Goal: Task Accomplishment & Management: Complete application form

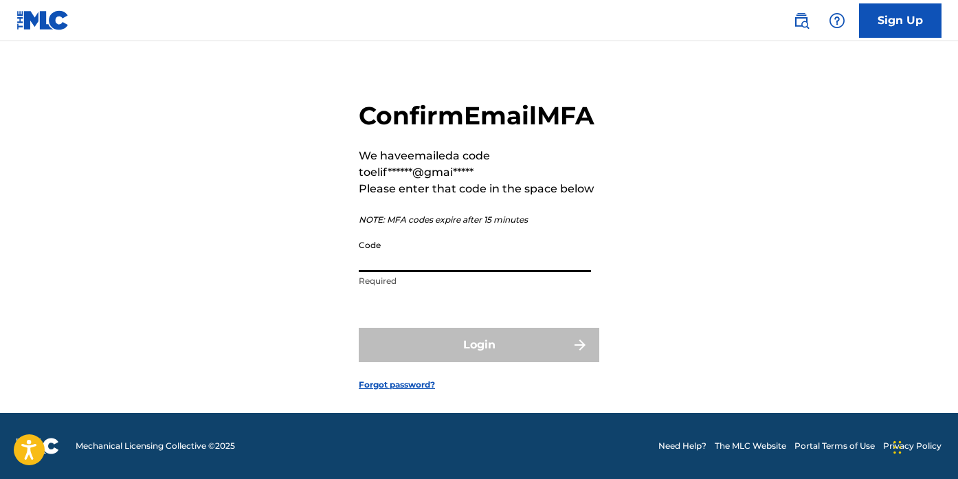
paste input "793831"
click at [360, 272] on input "793831" at bounding box center [475, 252] width 232 height 39
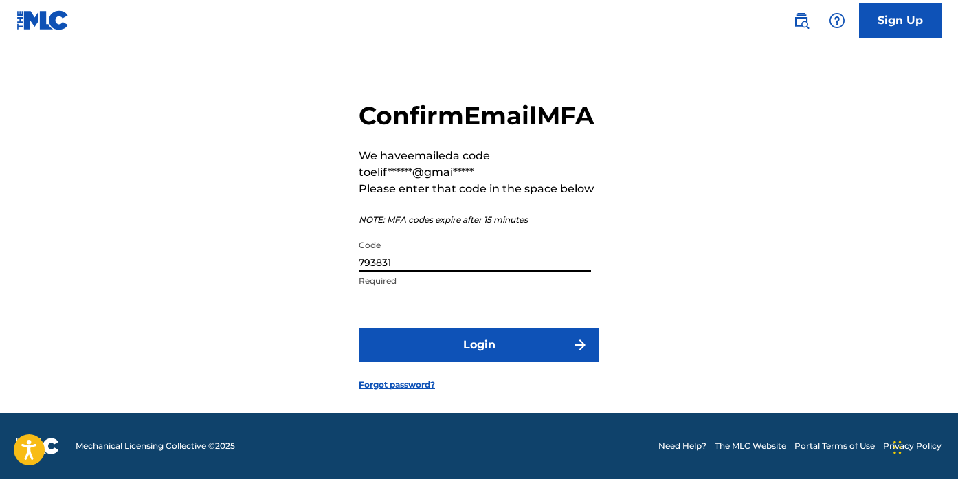
type input "793831"
click at [426, 354] on button "Login" at bounding box center [479, 345] width 240 height 34
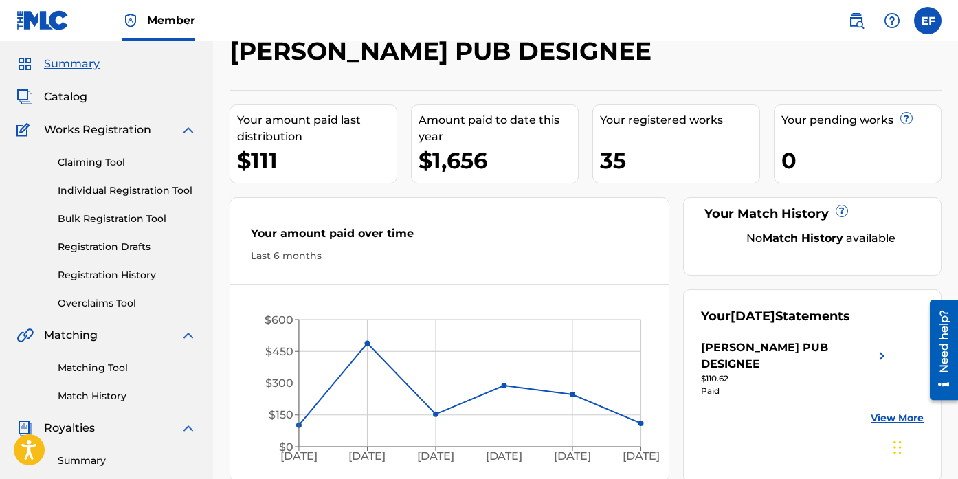
scroll to position [36, 0]
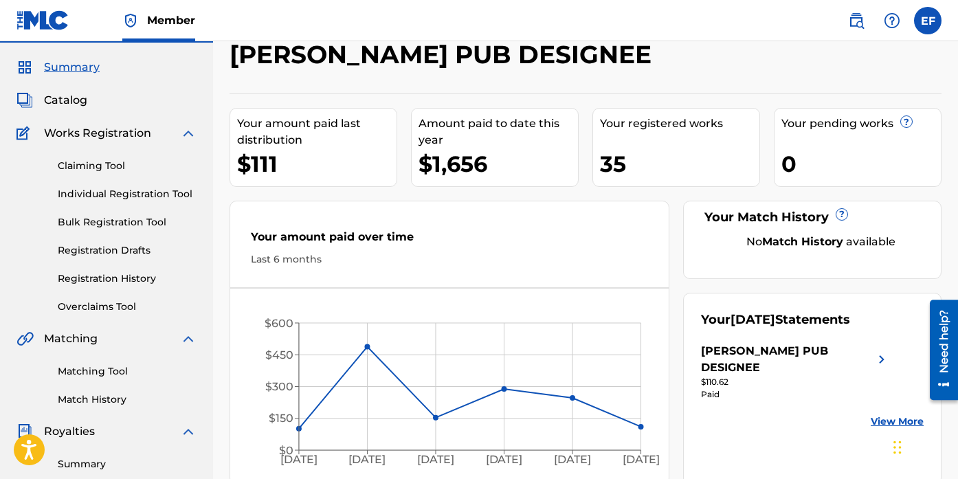
click at [75, 62] on span "Summary" at bounding box center [72, 67] width 56 height 16
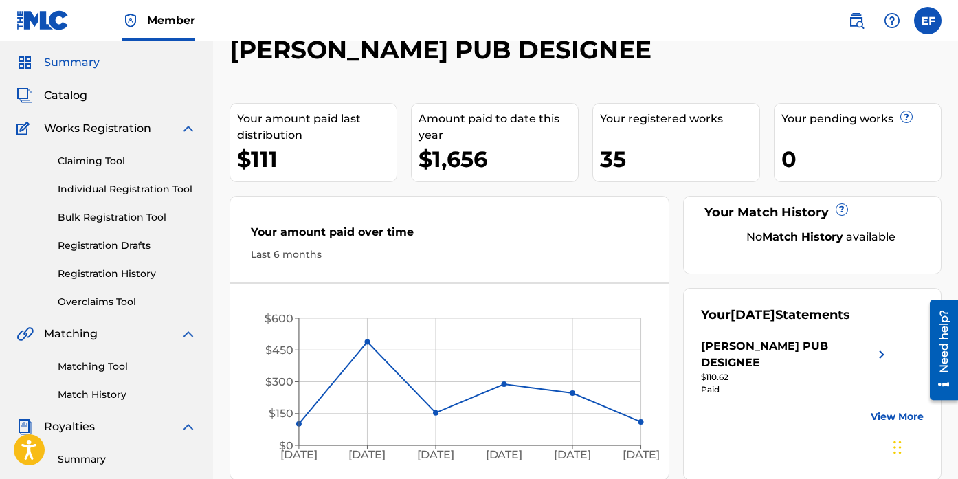
scroll to position [0, 0]
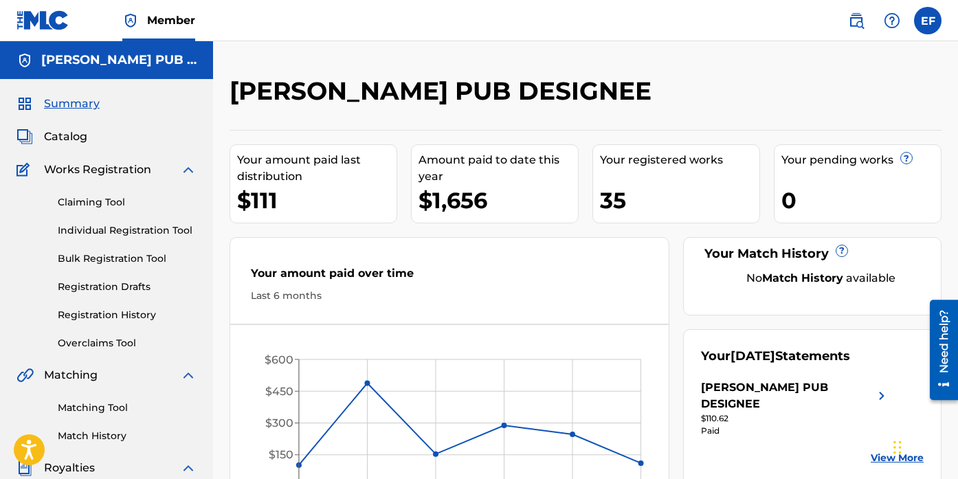
click at [76, 145] on div "Summary Catalog Works Registration Claiming Tool Individual Registration Tool B…" at bounding box center [106, 432] width 213 height 707
click at [65, 128] on span "Catalog" at bounding box center [65, 136] width 43 height 16
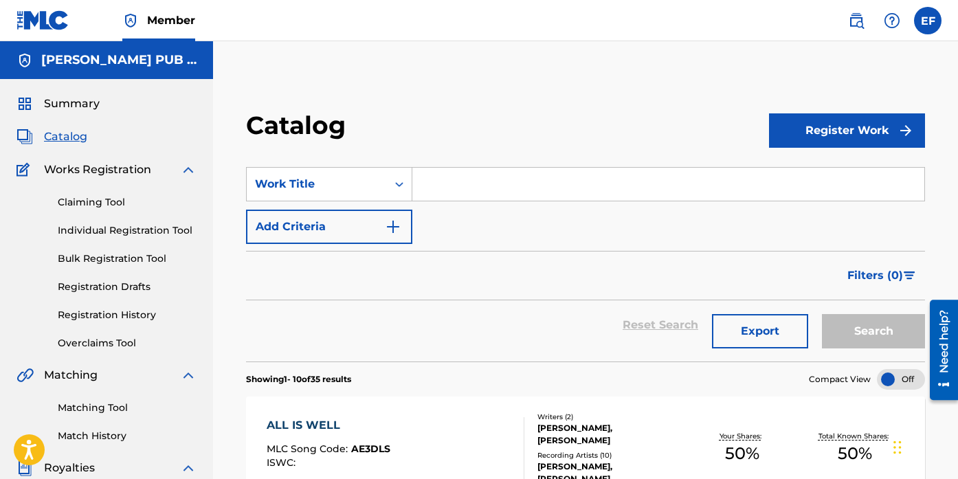
click at [544, 206] on div "SearchWithCriteria6a446473-4eb8-4ecf-a7d4-d768c0af6365 Work Title Add Criteria" at bounding box center [585, 205] width 679 height 77
click at [547, 183] on input "Search Form" at bounding box center [668, 184] width 512 height 33
click at [852, 142] on button "Register Work" at bounding box center [847, 130] width 156 height 34
click at [846, 175] on link "Individual" at bounding box center [847, 175] width 156 height 33
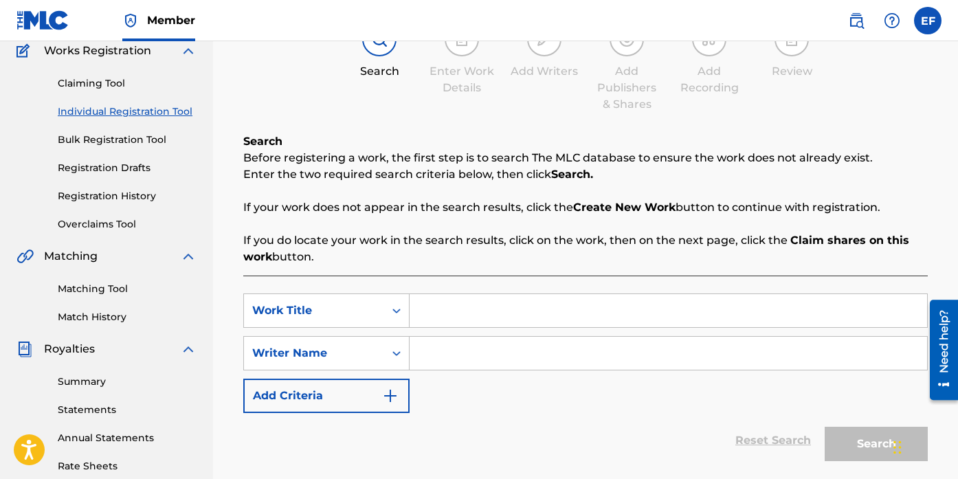
scroll to position [120, 0]
click at [560, 323] on input "Search Form" at bounding box center [668, 309] width 517 height 33
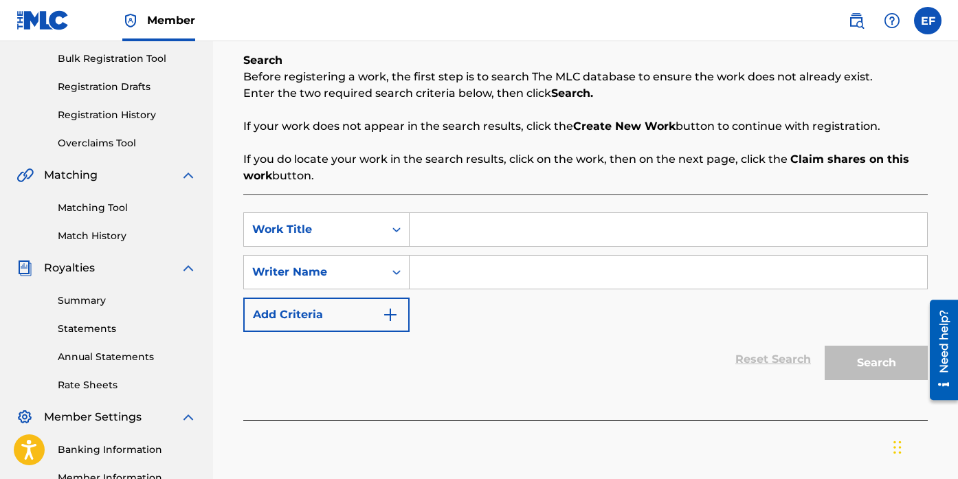
scroll to position [201, 0]
click at [355, 316] on button "Add Criteria" at bounding box center [326, 313] width 166 height 34
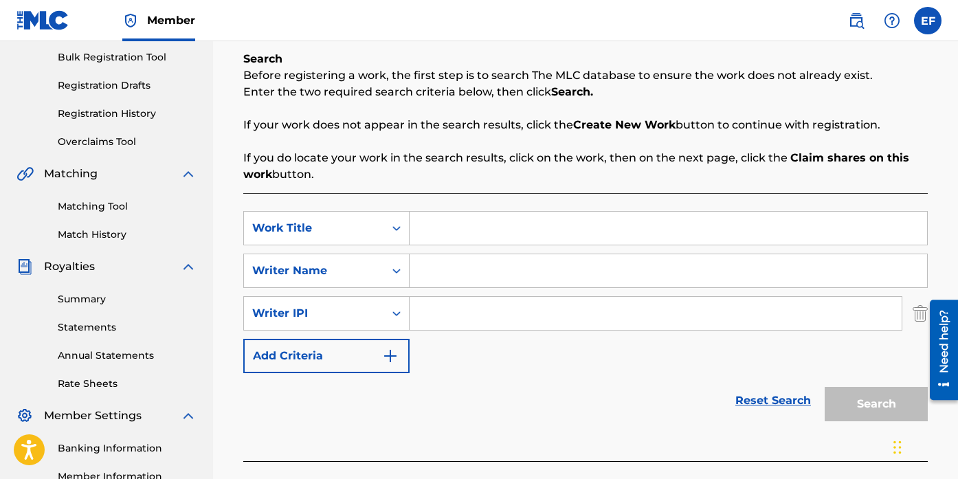
click at [434, 240] on input "Search Form" at bounding box center [668, 228] width 517 height 33
click at [741, 399] on link "Reset Search" at bounding box center [772, 400] width 89 height 30
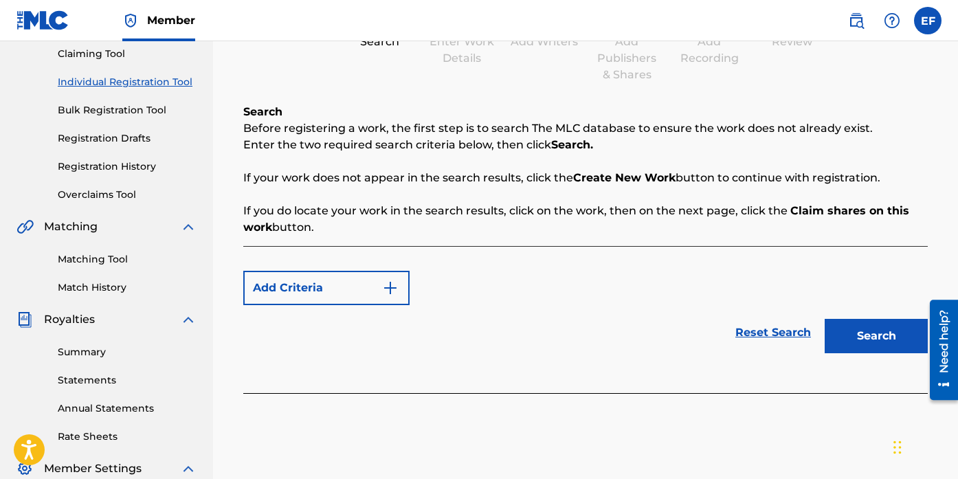
scroll to position [151, 0]
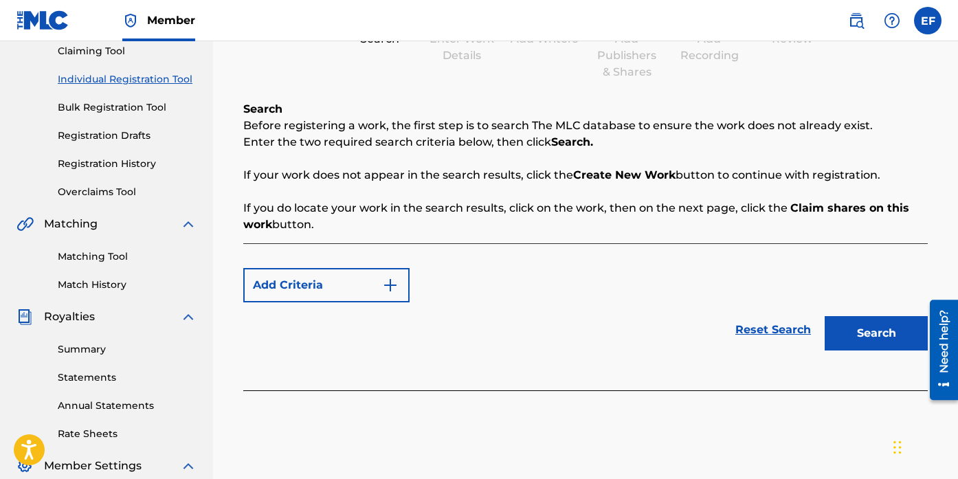
click at [405, 293] on button "Add Criteria" at bounding box center [326, 285] width 166 height 34
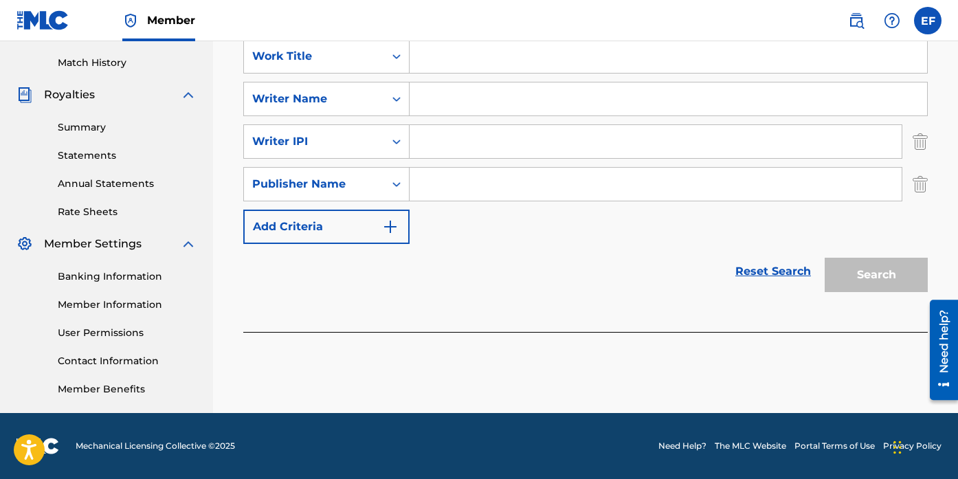
scroll to position [199, 0]
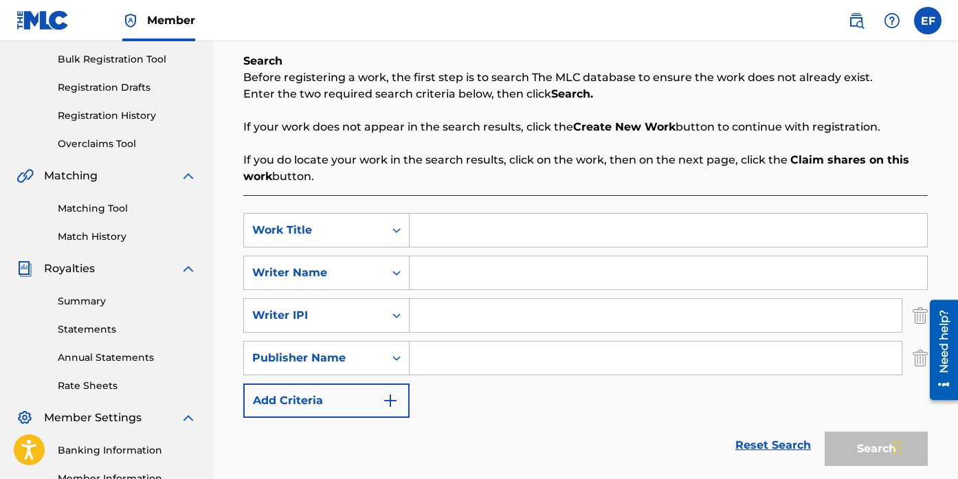
click at [444, 239] on input "Search Form" at bounding box center [668, 230] width 517 height 33
type input "Guitar Beat, Pt 1"
click at [853, 449] on div "Search" at bounding box center [873, 445] width 110 height 55
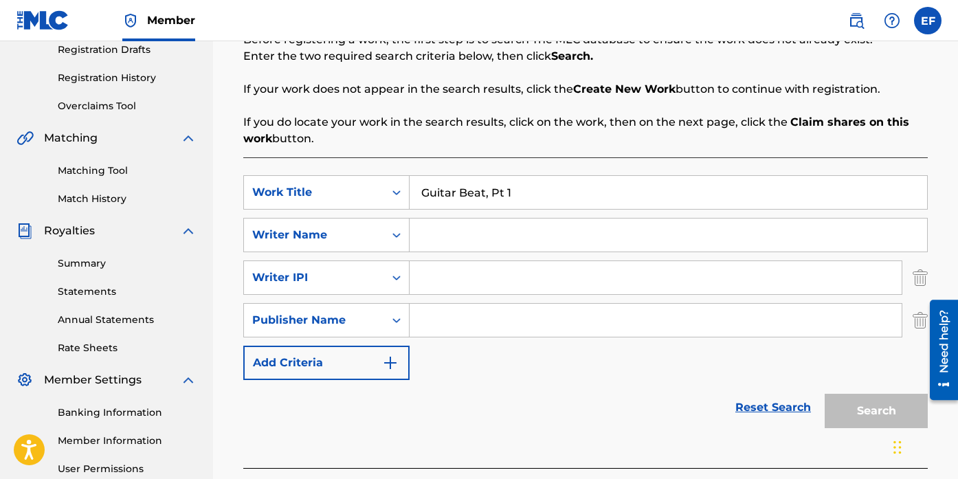
scroll to position [238, 0]
click at [922, 278] on img "Search Form" at bounding box center [919, 277] width 15 height 34
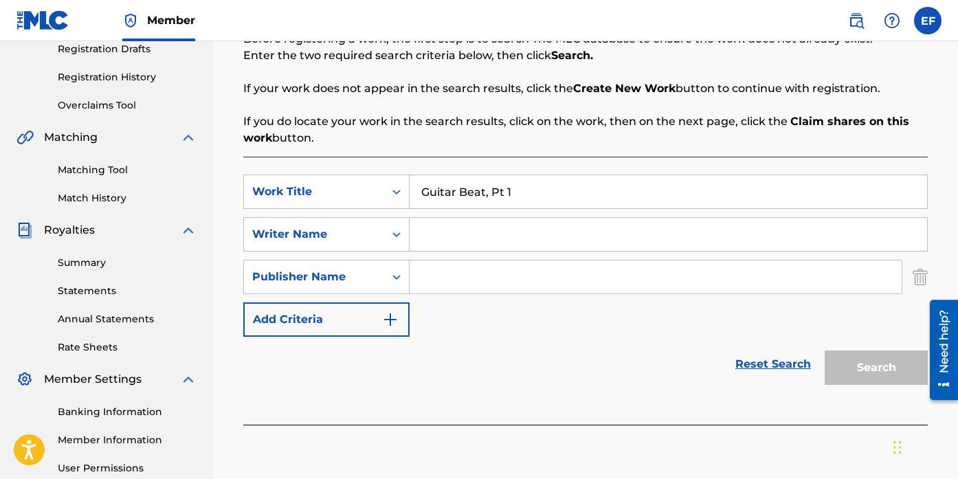
click at [920, 282] on img "Search Form" at bounding box center [919, 277] width 15 height 34
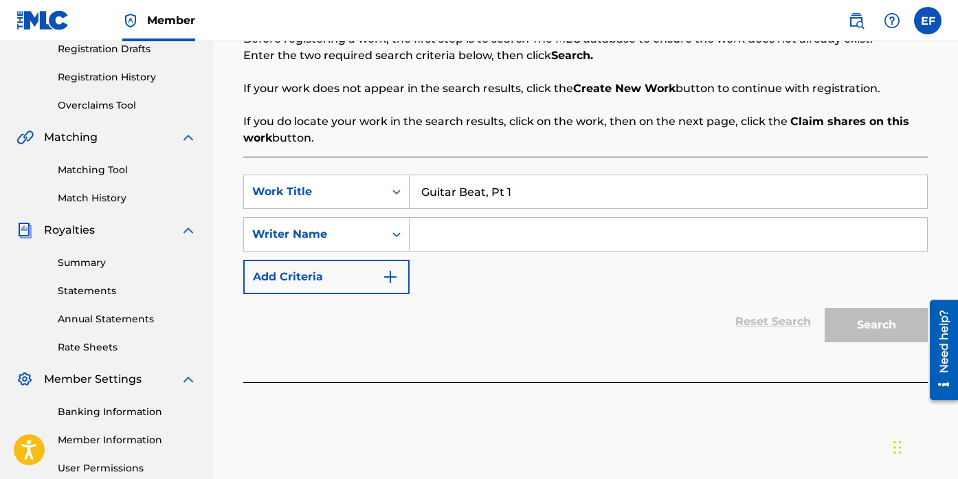
click at [749, 243] on input "Search Form" at bounding box center [668, 234] width 517 height 33
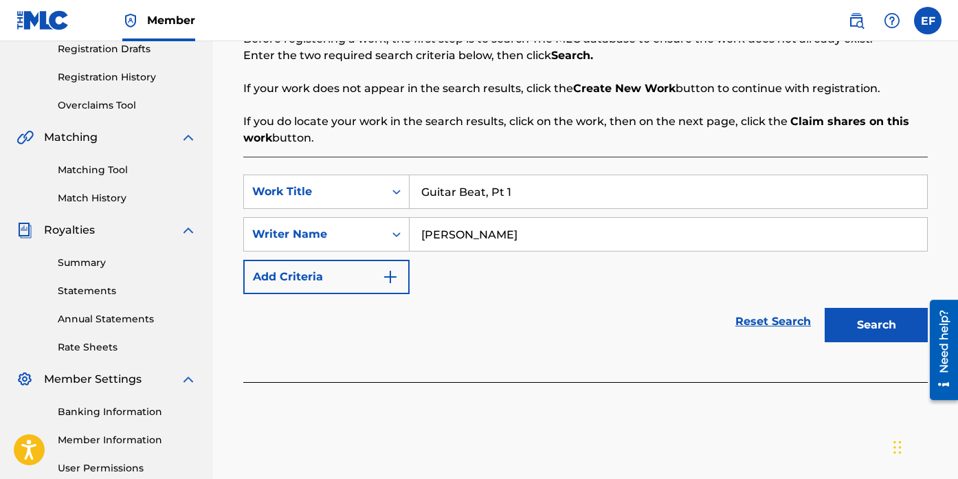
type input "[PERSON_NAME]"
click at [857, 330] on button "Search" at bounding box center [875, 325] width 103 height 34
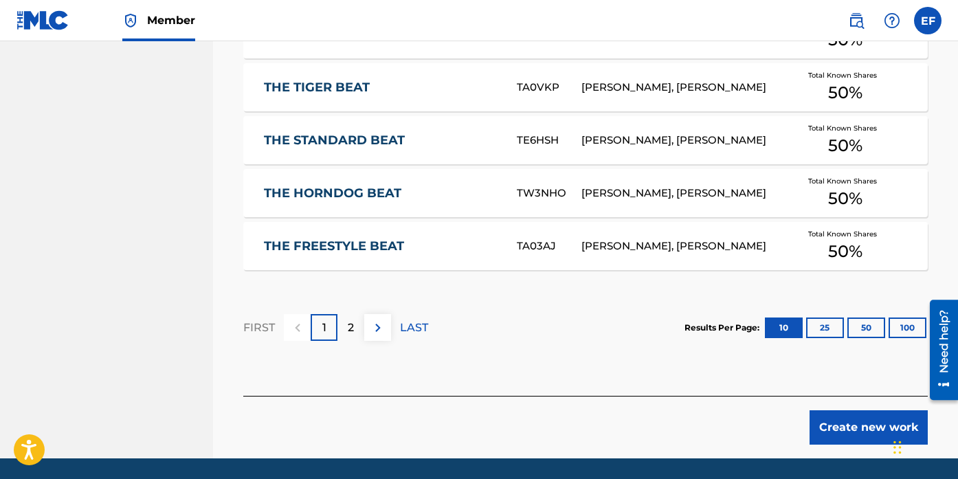
scroll to position [950, 0]
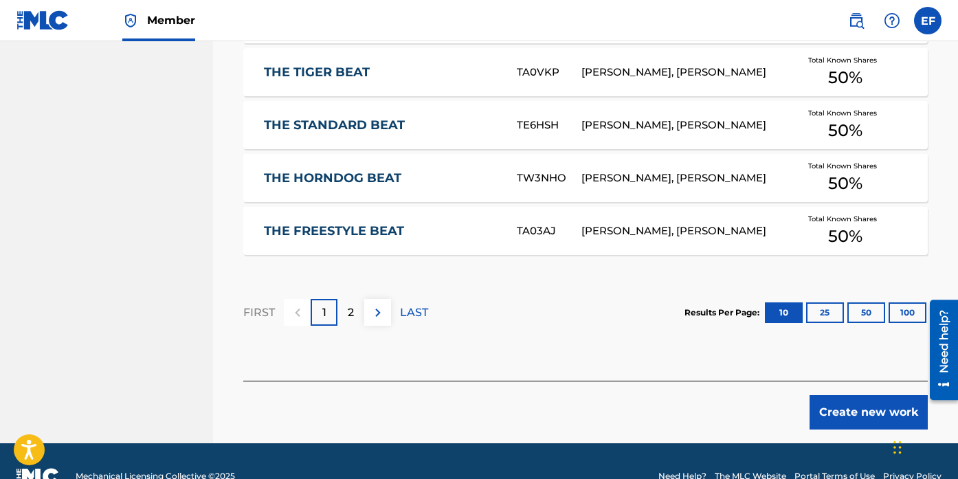
click at [831, 399] on button "Create new work" at bounding box center [868, 412] width 118 height 34
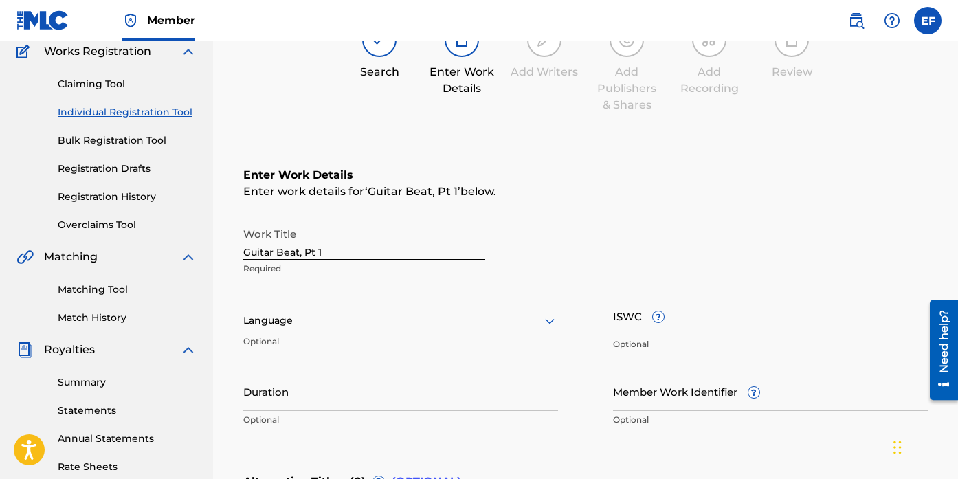
scroll to position [100, 0]
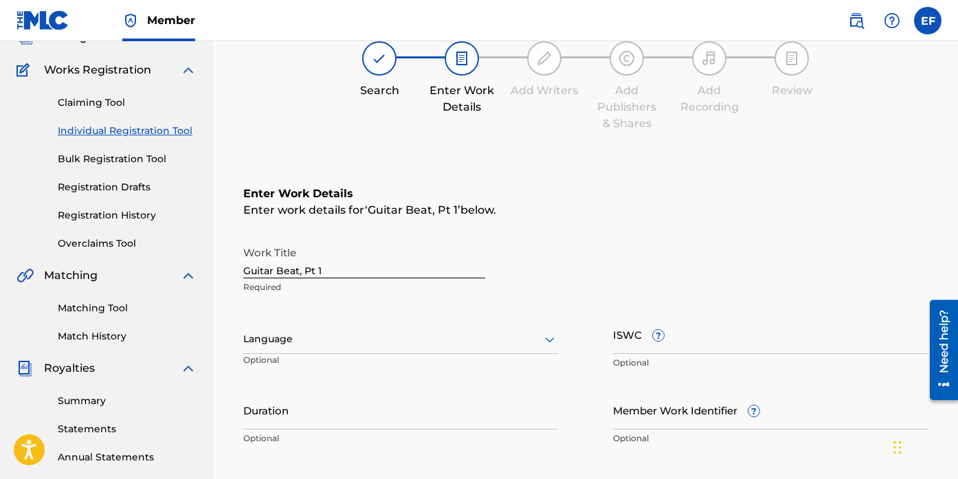
click at [399, 341] on div at bounding box center [400, 338] width 315 height 17
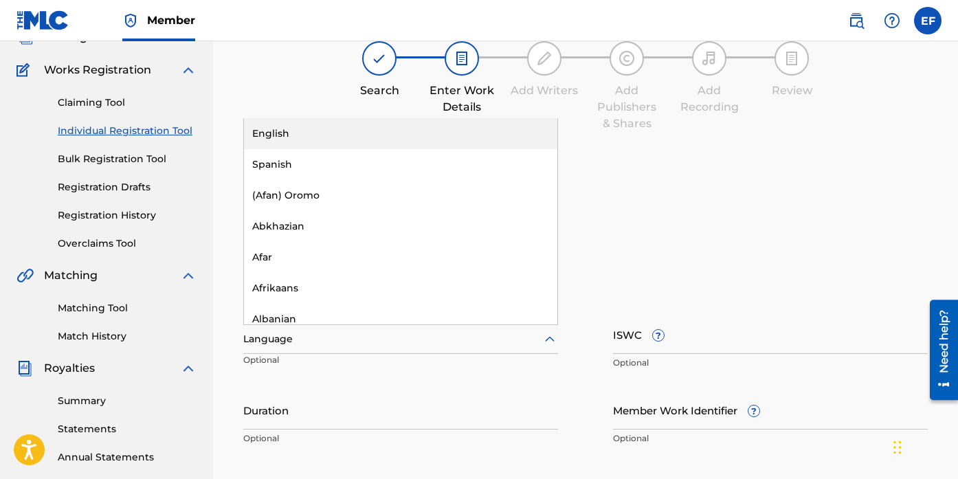
click at [384, 129] on div "English" at bounding box center [400, 133] width 313 height 31
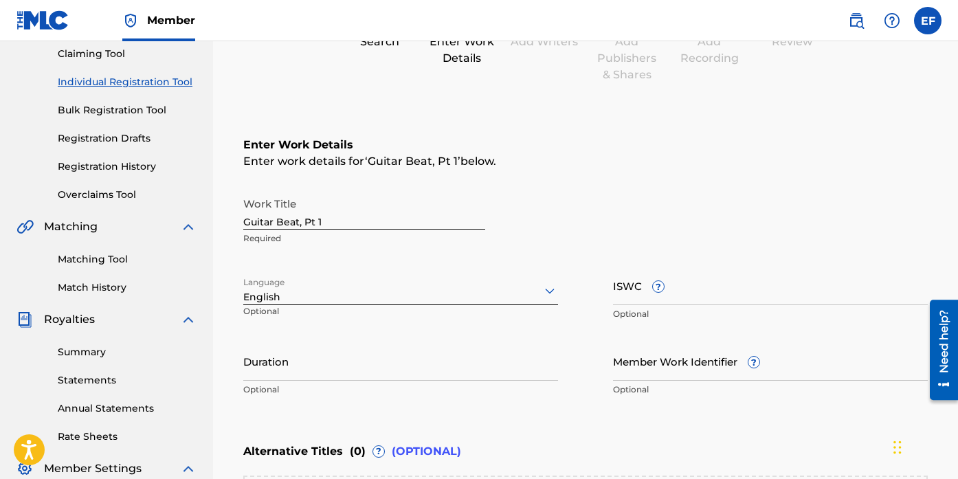
scroll to position [162, 0]
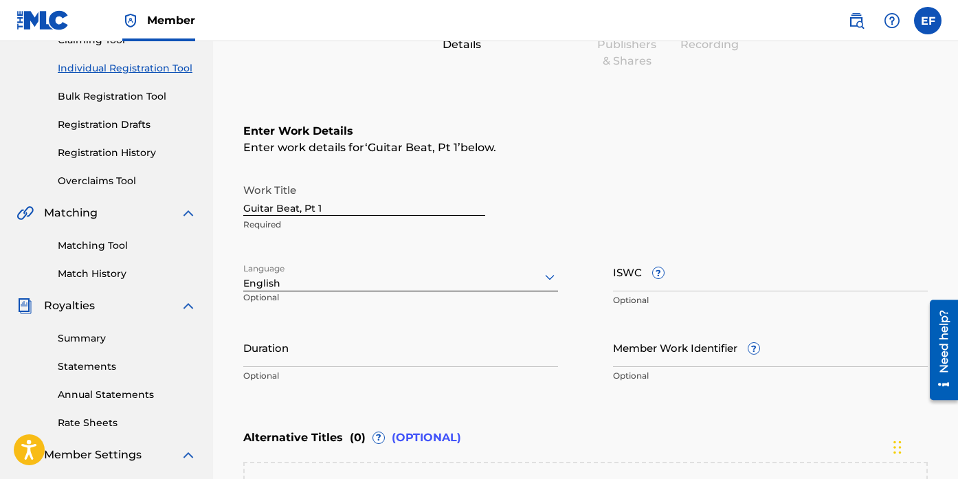
click at [526, 346] on input "Duration" at bounding box center [400, 347] width 315 height 39
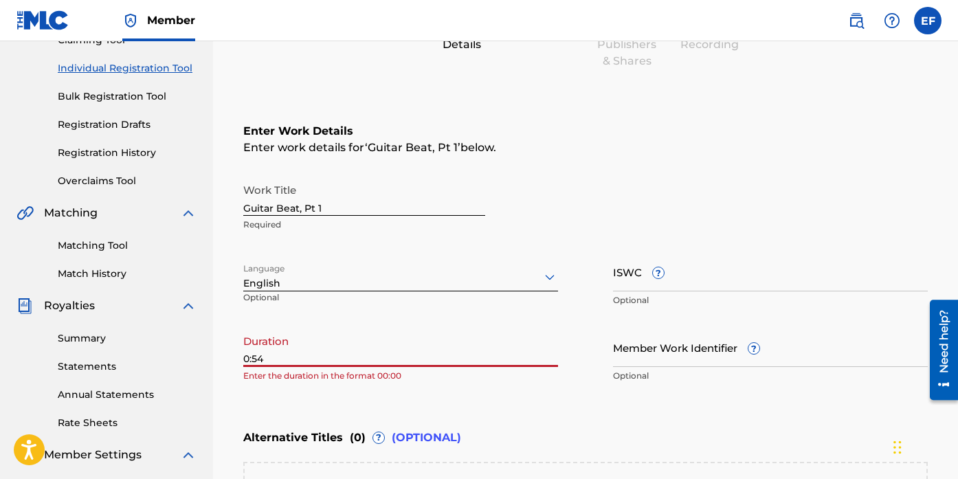
click at [241, 359] on div "Register Work Search Enter Work Details Add Writers Add Publishers & Shares Add…" at bounding box center [585, 286] width 712 height 747
click at [245, 359] on input "0:54" at bounding box center [400, 347] width 315 height 39
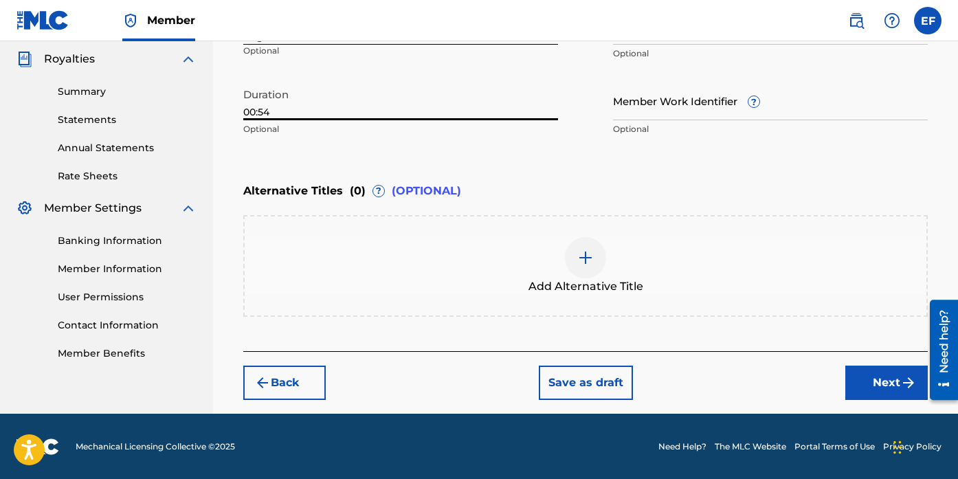
type input "00:54"
click at [881, 385] on button "Next" at bounding box center [886, 383] width 82 height 34
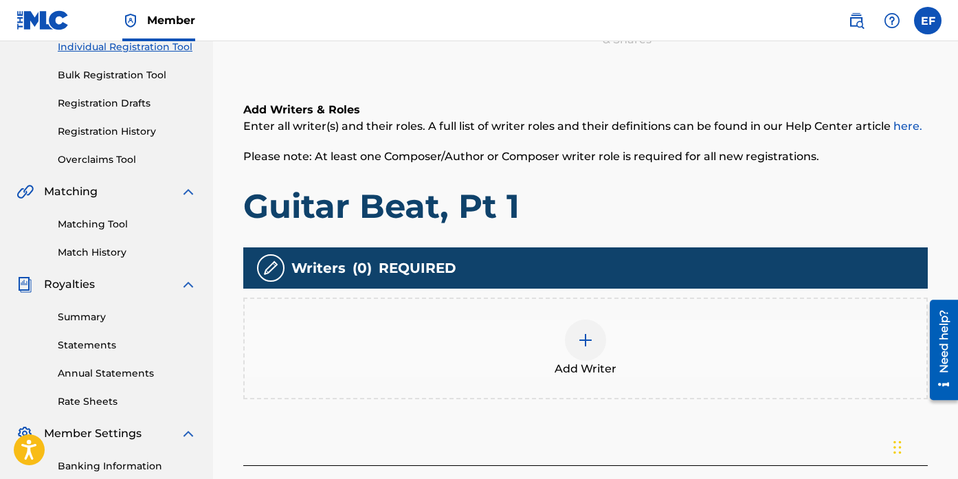
scroll to position [203, 0]
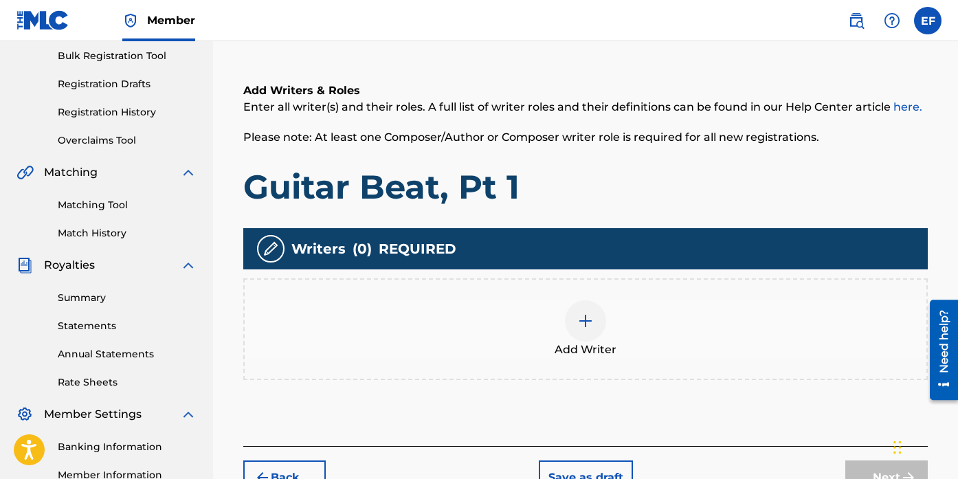
click at [607, 322] on div "Add Writer" at bounding box center [586, 329] width 682 height 58
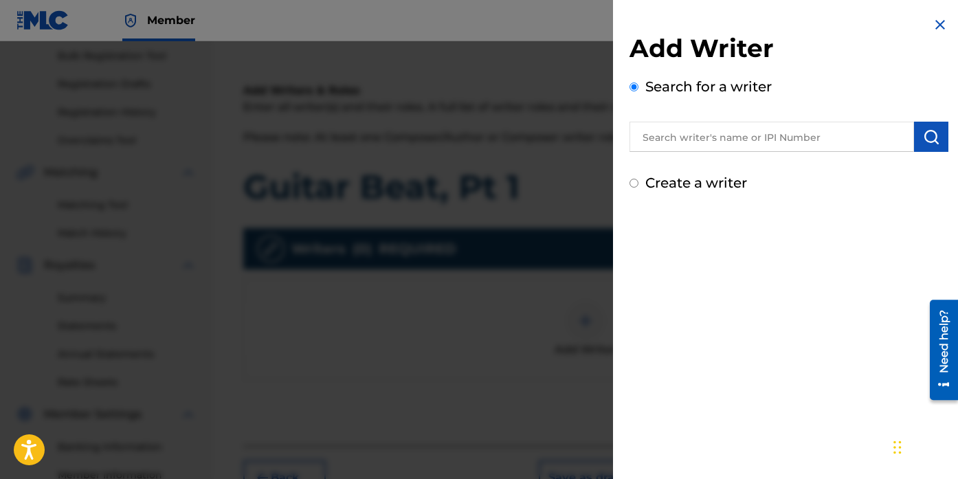
click at [715, 144] on input "text" at bounding box center [771, 137] width 284 height 30
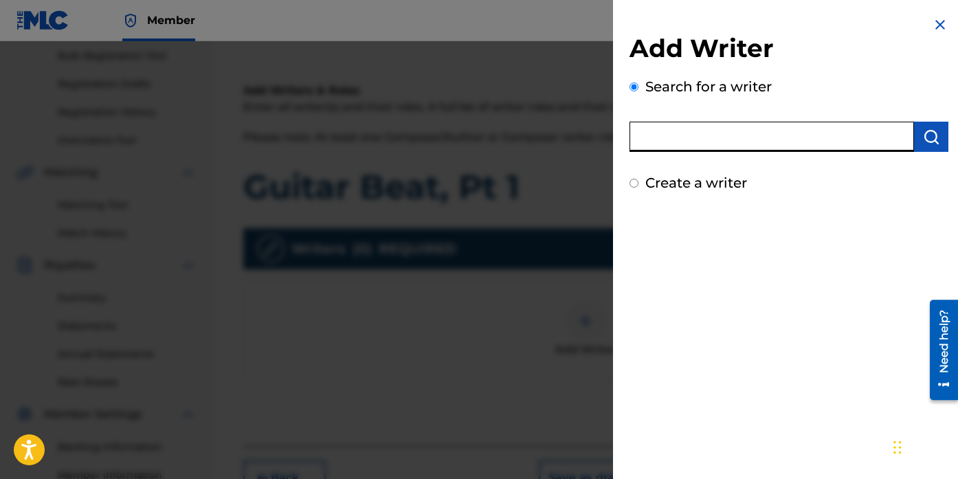
type input "[PERSON_NAME]"
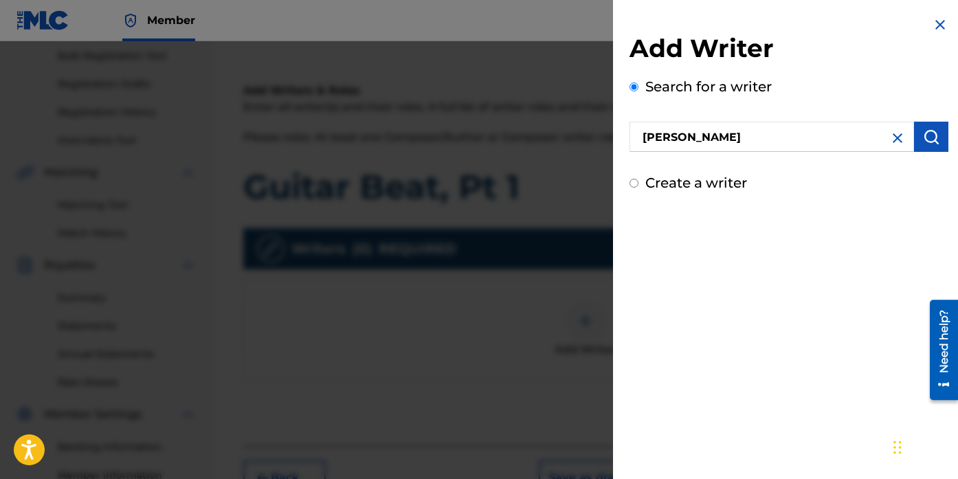
click at [926, 151] on button "submit" at bounding box center [931, 137] width 34 height 30
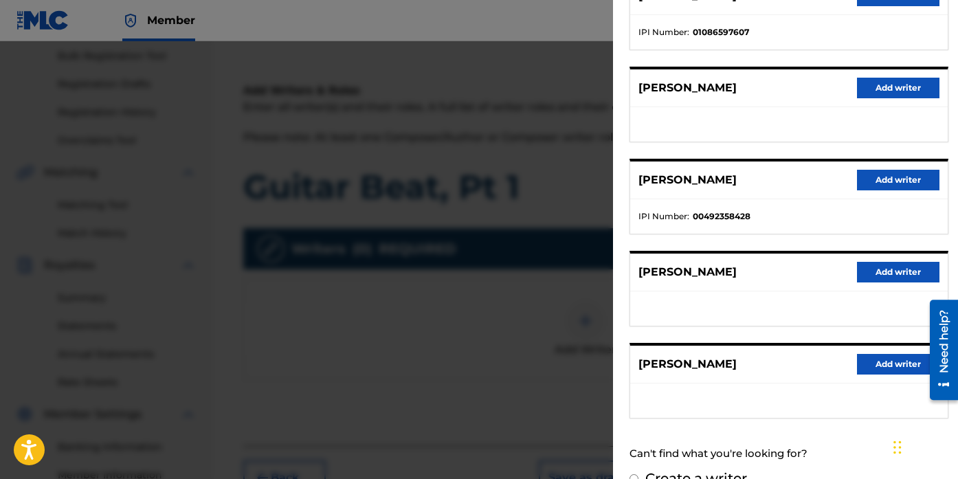
scroll to position [8, 0]
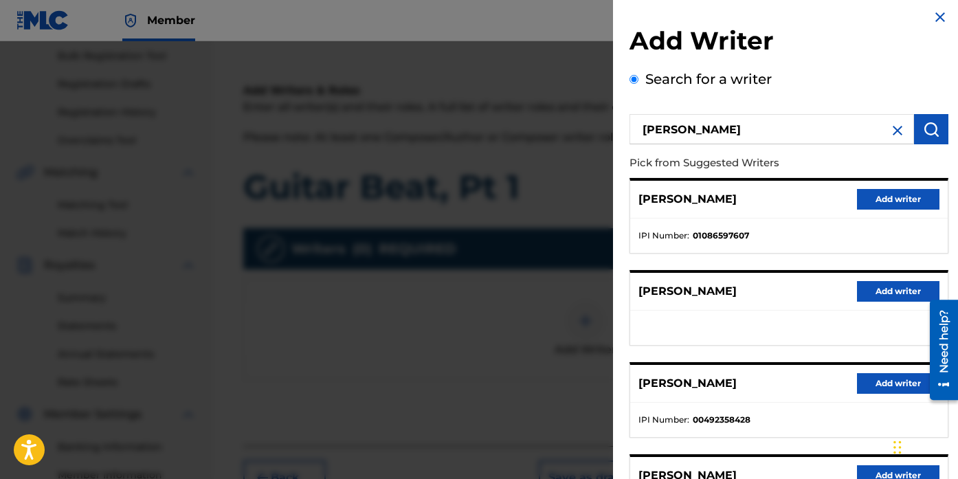
click at [895, 206] on button "Add writer" at bounding box center [898, 199] width 82 height 21
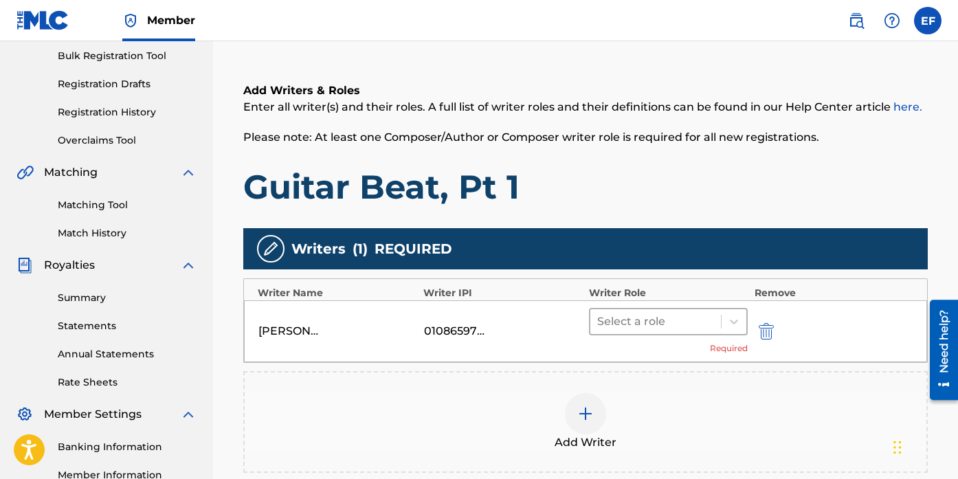
click at [706, 334] on div "Select a role" at bounding box center [668, 321] width 159 height 27
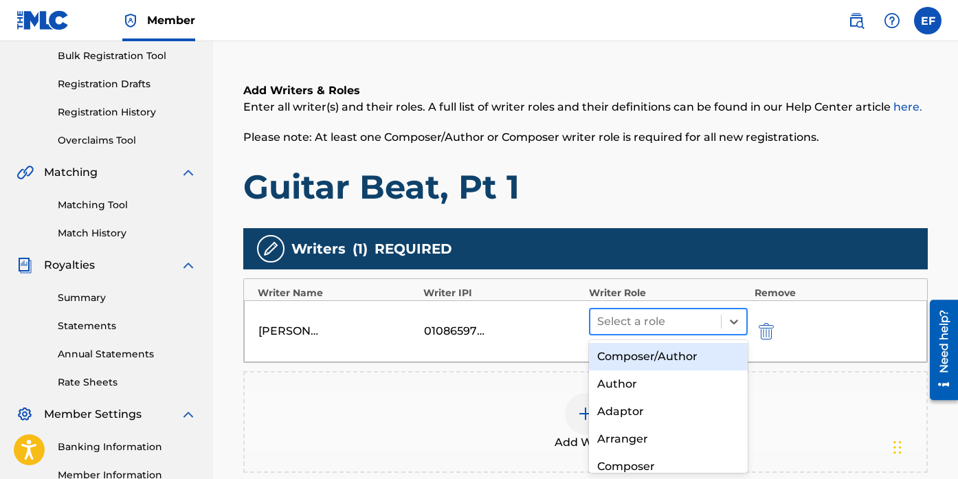
scroll to position [212, 0]
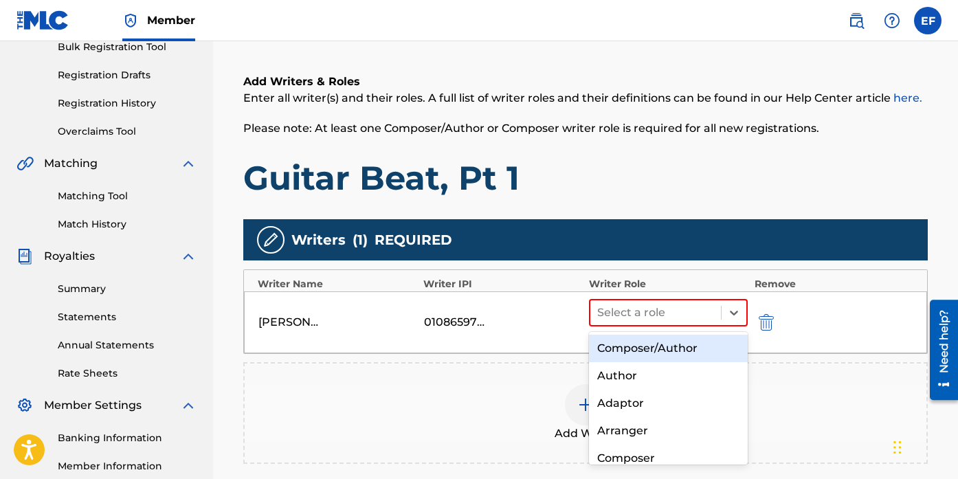
click at [705, 350] on div "Composer/Author" at bounding box center [668, 348] width 159 height 27
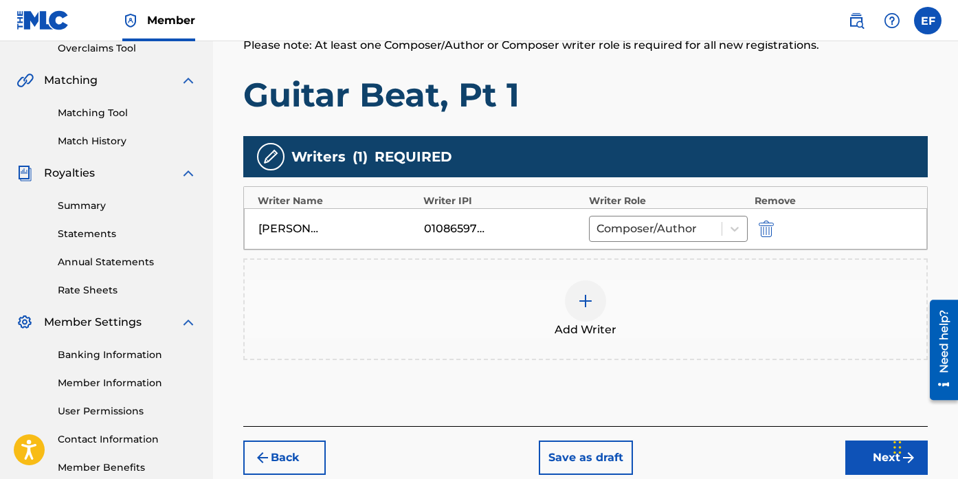
scroll to position [295, 0]
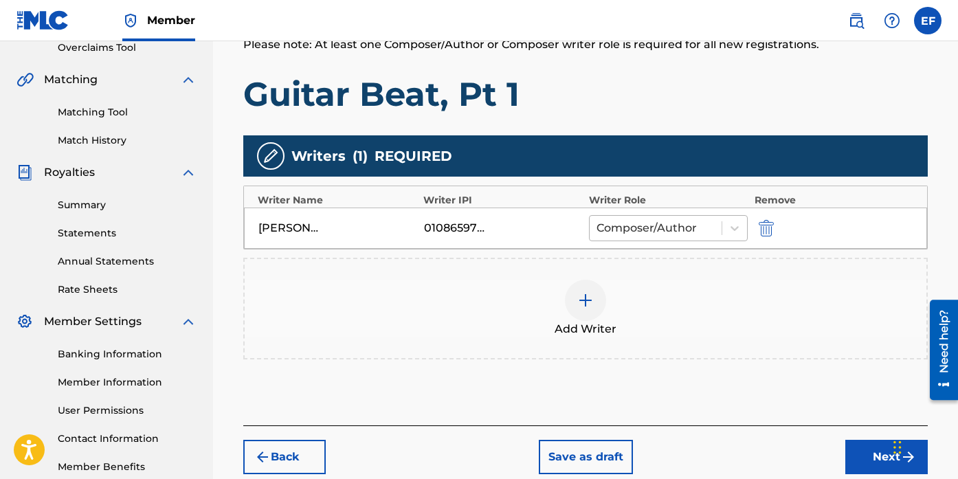
click at [720, 229] on div "Composer/Author" at bounding box center [656, 228] width 132 height 25
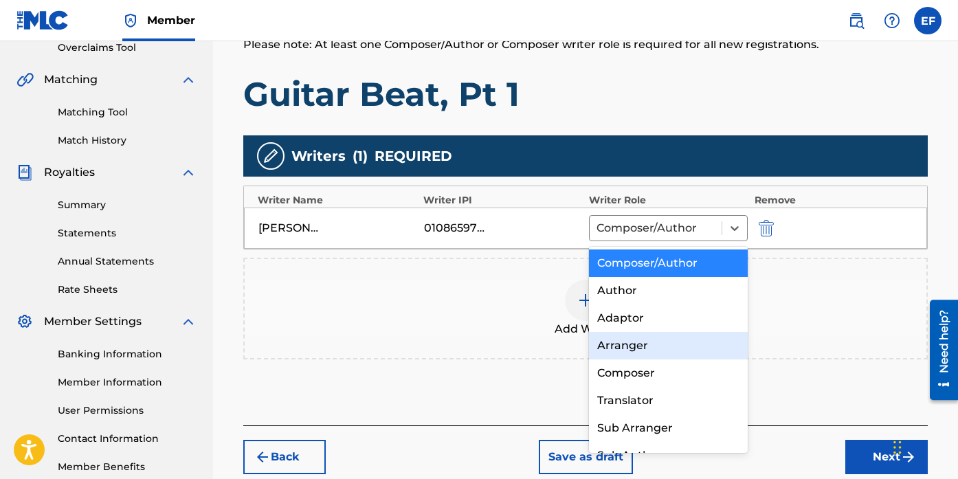
scroll to position [19, 0]
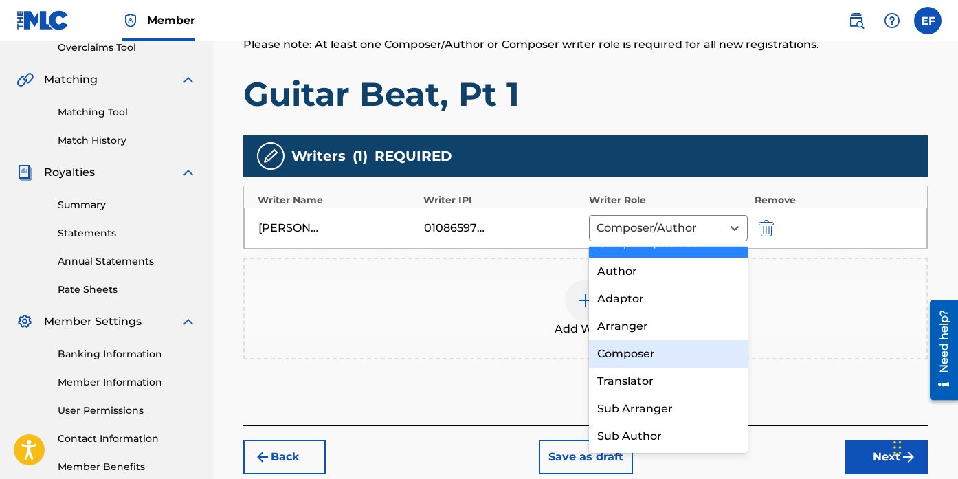
click at [706, 361] on div "Composer" at bounding box center [668, 353] width 159 height 27
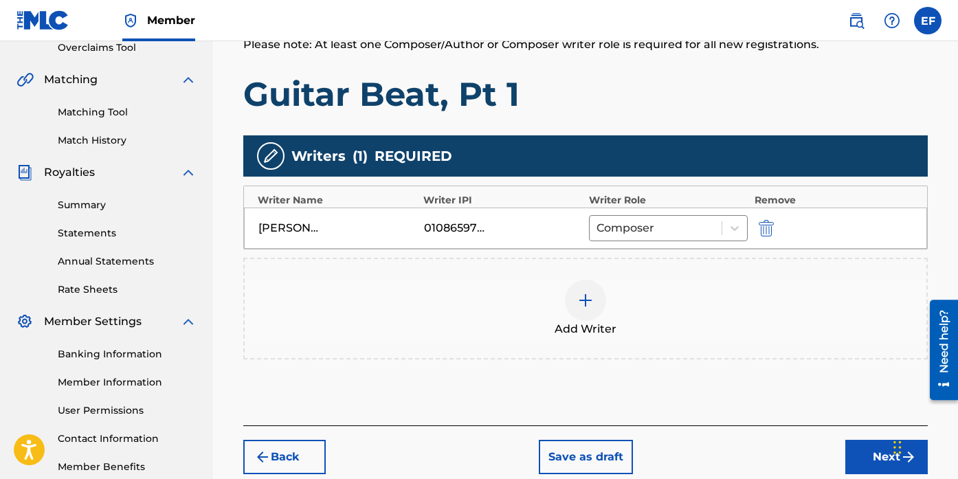
scroll to position [373, 0]
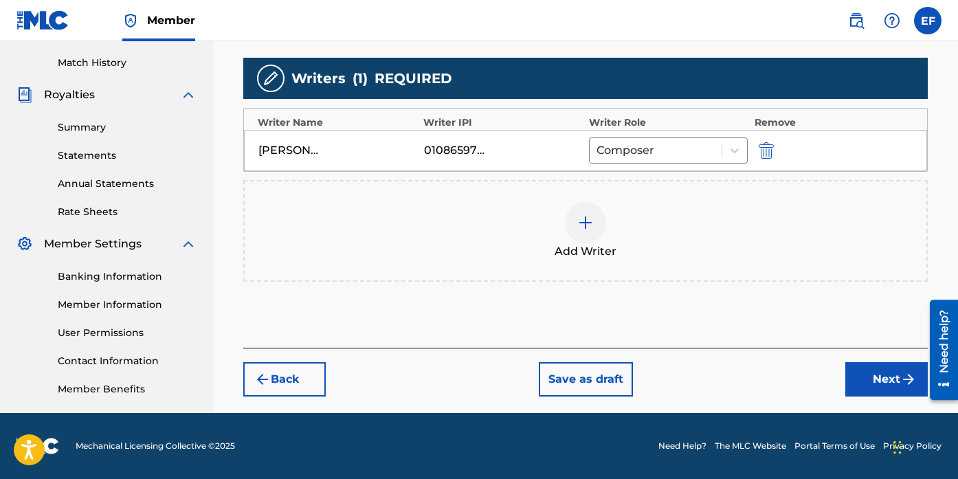
click at [870, 385] on button "Next" at bounding box center [886, 379] width 82 height 34
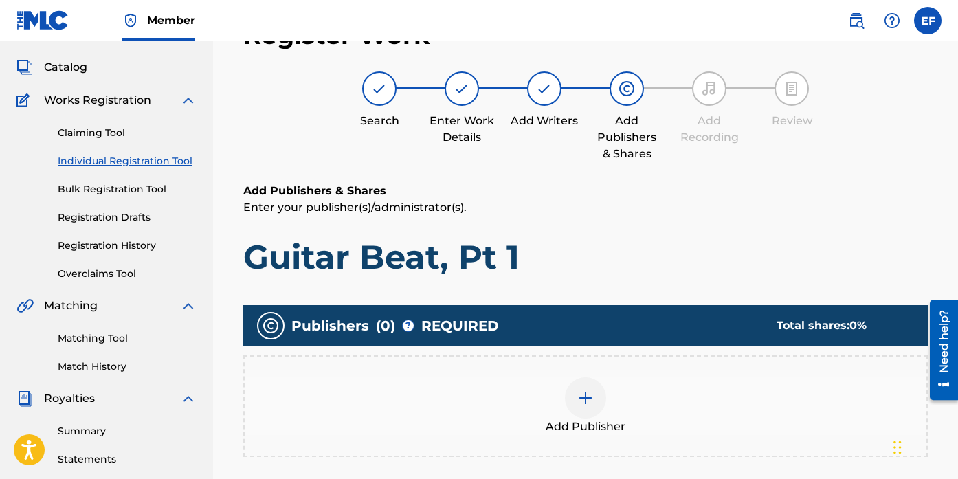
scroll to position [71, 0]
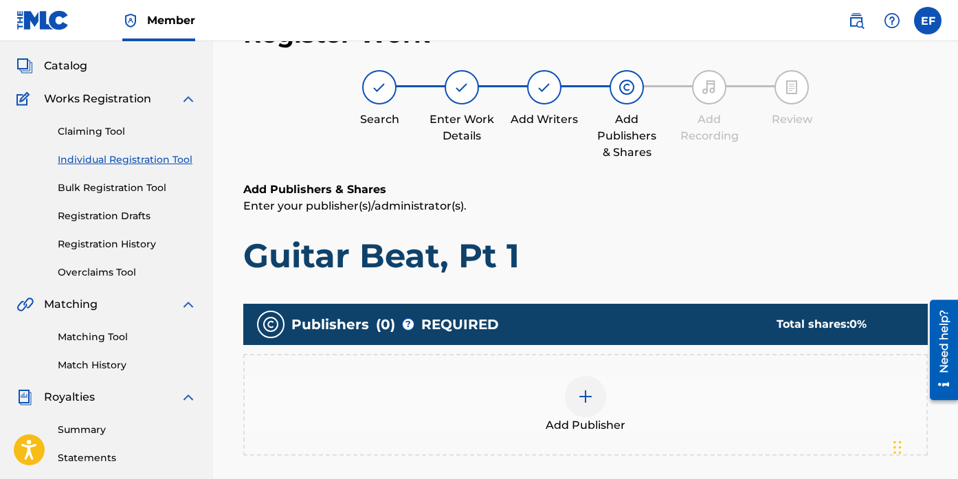
click at [540, 395] on div "Add Publisher" at bounding box center [586, 405] width 682 height 58
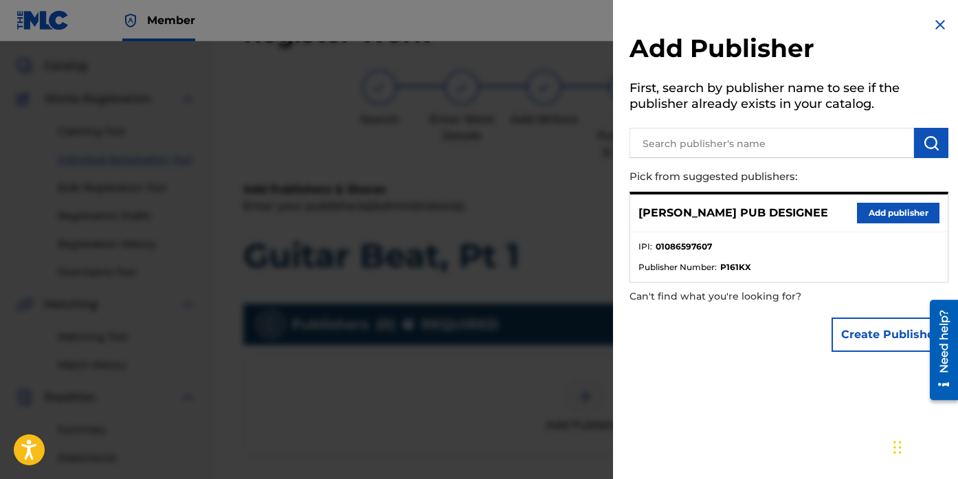
click at [879, 218] on button "Add publisher" at bounding box center [898, 213] width 82 height 21
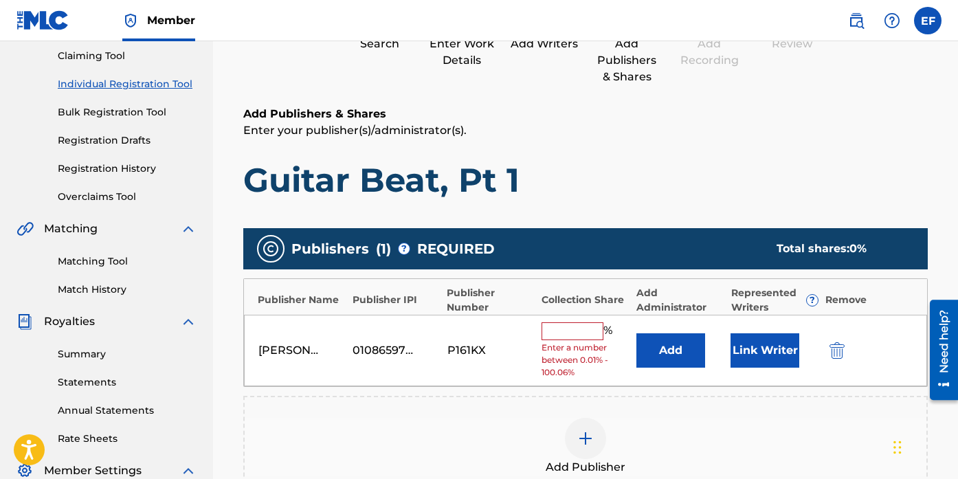
scroll to position [176, 0]
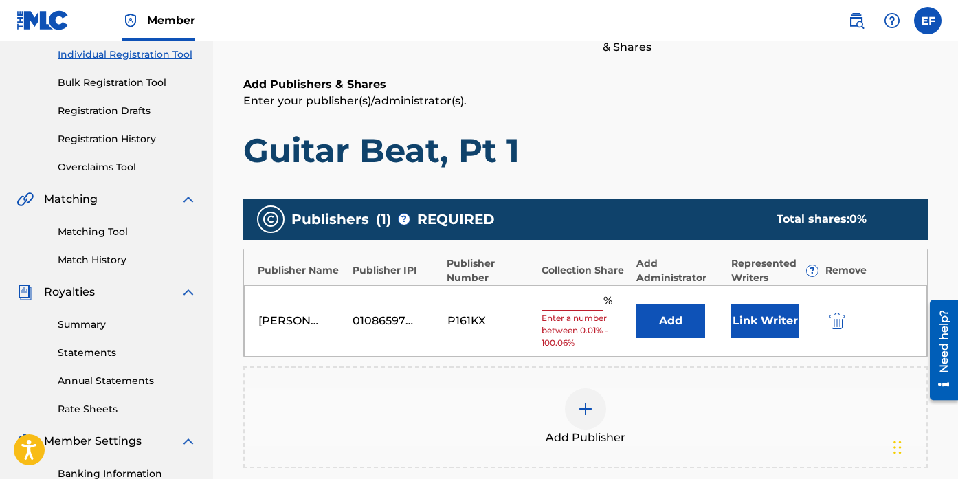
click at [581, 306] on input "text" at bounding box center [572, 302] width 62 height 18
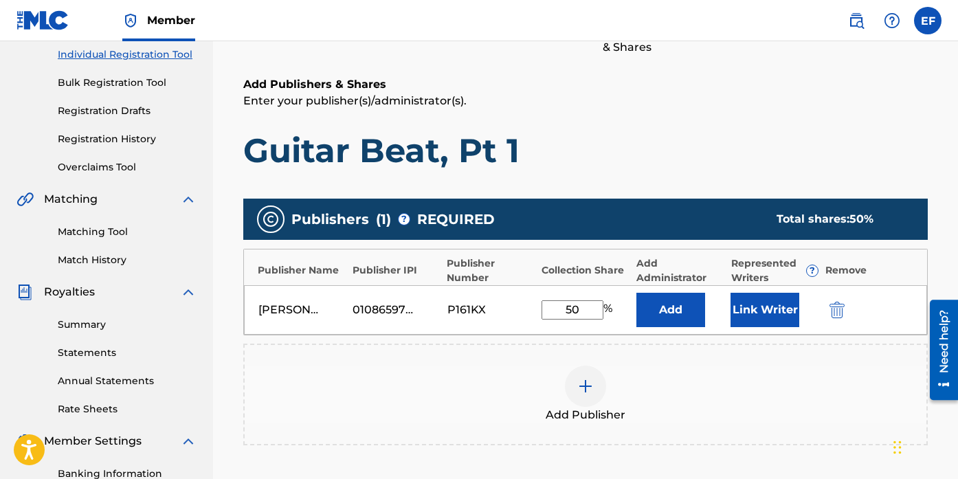
type input "50"
click at [752, 317] on button "Link Writer" at bounding box center [764, 310] width 69 height 34
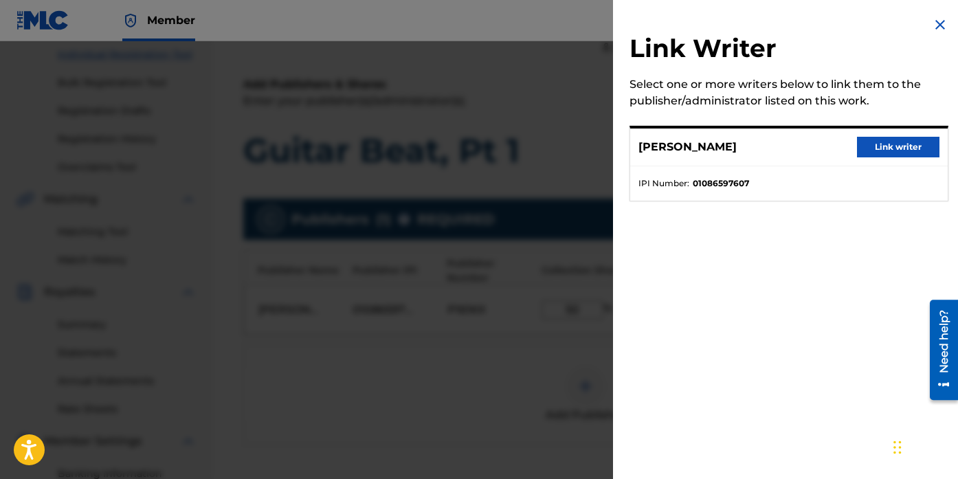
click at [886, 141] on button "Link writer" at bounding box center [898, 147] width 82 height 21
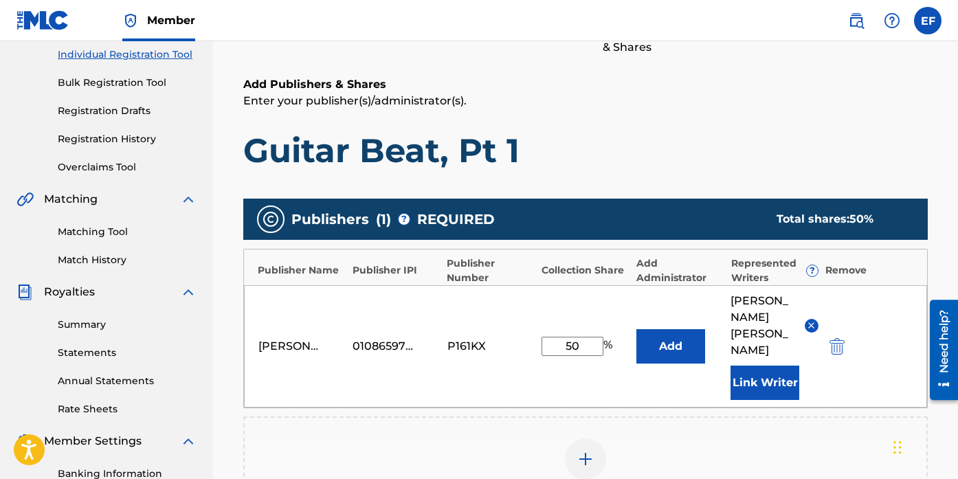
click at [672, 333] on button "Add" at bounding box center [670, 346] width 69 height 34
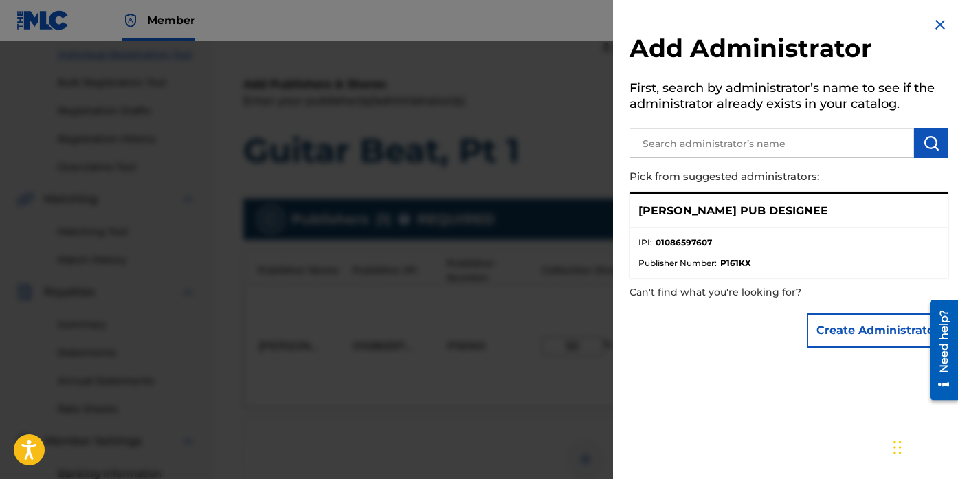
click at [781, 219] on div "[PERSON_NAME] PUB DESIGNEE" at bounding box center [788, 211] width 317 height 34
click at [476, 424] on div at bounding box center [479, 280] width 958 height 479
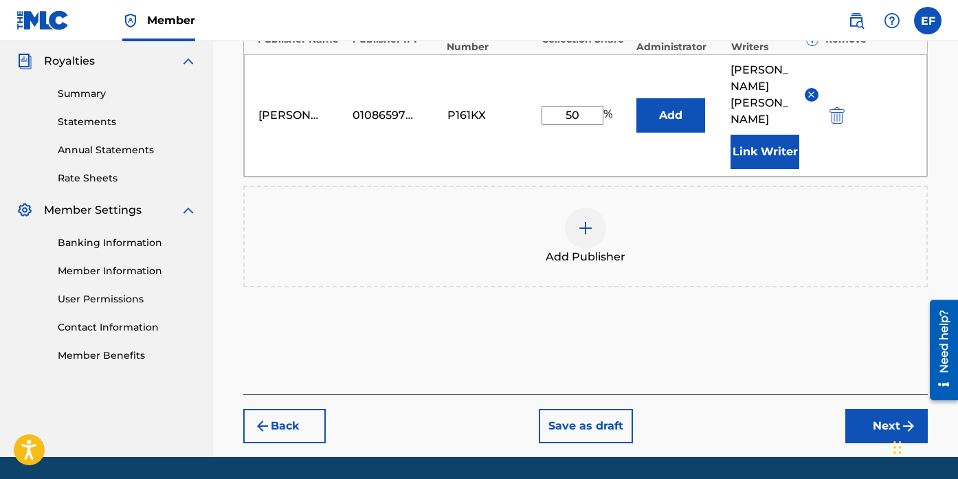
click at [846, 409] on button "Next" at bounding box center [886, 426] width 82 height 34
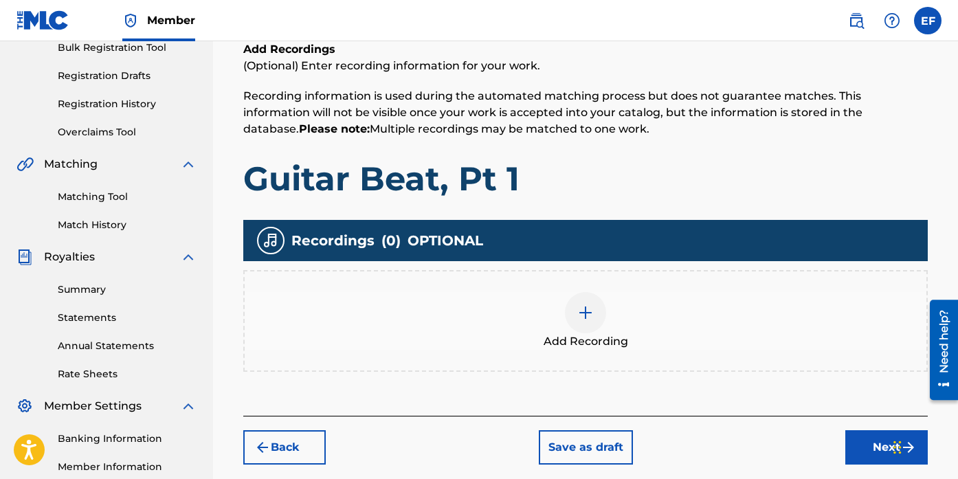
scroll to position [214, 0]
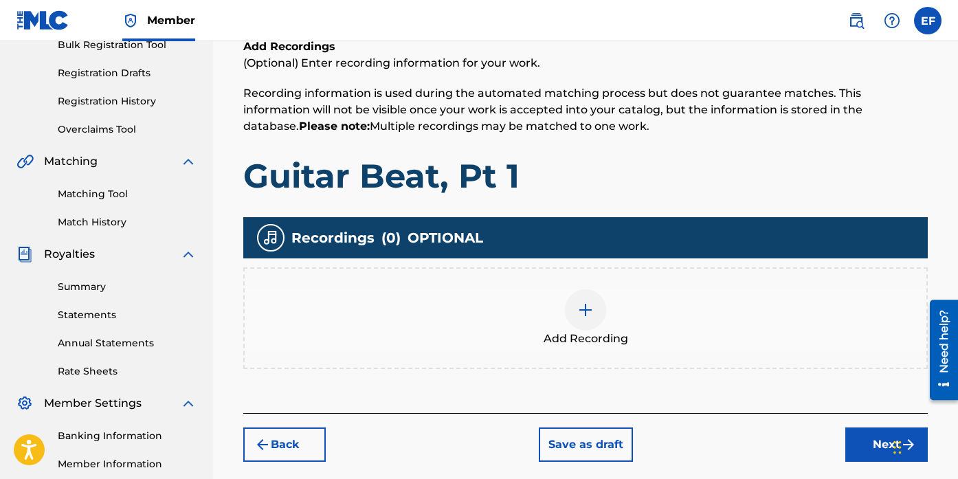
click at [864, 431] on button "Next" at bounding box center [886, 444] width 82 height 34
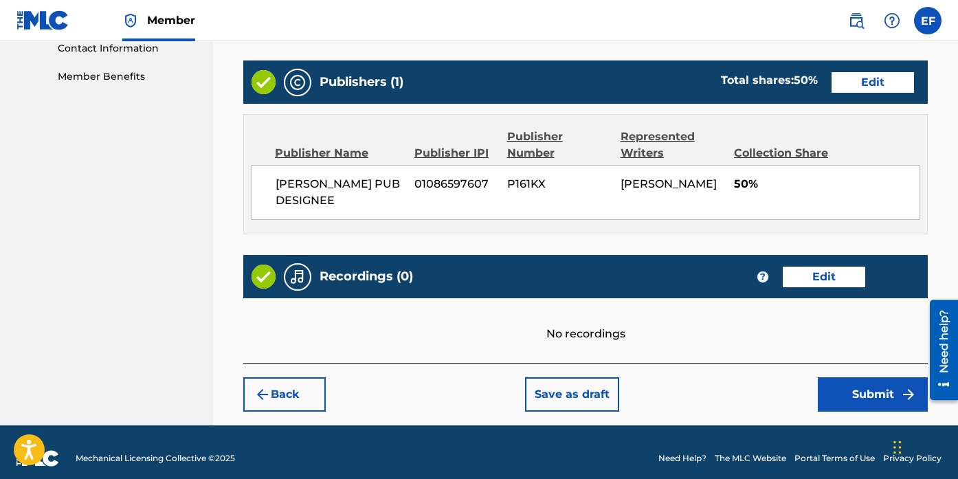
scroll to position [697, 0]
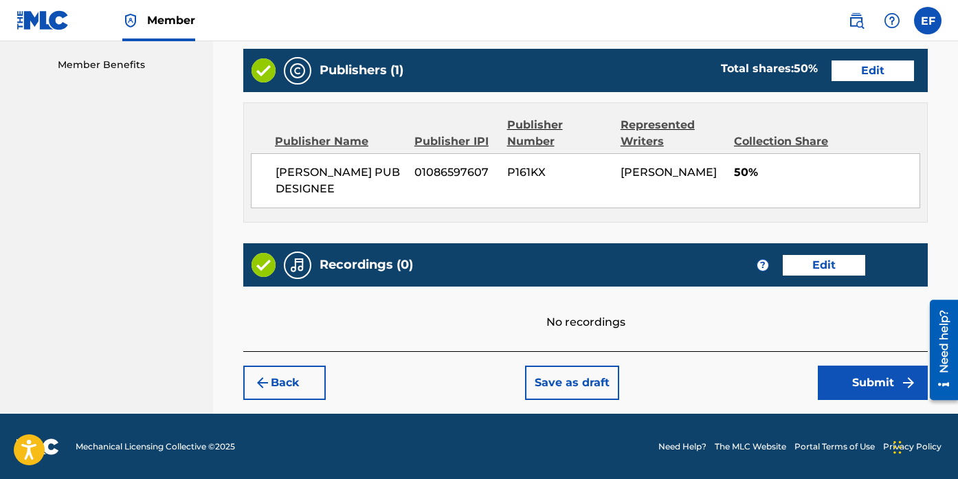
click at [821, 255] on button "Edit" at bounding box center [824, 265] width 82 height 21
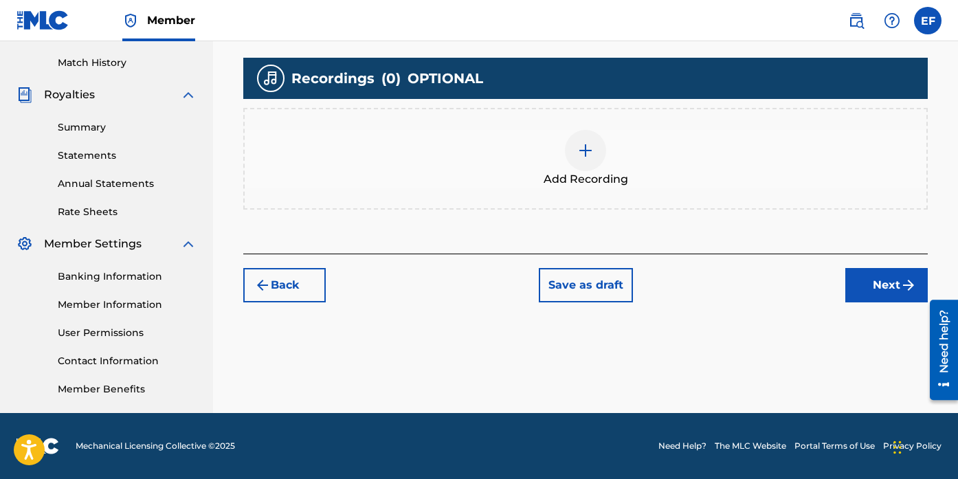
click at [599, 171] on span "Add Recording" at bounding box center [585, 179] width 85 height 16
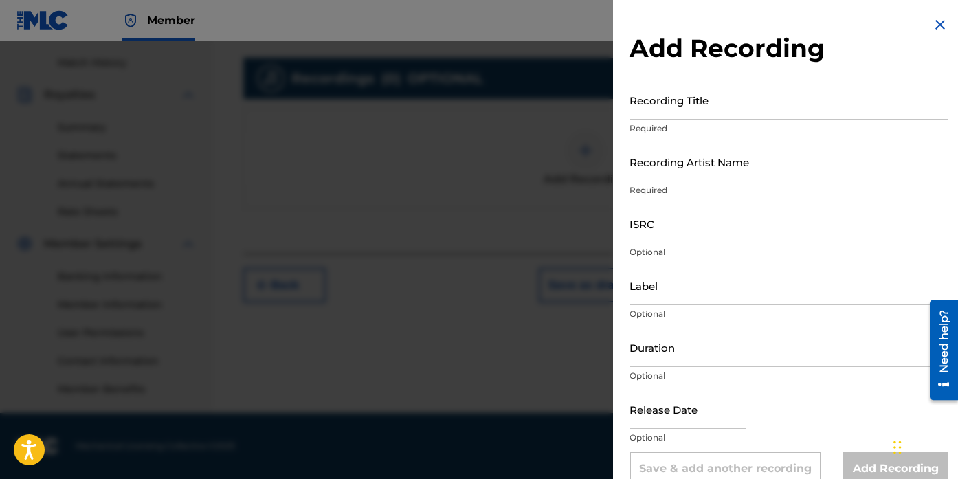
click at [702, 105] on input "Recording Title" at bounding box center [788, 99] width 319 height 39
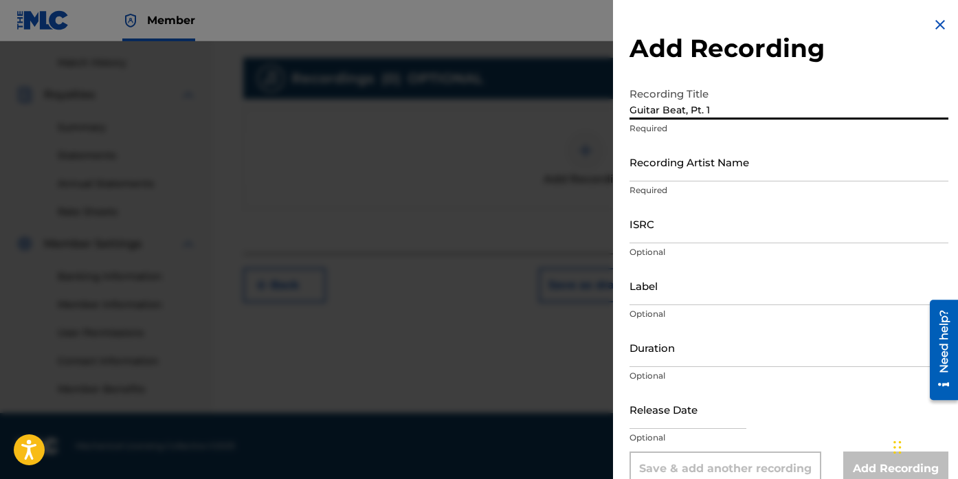
type input "Guitar Beat, Pt. 1"
click at [699, 170] on input "Recording Artist Name" at bounding box center [788, 161] width 319 height 39
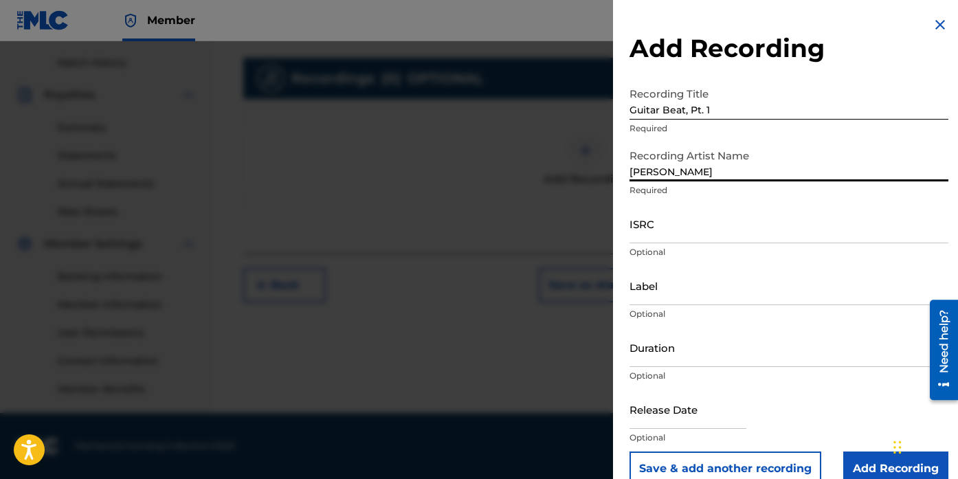
type input "[PERSON_NAME]"
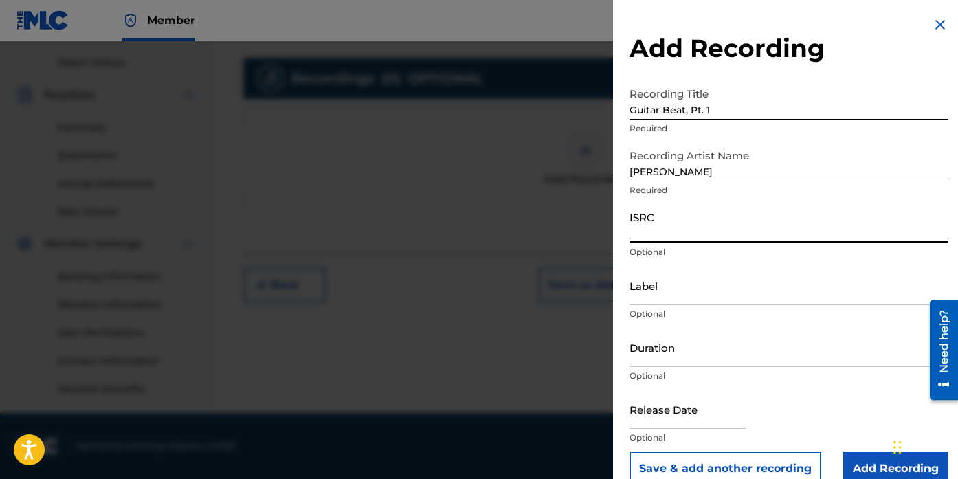
click at [647, 224] on input "ISRC" at bounding box center [788, 223] width 319 height 39
drag, startPoint x: 660, startPoint y: 216, endPoint x: 630, endPoint y: 216, distance: 30.2
click at [630, 216] on input "ISRC" at bounding box center [788, 223] width 319 height 39
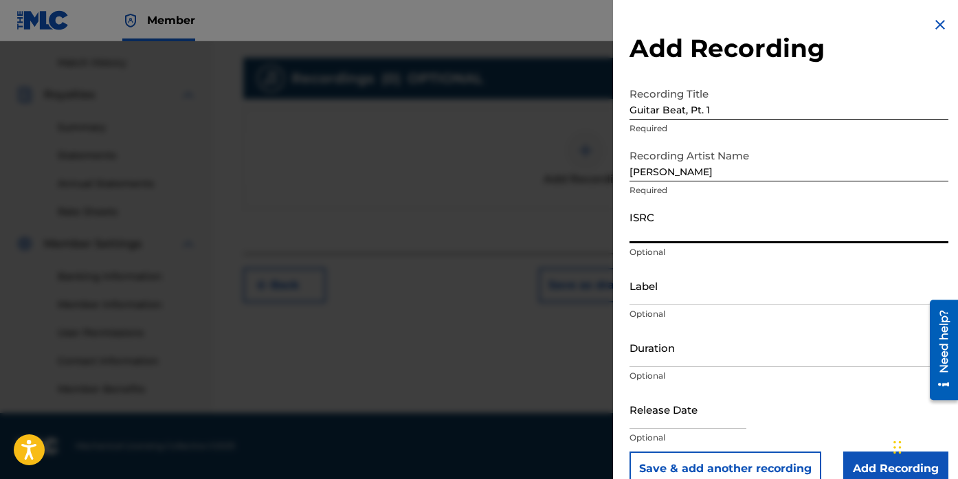
paste input "QZWFW2527013"
type input "QZWFW2527013"
click at [707, 298] on input "Label" at bounding box center [788, 285] width 319 height 39
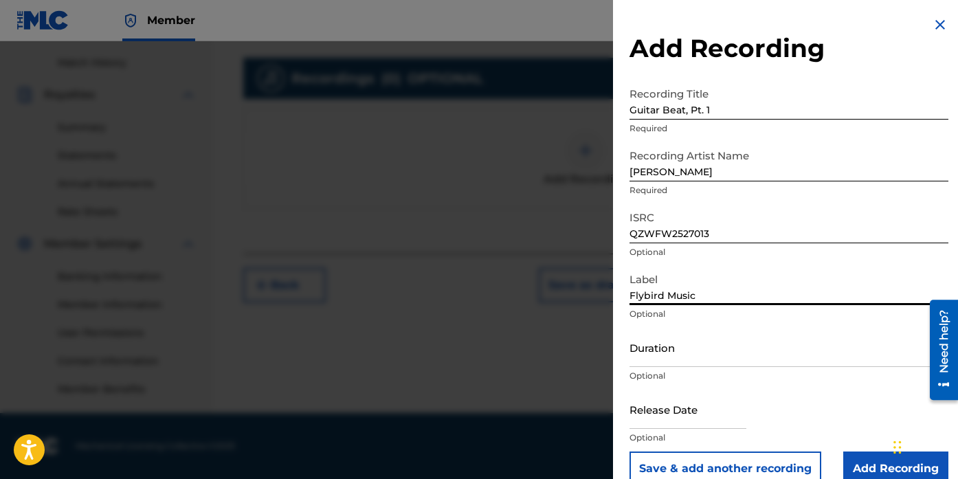
type input "Flybird Music"
click at [715, 365] on input "Duration" at bounding box center [788, 347] width 319 height 39
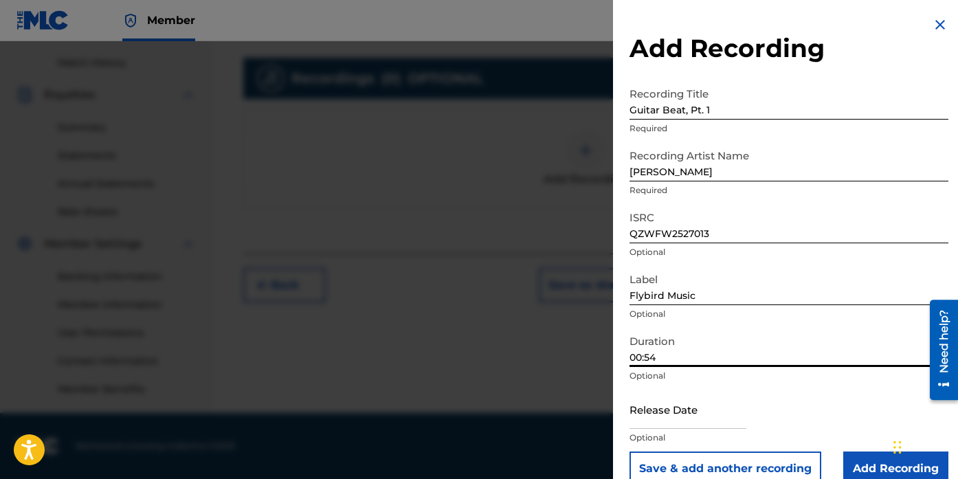
scroll to position [23, 0]
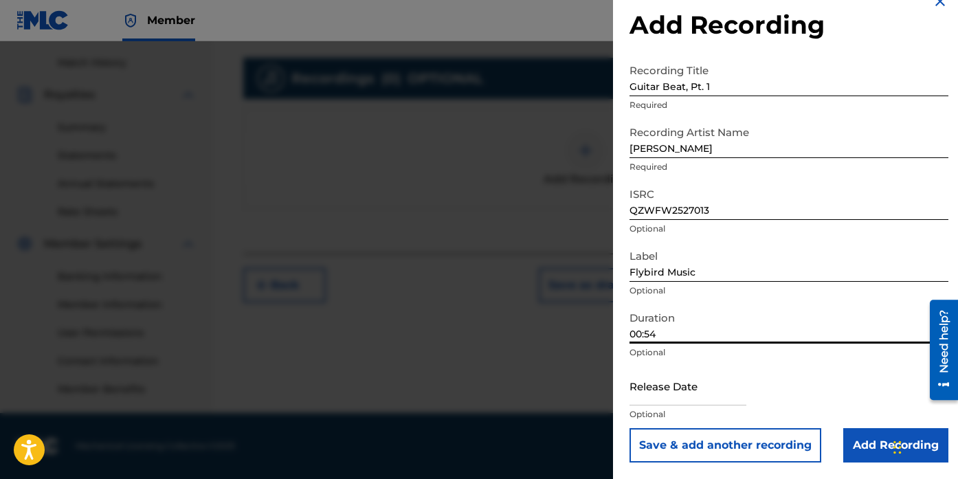
type input "00:54"
click at [711, 400] on input "text" at bounding box center [687, 385] width 117 height 39
select select "7"
select select "2025"
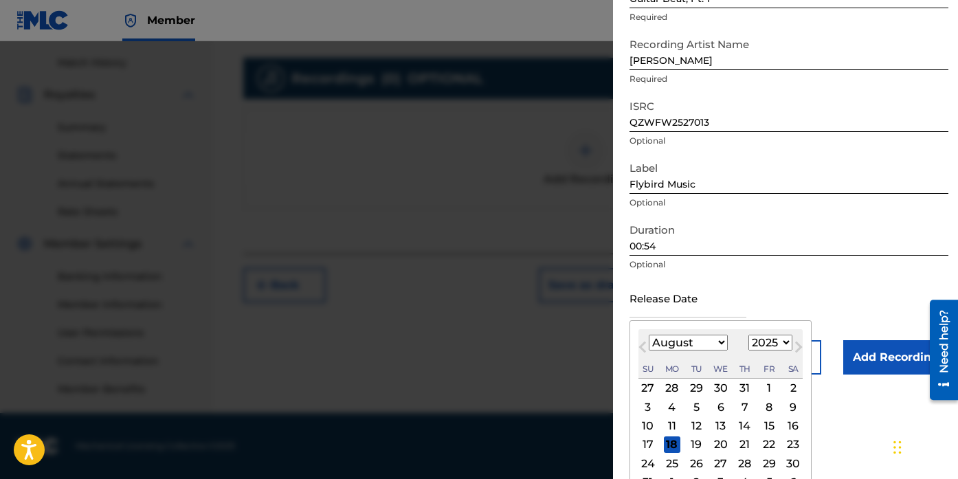
scroll to position [114, 0]
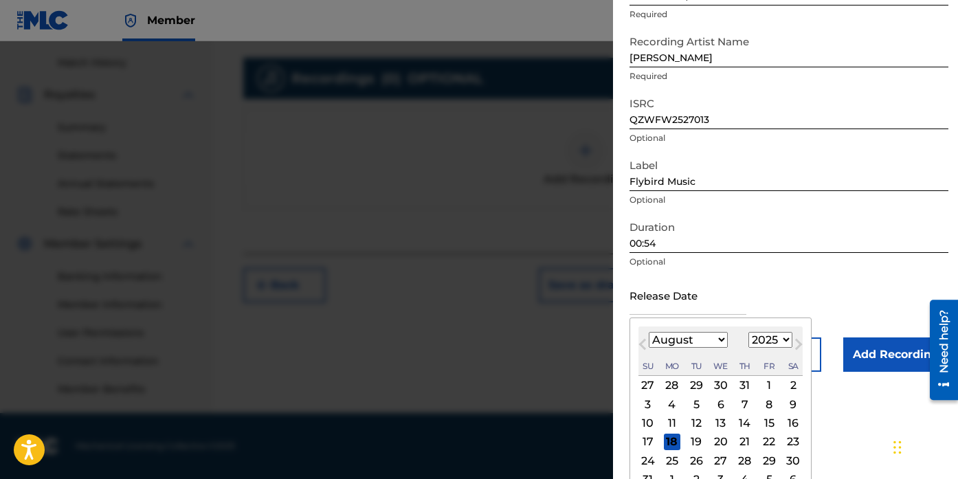
click at [773, 424] on div "15" at bounding box center [769, 423] width 16 height 16
type input "[DATE]"
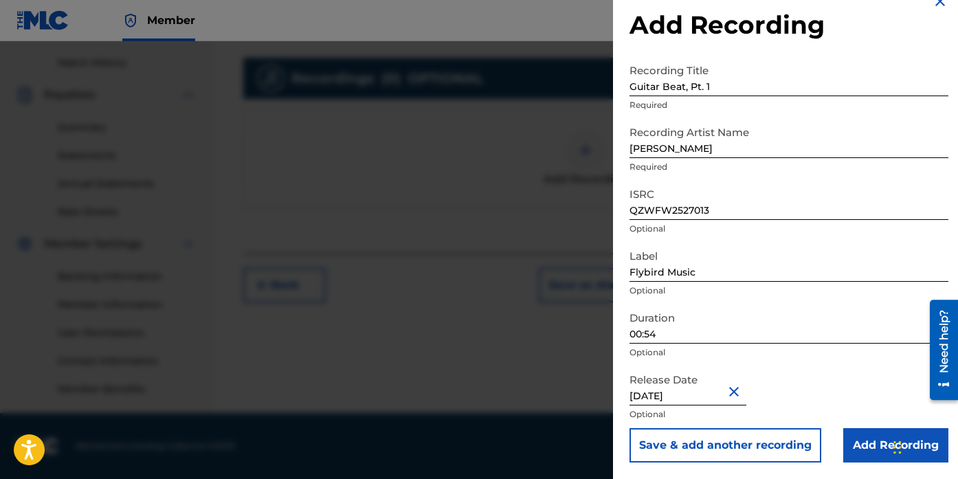
scroll to position [23, 0]
click at [866, 442] on input "Add Recording" at bounding box center [895, 445] width 105 height 34
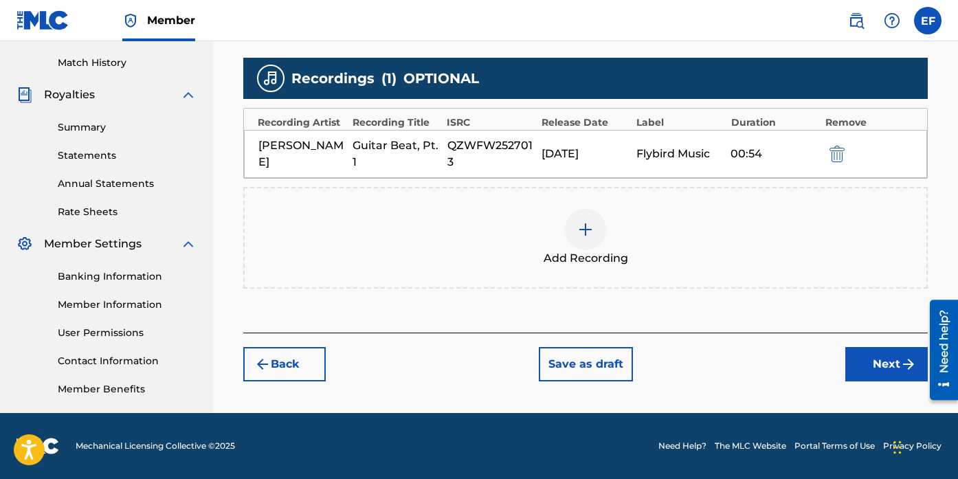
click at [853, 370] on button "Next" at bounding box center [886, 364] width 82 height 34
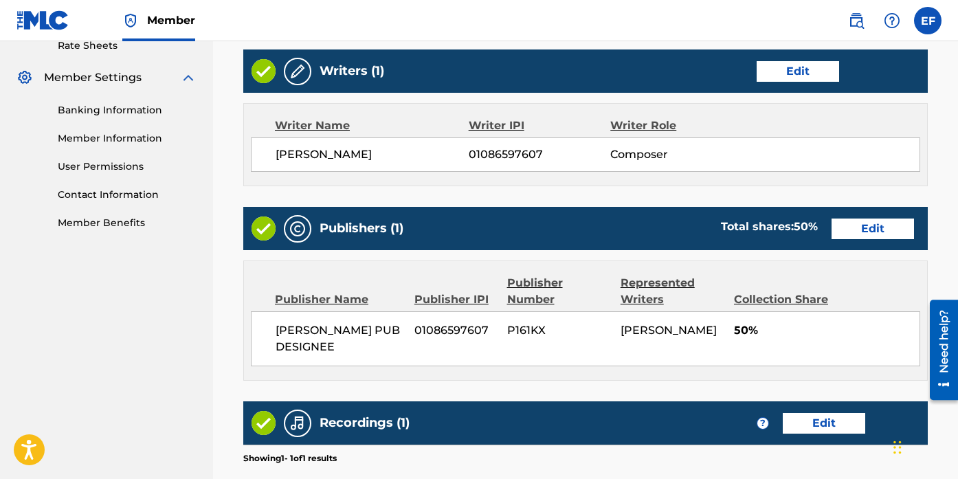
scroll to position [742, 0]
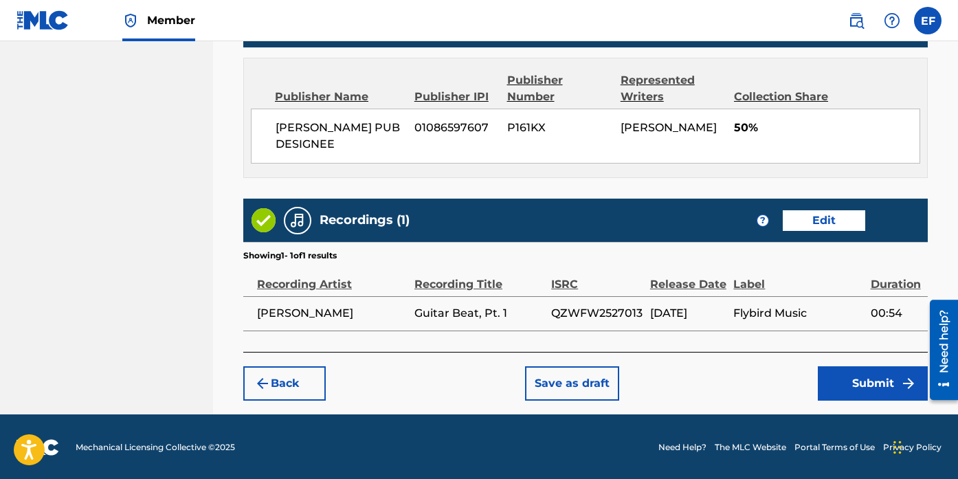
click at [858, 389] on button "Submit" at bounding box center [873, 383] width 110 height 34
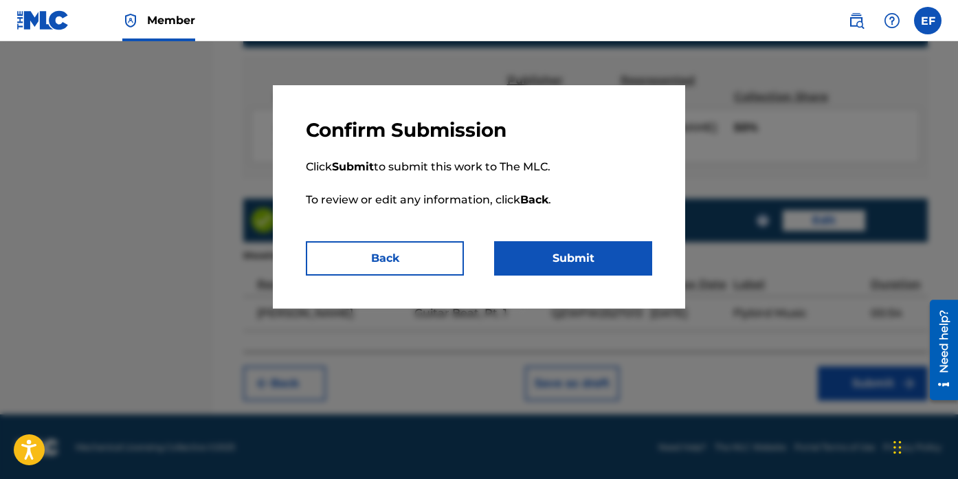
click at [587, 254] on button "Submit" at bounding box center [573, 258] width 158 height 34
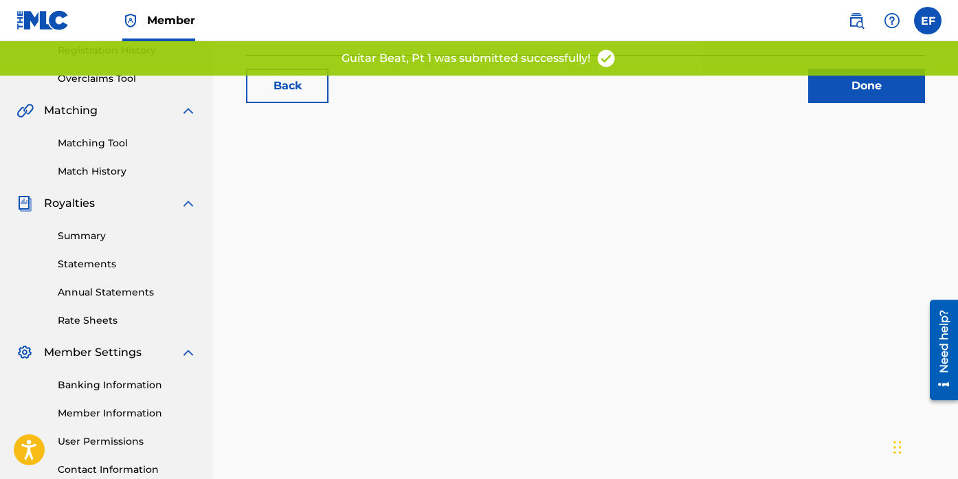
scroll to position [157, 0]
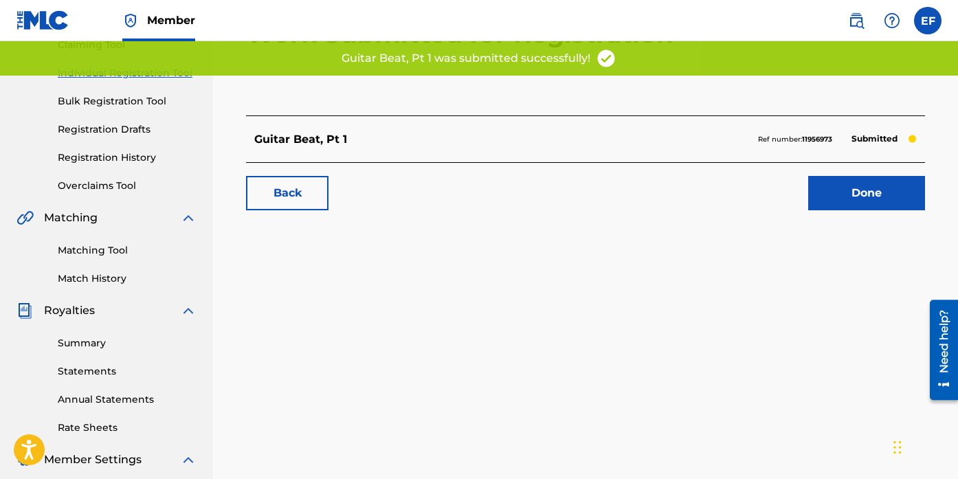
click at [869, 185] on link "Done" at bounding box center [866, 193] width 117 height 34
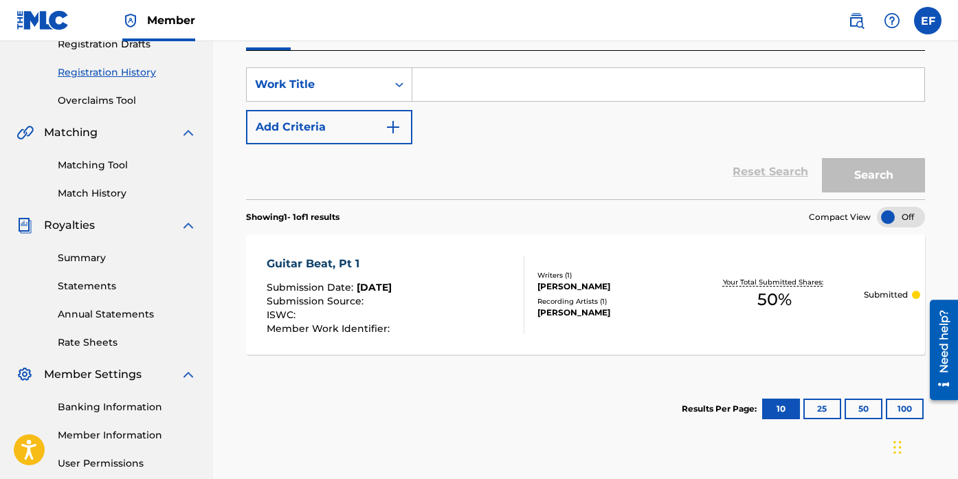
scroll to position [245, 0]
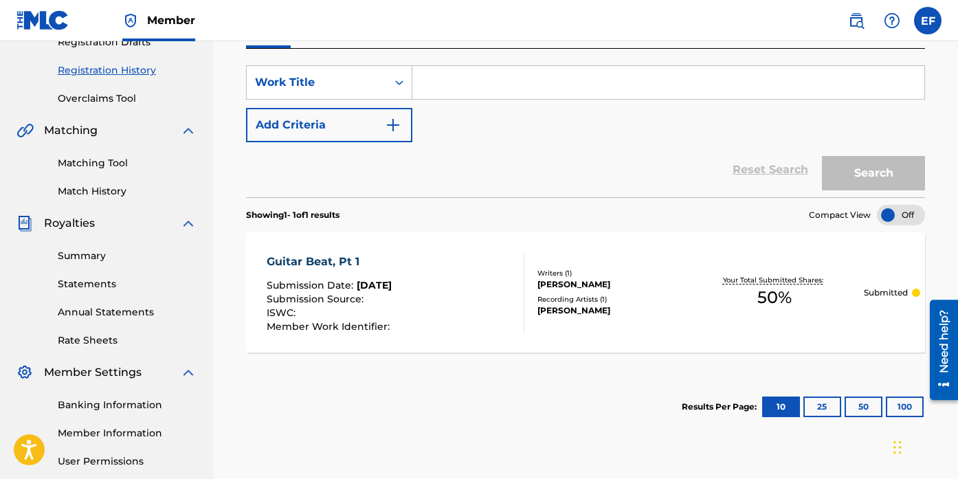
click at [604, 91] on input "Search Form" at bounding box center [668, 82] width 512 height 33
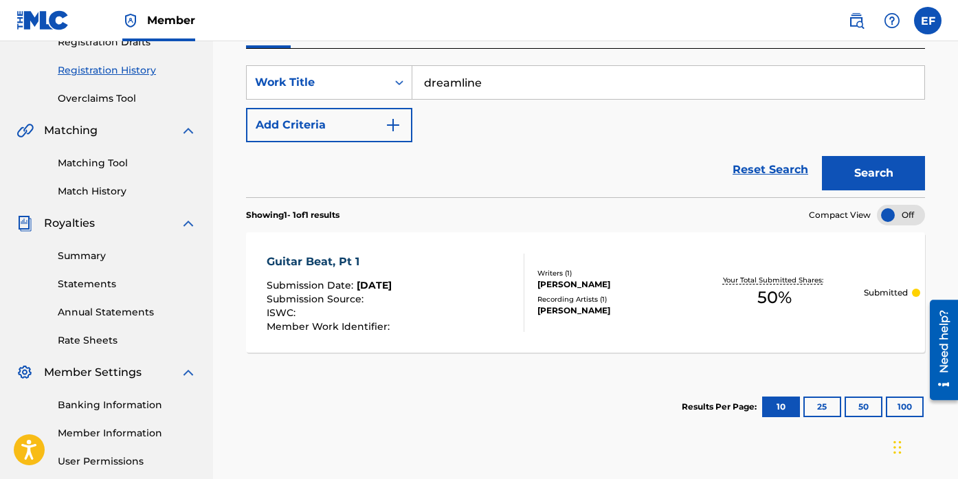
type input "dreamline"
click at [907, 186] on button "Search" at bounding box center [873, 173] width 103 height 34
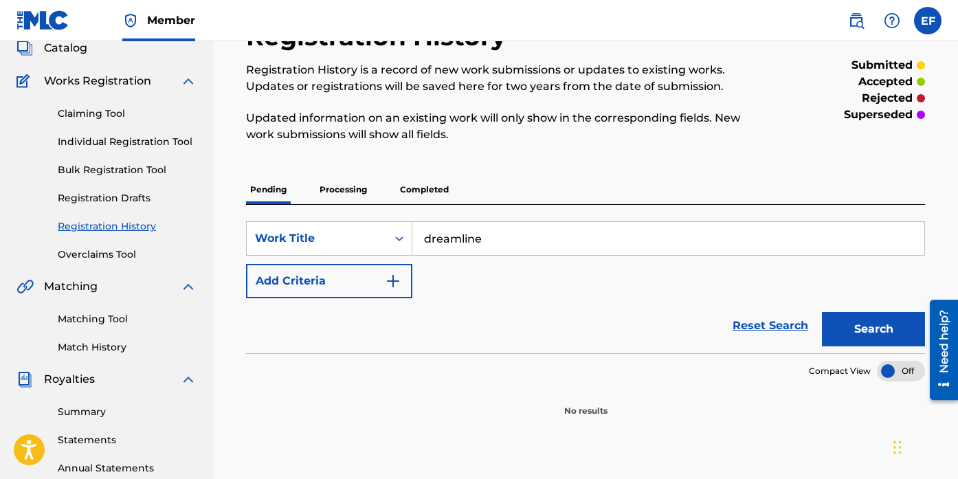
scroll to position [0, 0]
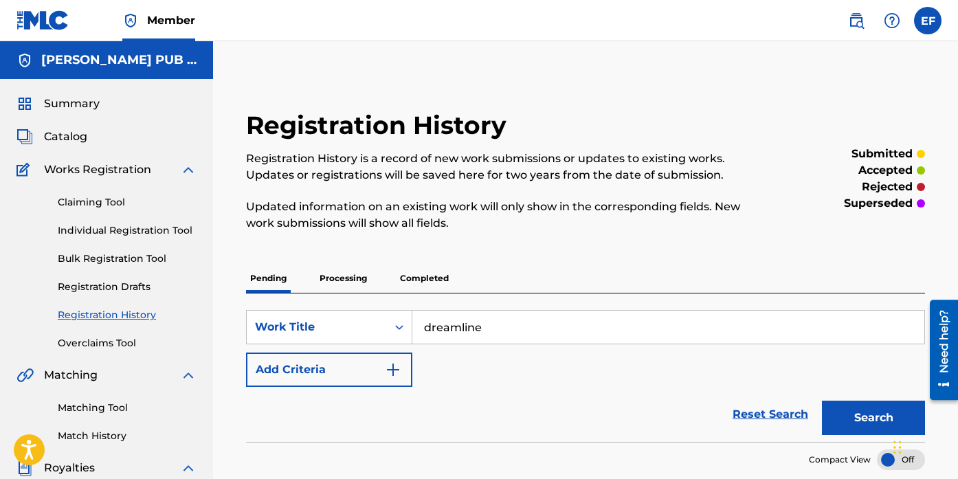
click at [97, 66] on h5 "[PERSON_NAME] PUB DESIGNEE" at bounding box center [118, 60] width 155 height 16
click at [68, 100] on span "Summary" at bounding box center [72, 104] width 56 height 16
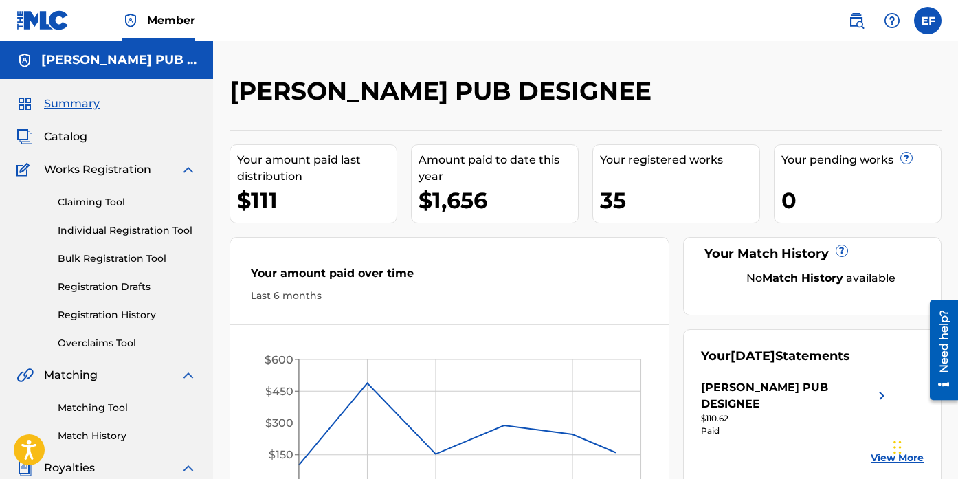
click at [76, 143] on span "Catalog" at bounding box center [65, 136] width 43 height 16
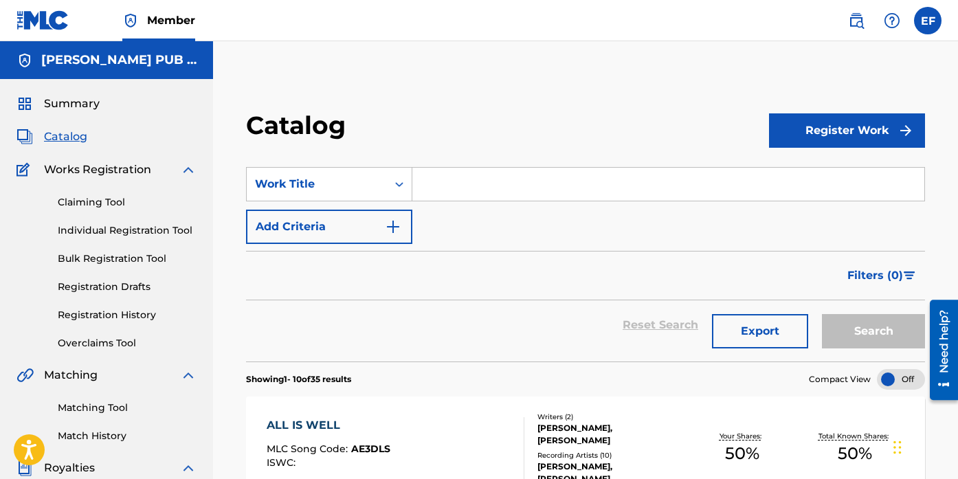
click at [871, 128] on button "Register Work" at bounding box center [847, 130] width 156 height 34
click at [828, 185] on link "Individual" at bounding box center [847, 175] width 156 height 33
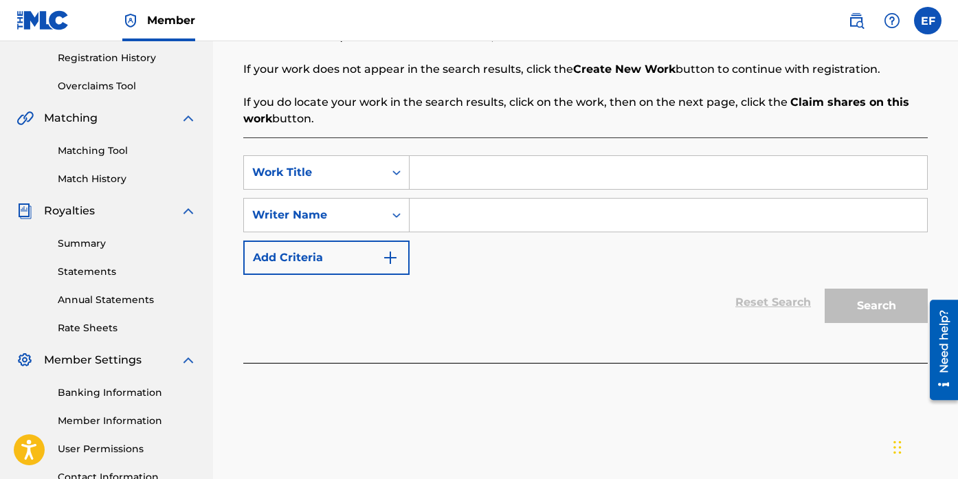
scroll to position [241, 0]
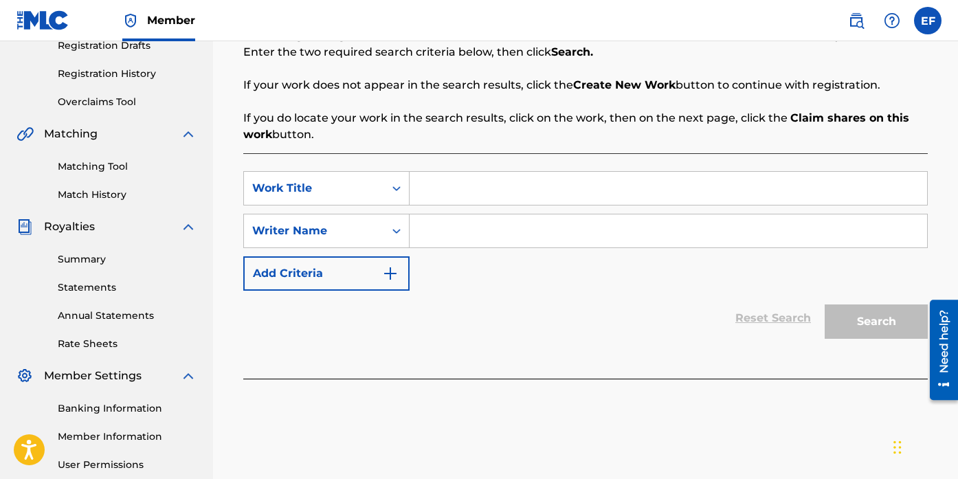
click at [575, 165] on div "SearchWithCriteriaa82db805-d1a4-4608-ac86-ef5f18bd87b4 Work Title SearchWithCri…" at bounding box center [585, 265] width 684 height 225
click at [574, 181] on input "Search Form" at bounding box center [668, 188] width 517 height 33
type input "dreamline"
click at [546, 240] on input "Search Form" at bounding box center [668, 230] width 517 height 33
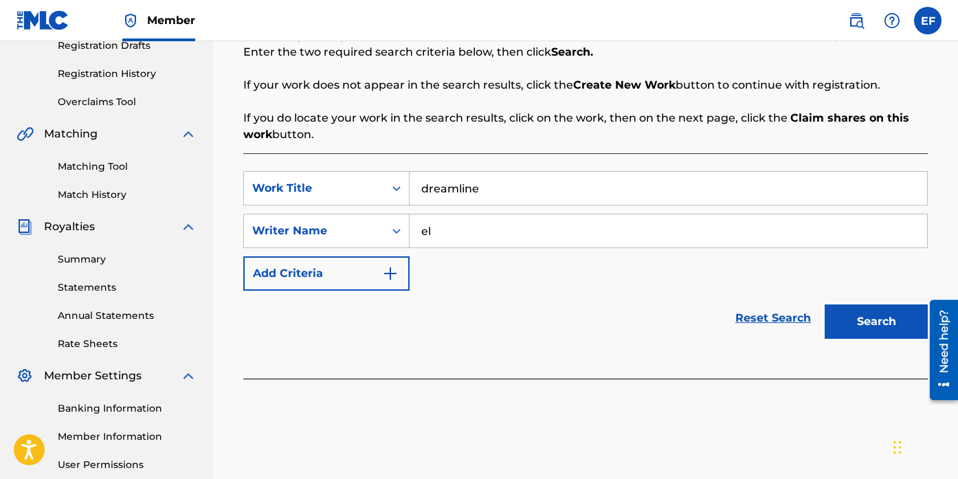
type input "[PERSON_NAME]"
click at [876, 341] on div "Search" at bounding box center [873, 318] width 110 height 55
click at [876, 333] on button "Search" at bounding box center [875, 321] width 103 height 34
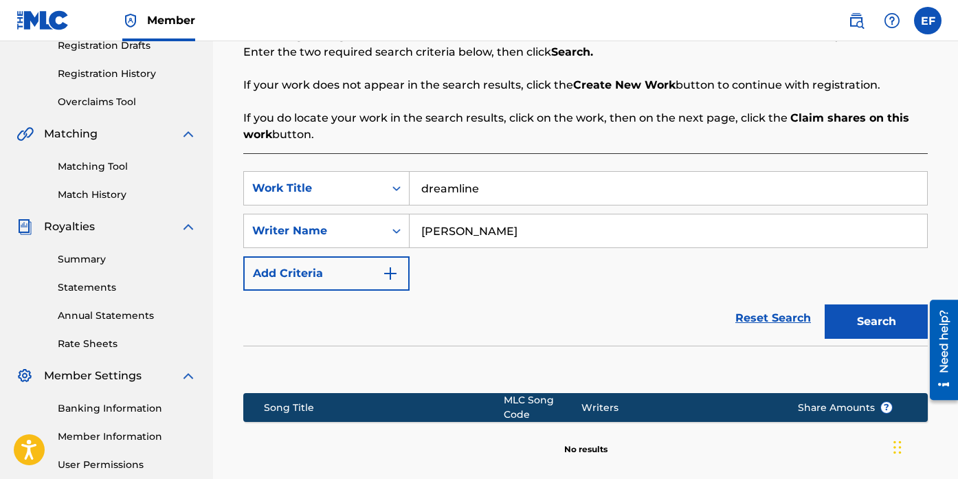
scroll to position [393, 0]
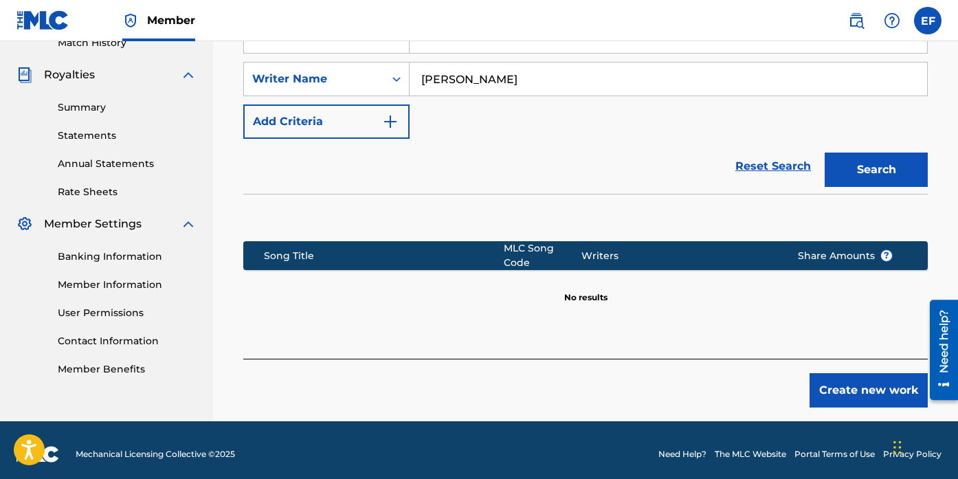
click at [871, 394] on button "Create new work" at bounding box center [868, 390] width 118 height 34
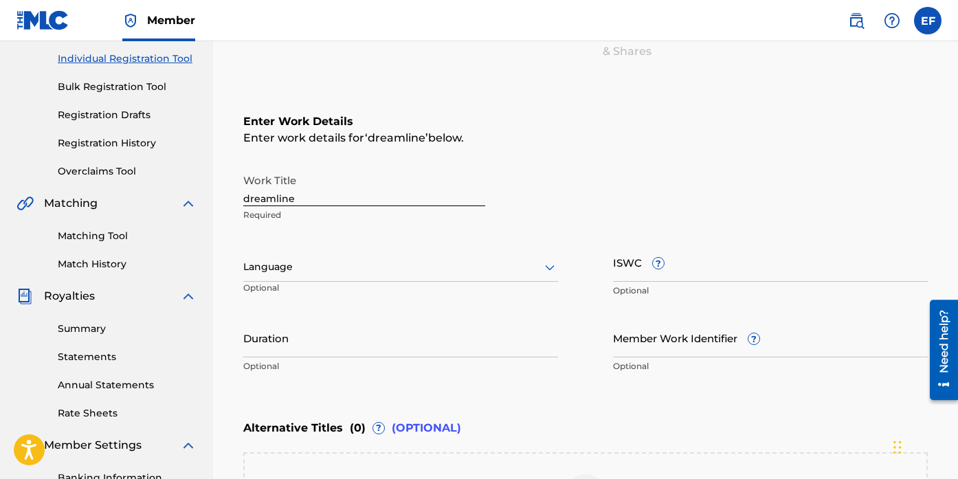
scroll to position [152, 0]
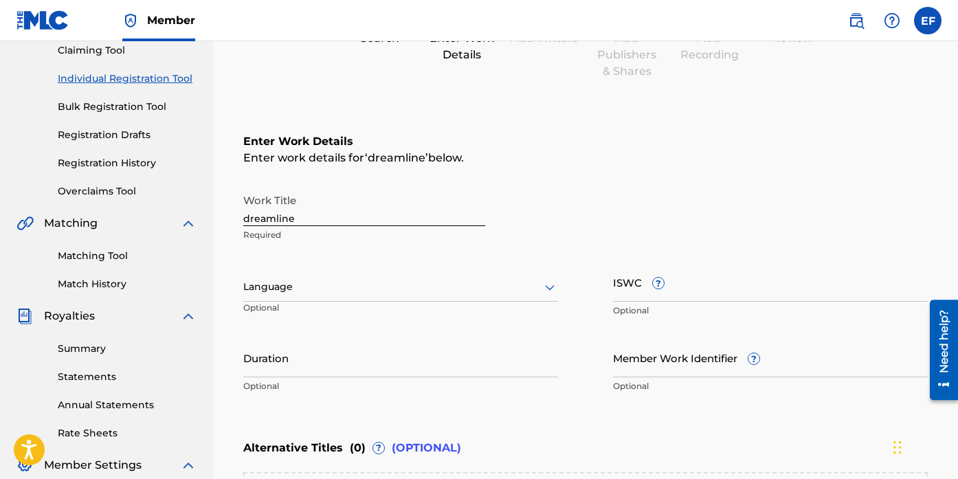
click at [431, 221] on input "dreamline" at bounding box center [364, 206] width 242 height 39
type input "Dreamline"
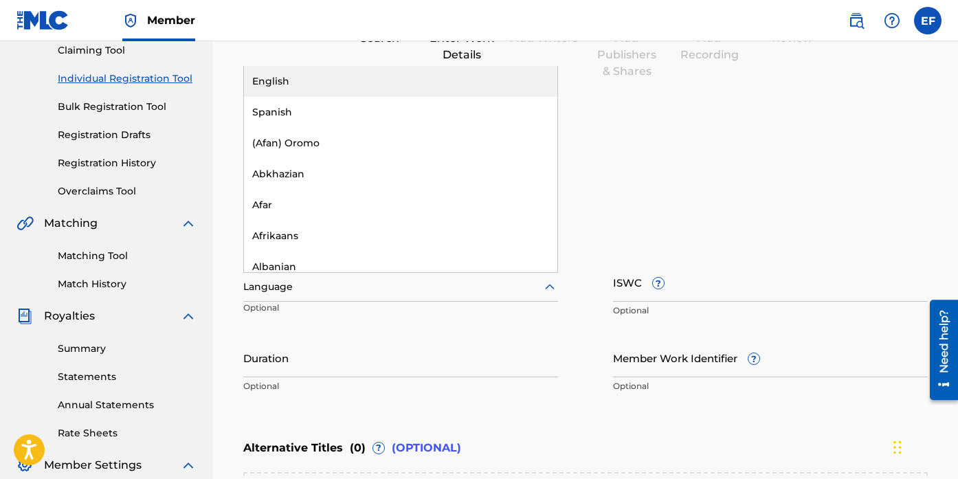
click at [413, 282] on div at bounding box center [400, 286] width 315 height 17
click at [392, 81] on div "English" at bounding box center [400, 81] width 313 height 31
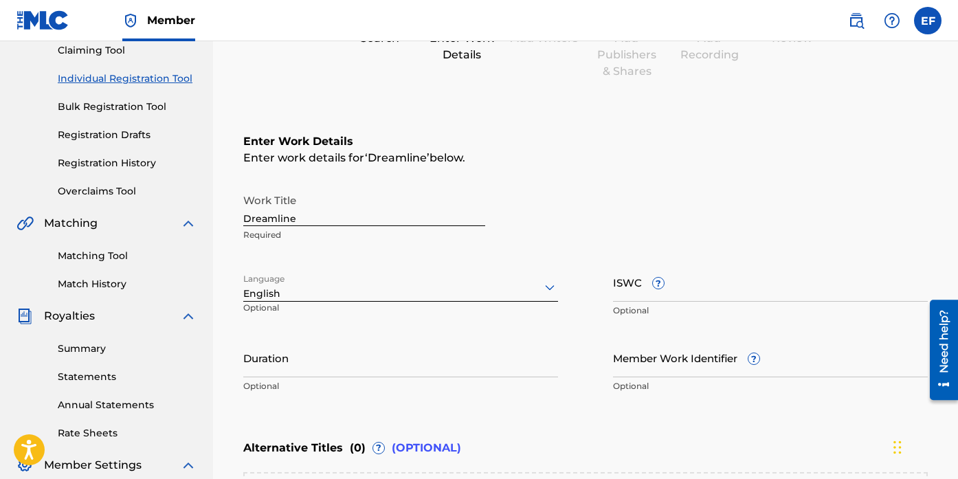
click at [478, 374] on input "Duration" at bounding box center [400, 357] width 315 height 39
type input "02:53"
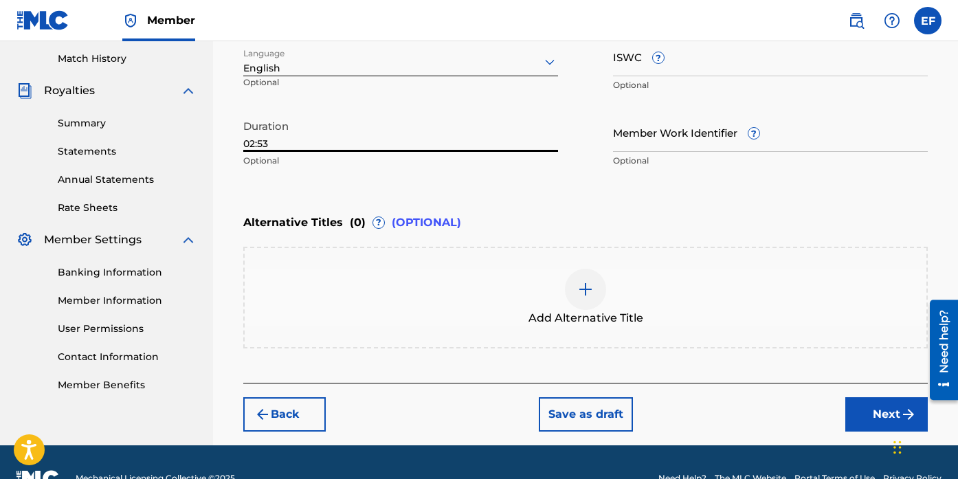
scroll to position [381, 0]
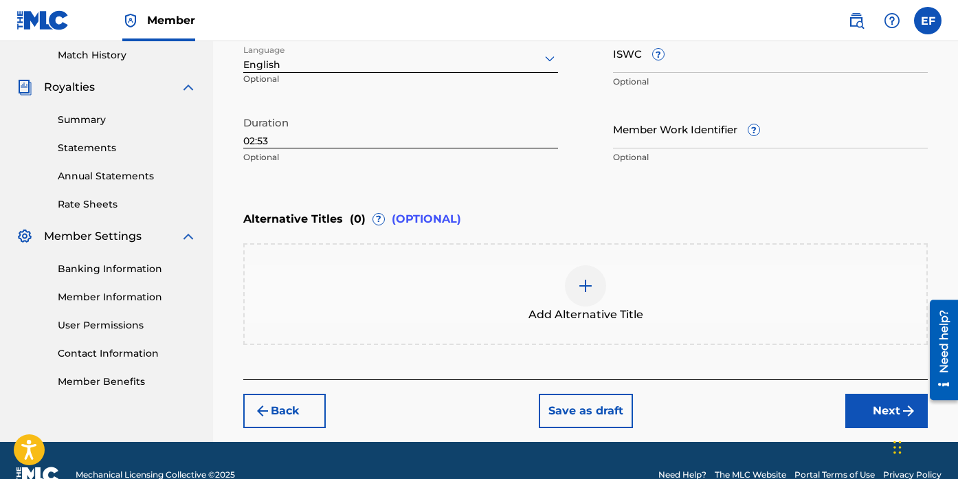
click at [873, 416] on button "Next" at bounding box center [886, 411] width 82 height 34
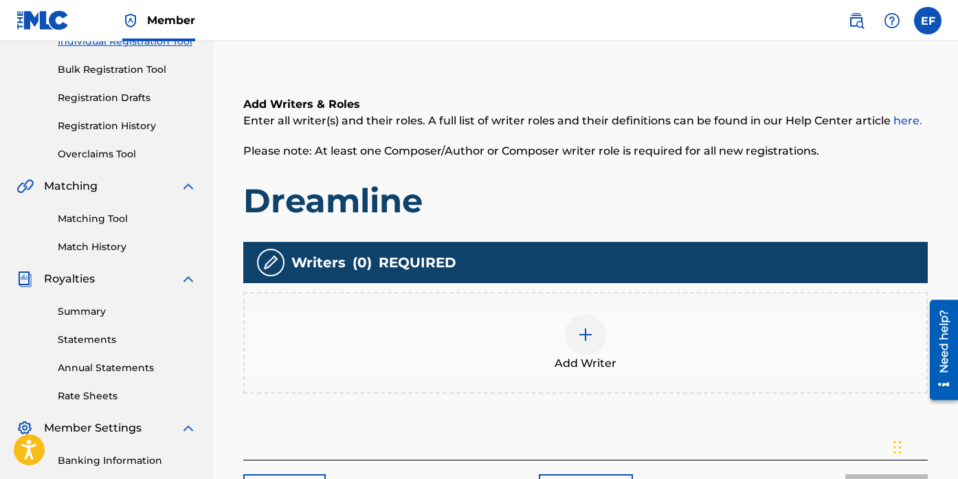
scroll to position [190, 0]
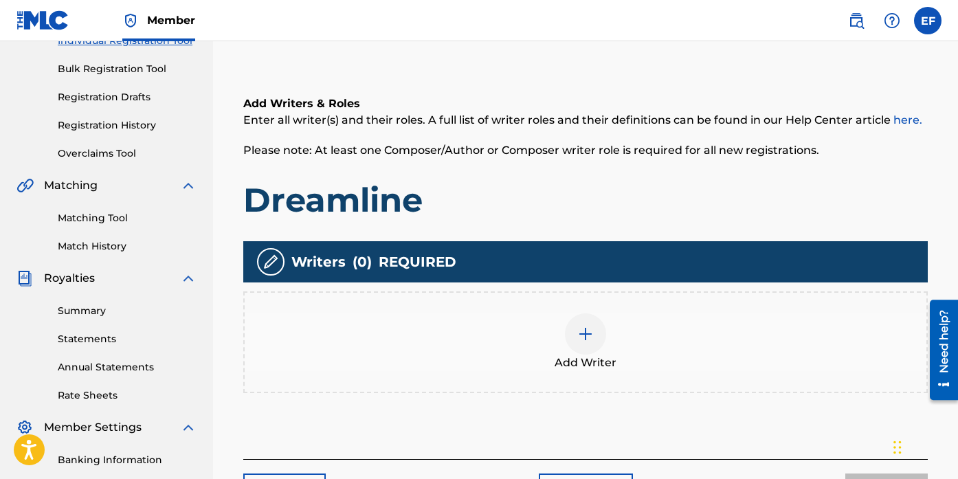
click at [572, 341] on div at bounding box center [585, 333] width 41 height 41
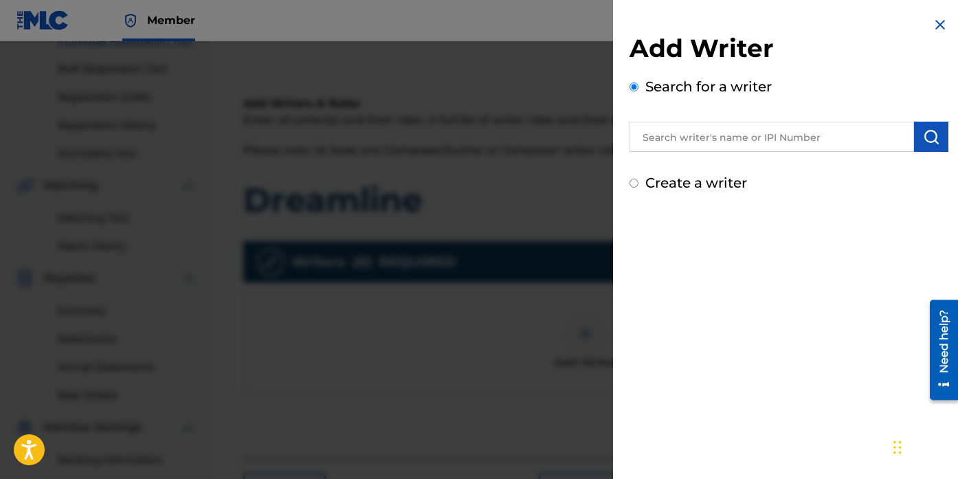
click at [765, 131] on input "text" at bounding box center [771, 137] width 284 height 30
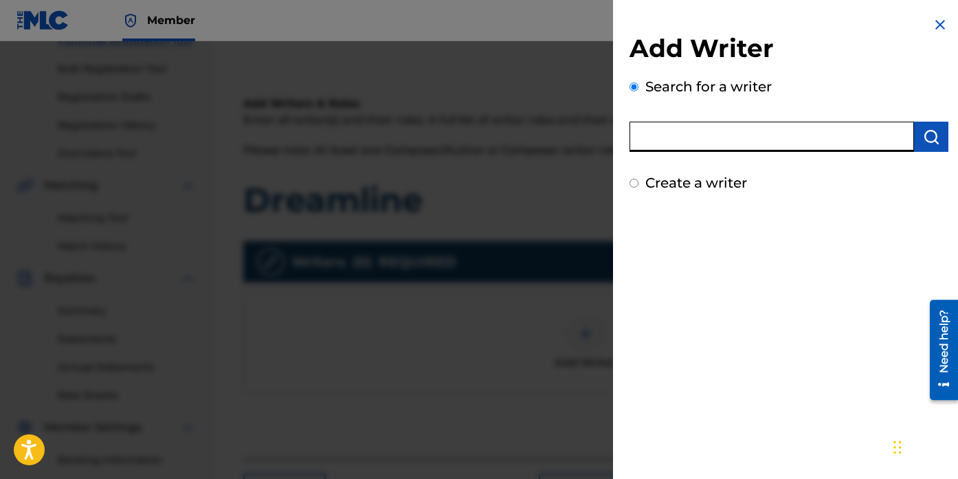
type input "[PERSON_NAME]"
click at [923, 144] on img "submit" at bounding box center [931, 136] width 16 height 16
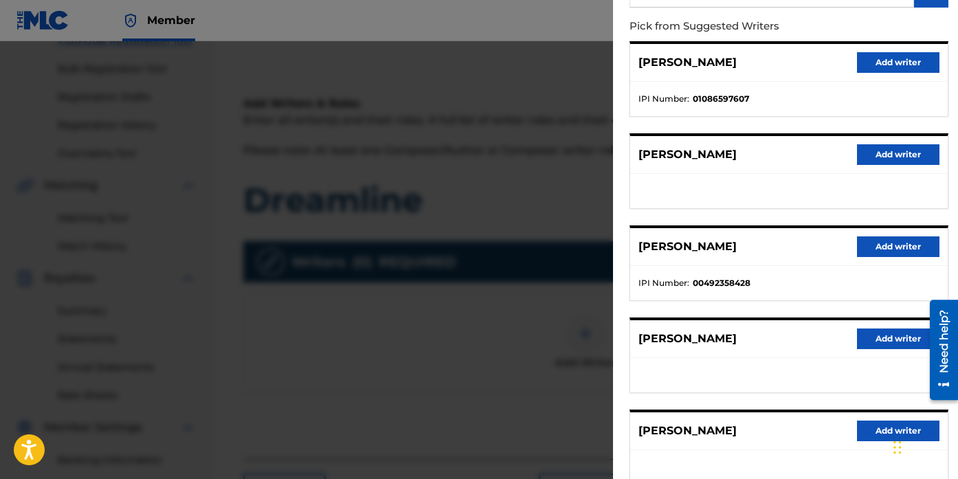
scroll to position [0, 0]
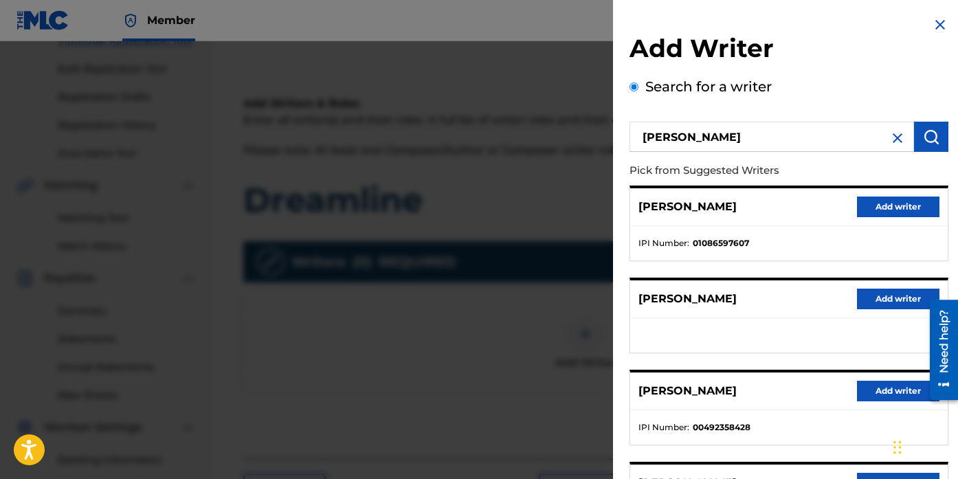
click at [921, 208] on button "Add writer" at bounding box center [898, 207] width 82 height 21
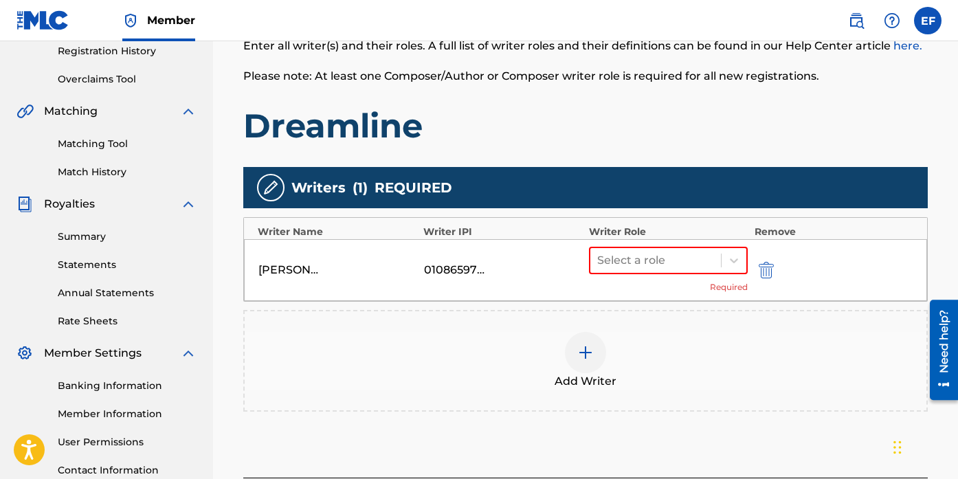
scroll to position [277, 0]
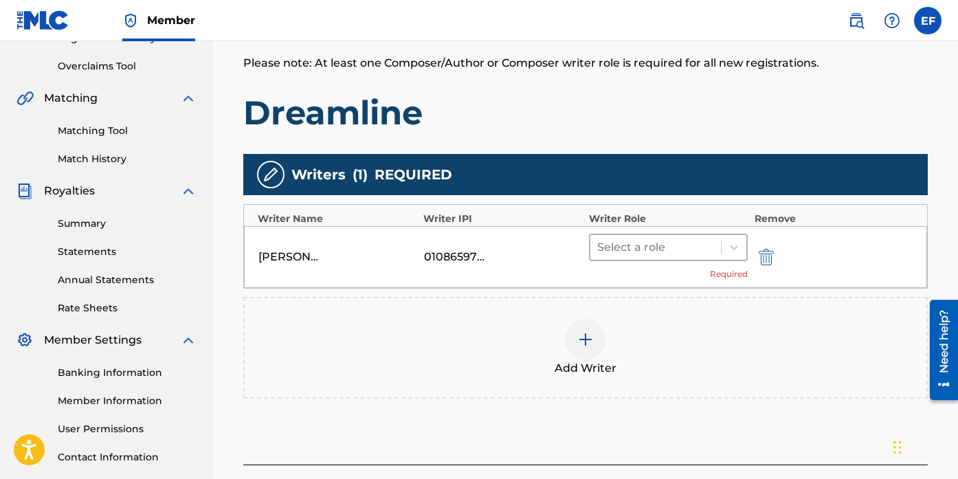
click at [673, 240] on div at bounding box center [655, 247] width 117 height 19
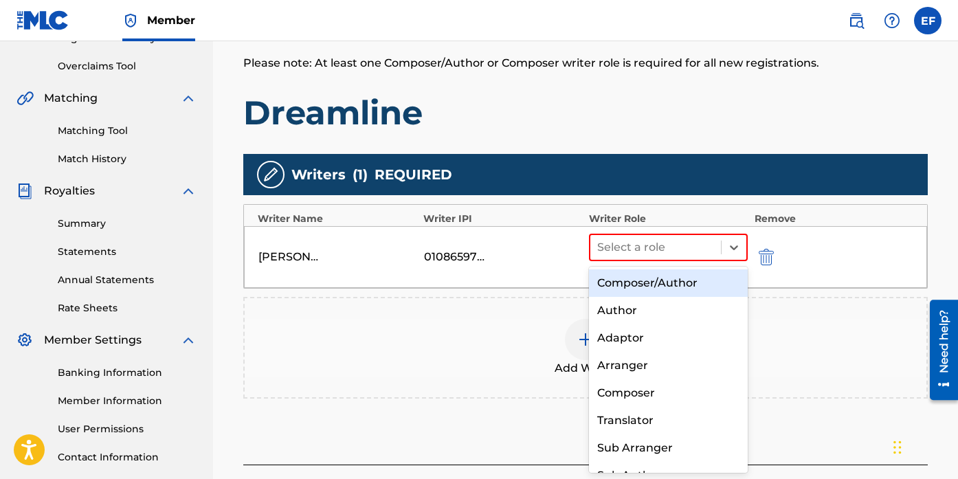
click at [697, 278] on div "Composer/Author" at bounding box center [668, 282] width 159 height 27
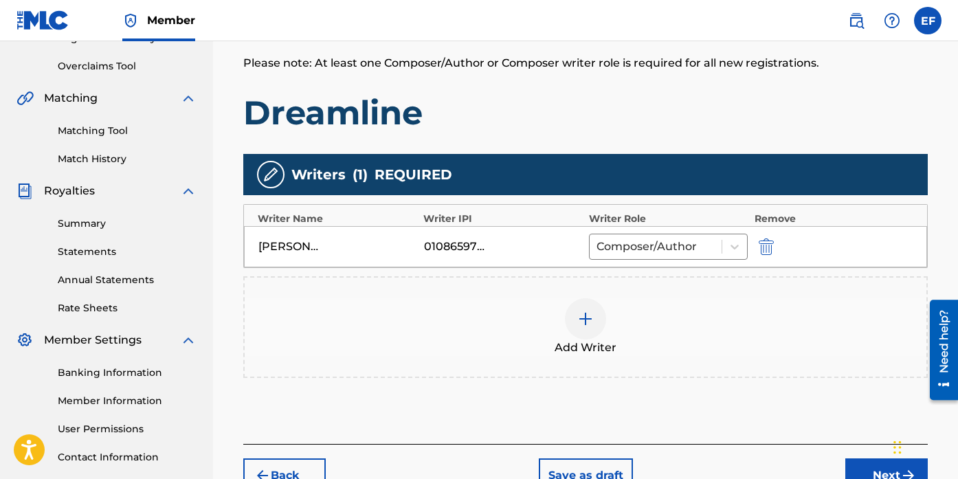
scroll to position [288, 0]
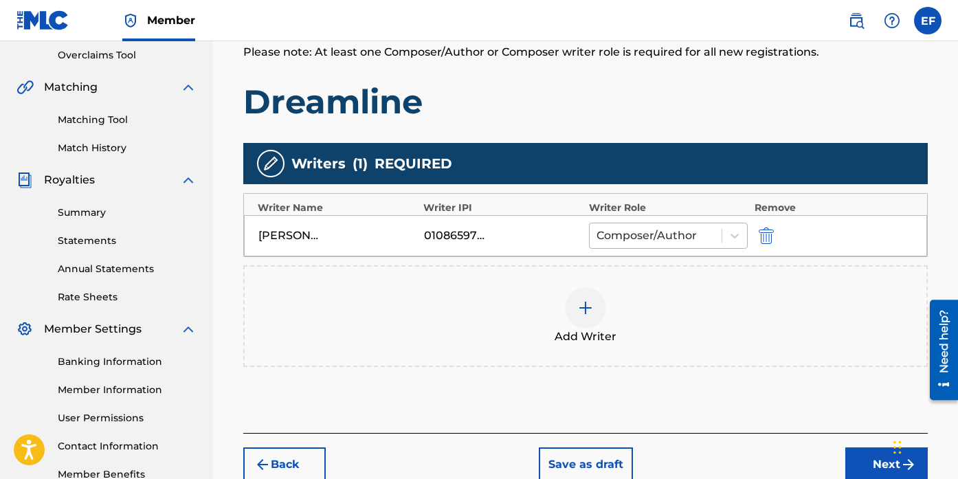
click at [703, 240] on div at bounding box center [655, 235] width 118 height 19
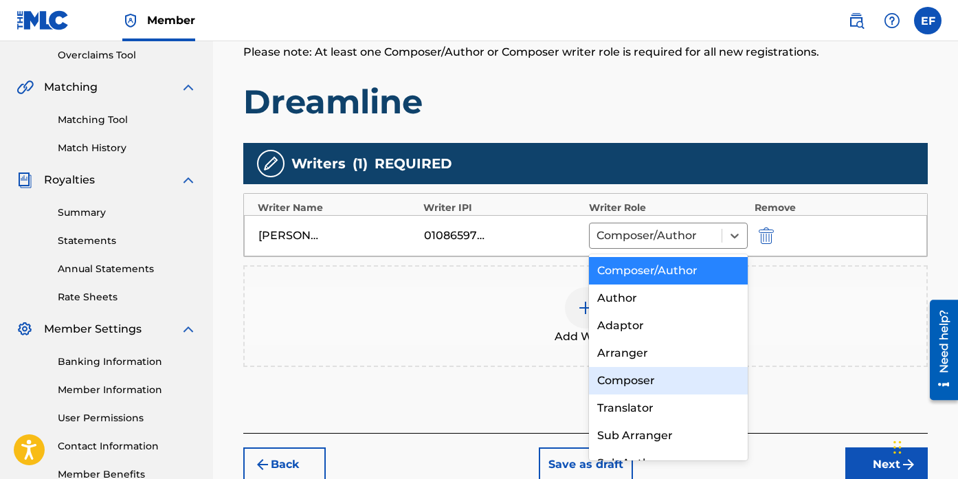
click at [721, 382] on div "Composer" at bounding box center [668, 380] width 159 height 27
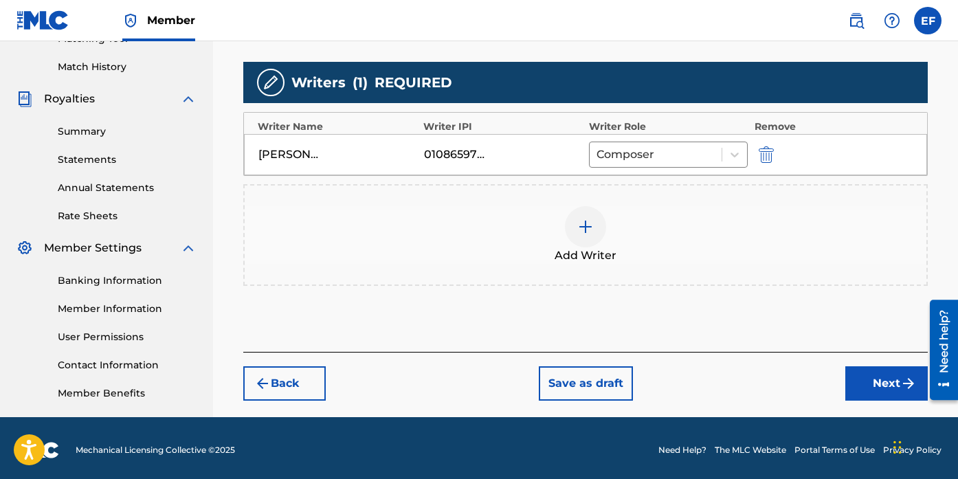
click at [879, 388] on button "Next" at bounding box center [886, 383] width 82 height 34
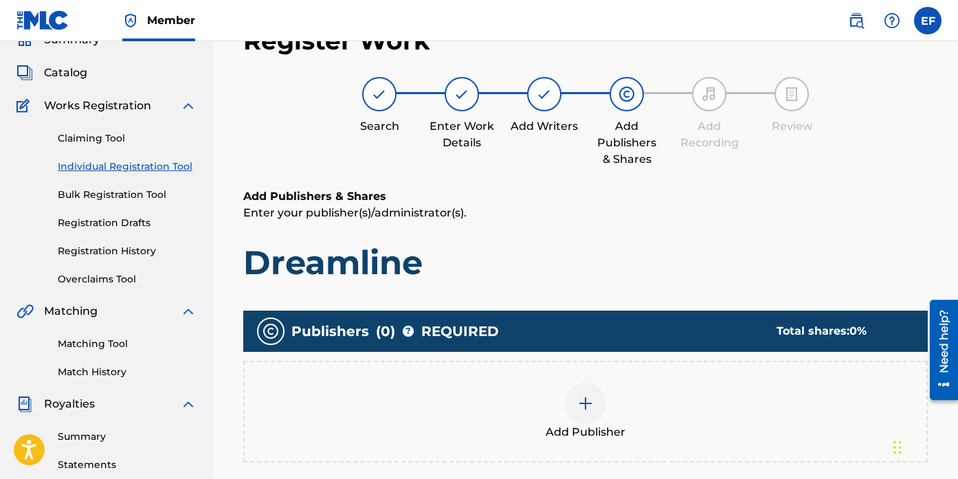
scroll to position [62, 0]
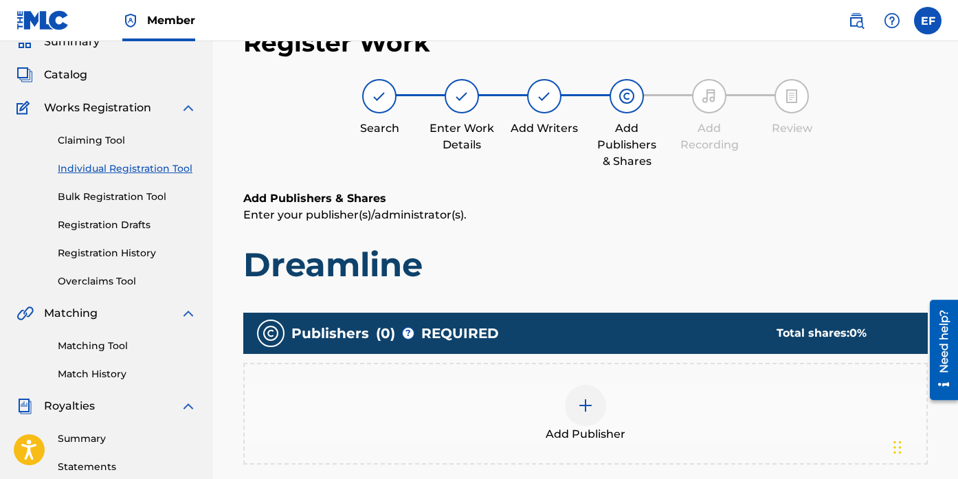
click at [586, 370] on div "Add Publisher" at bounding box center [585, 414] width 684 height 102
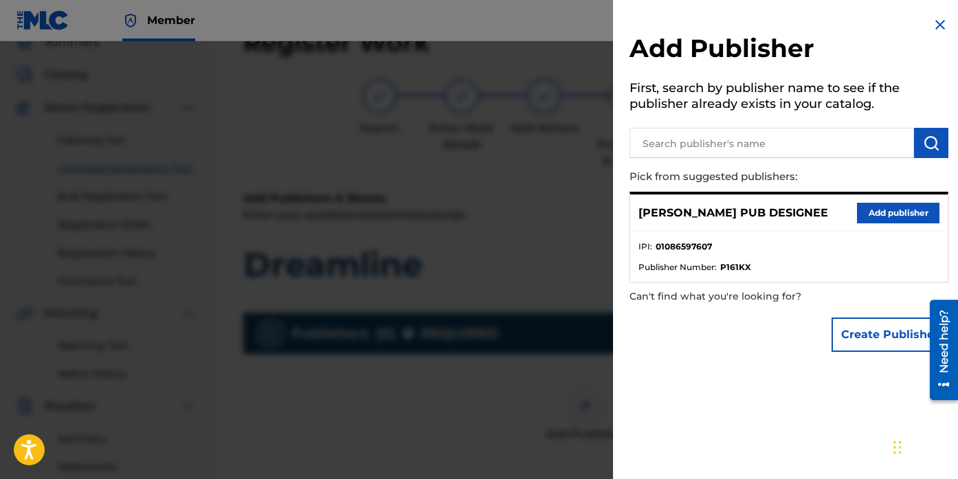
click at [907, 212] on button "Add publisher" at bounding box center [898, 213] width 82 height 21
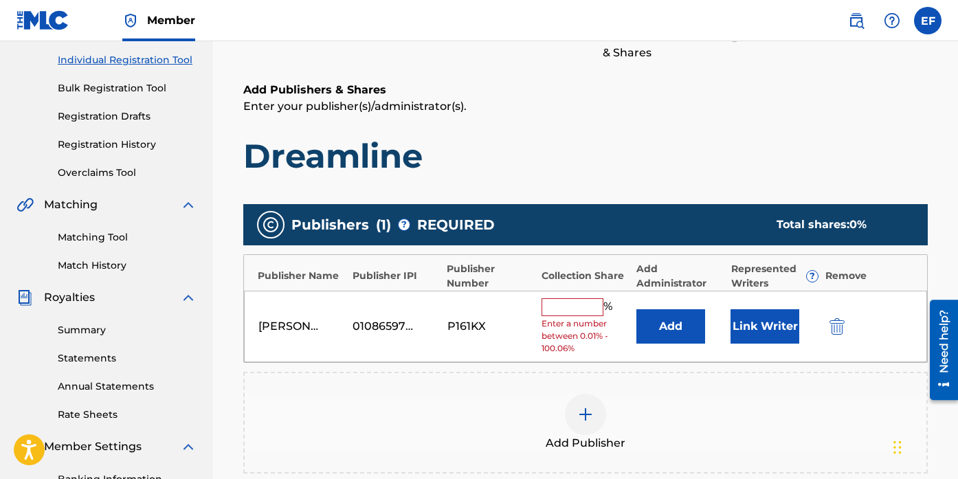
scroll to position [176, 0]
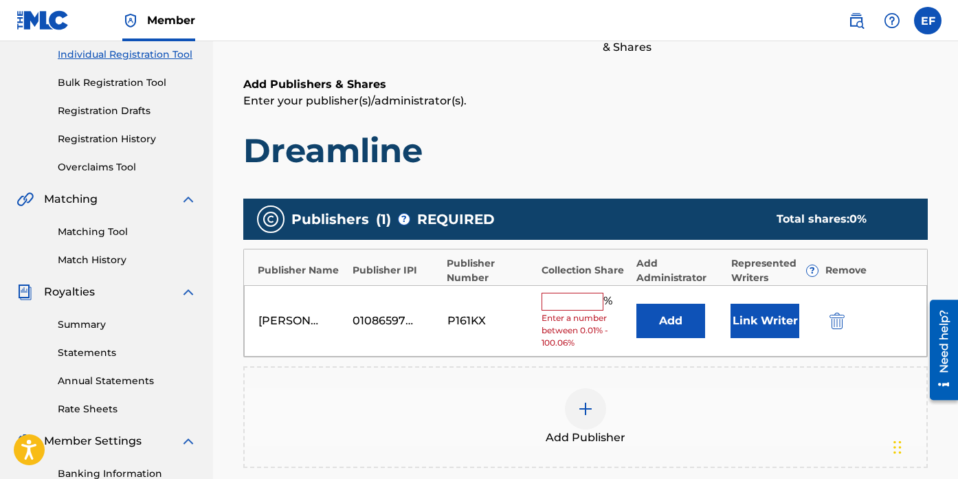
click at [579, 298] on input "text" at bounding box center [572, 302] width 62 height 18
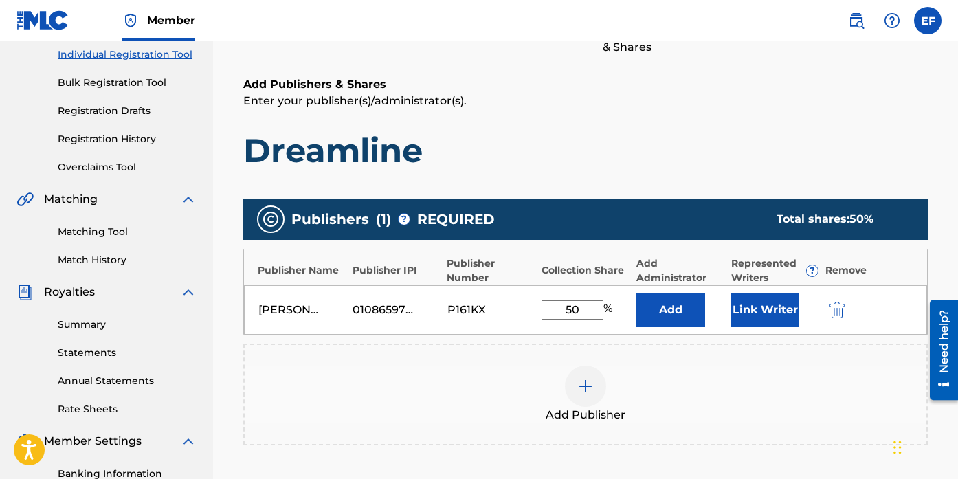
type input "50"
click at [657, 310] on button "Add" at bounding box center [670, 310] width 69 height 34
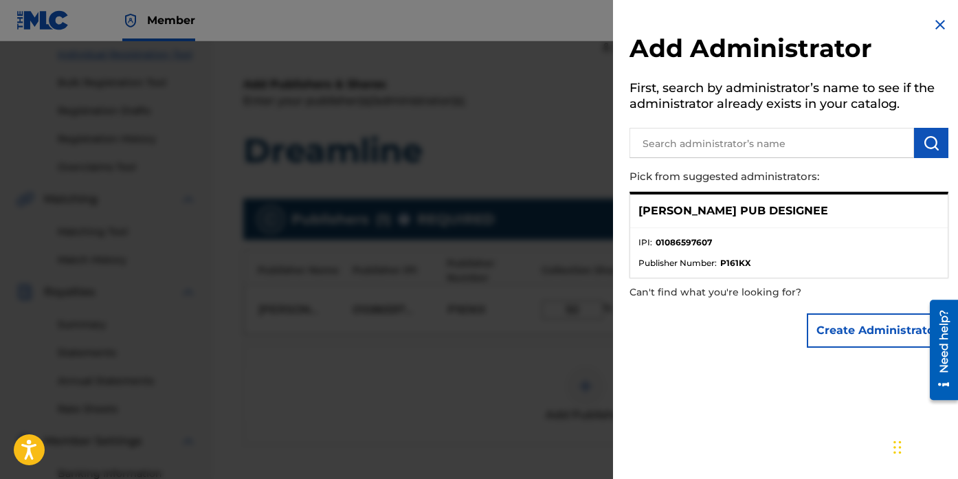
click at [875, 223] on div "[PERSON_NAME] PUB DESIGNEE" at bounding box center [788, 211] width 317 height 34
click at [527, 366] on div at bounding box center [479, 280] width 958 height 479
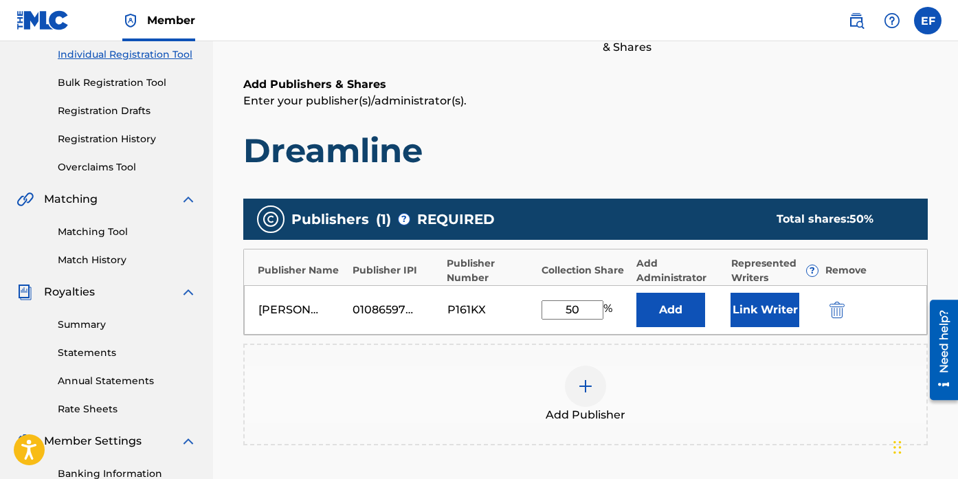
click at [750, 313] on button "Link Writer" at bounding box center [764, 310] width 69 height 34
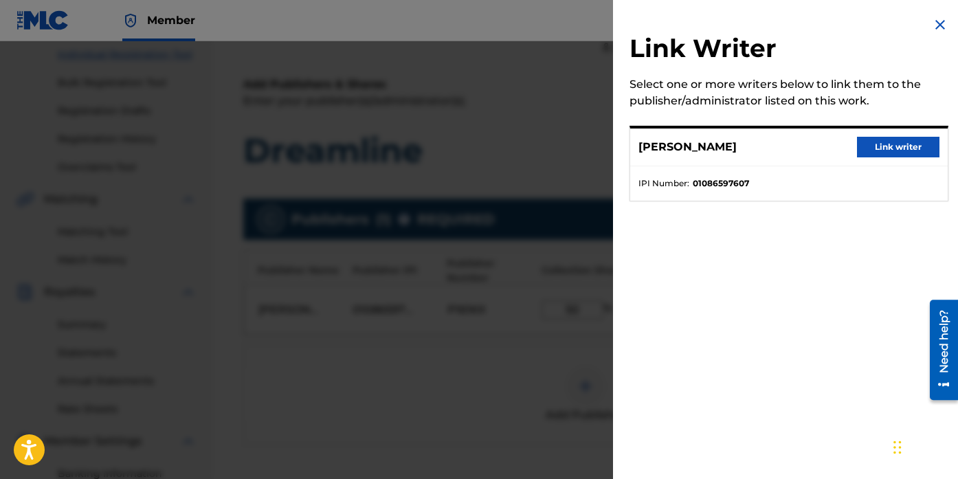
click at [873, 156] on button "Link writer" at bounding box center [898, 147] width 82 height 21
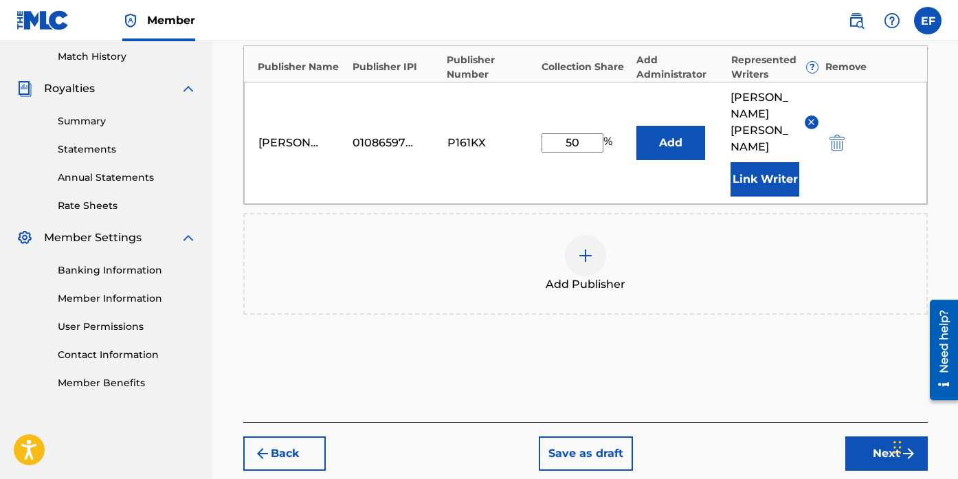
click at [873, 436] on button "Next" at bounding box center [886, 453] width 82 height 34
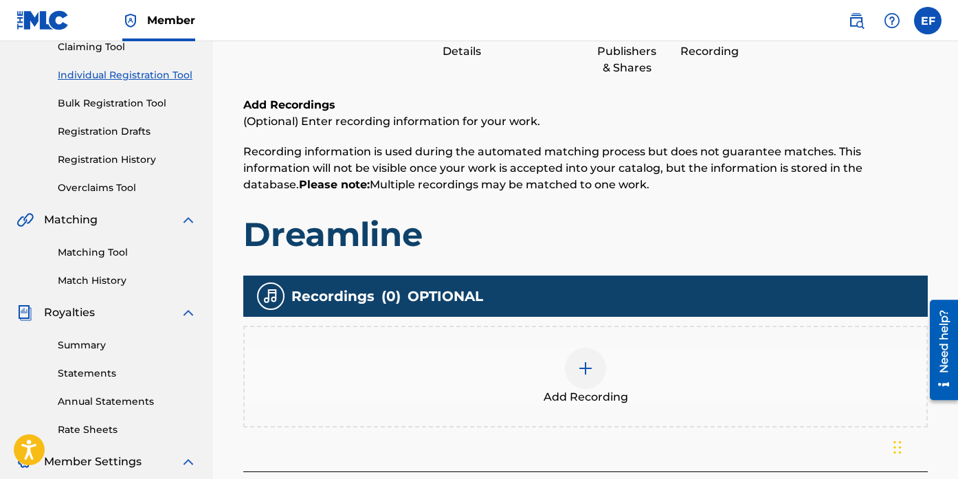
scroll to position [167, 0]
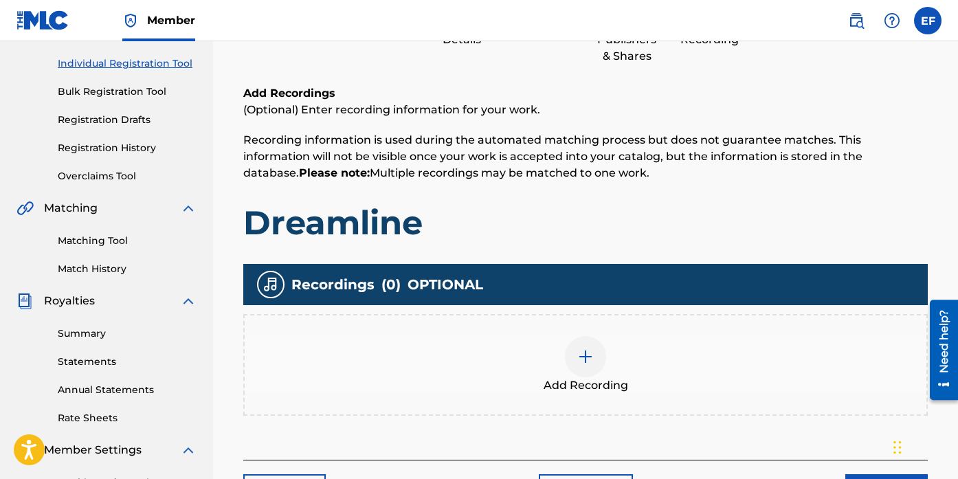
click at [572, 366] on div at bounding box center [585, 356] width 41 height 41
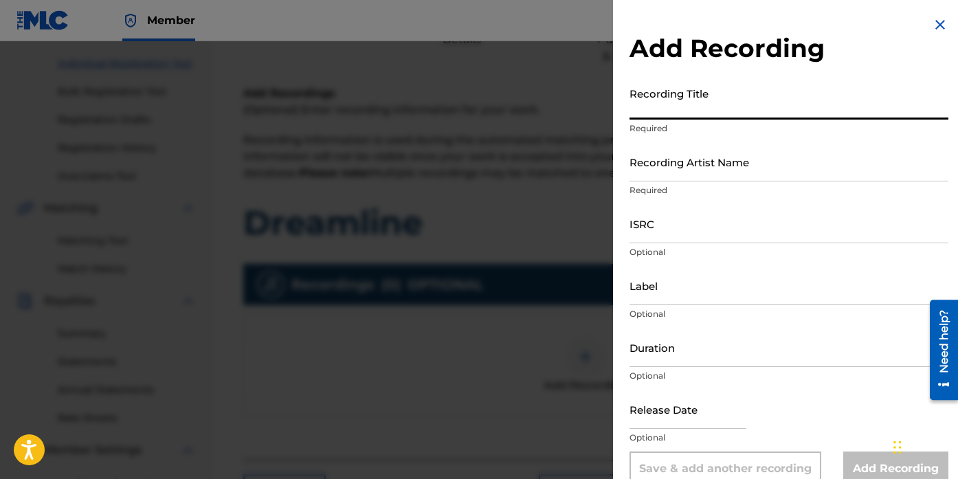
click at [719, 103] on input "Recording Title" at bounding box center [788, 99] width 319 height 39
type input "Dreamline"
click at [730, 161] on input "Recording Artist Name" at bounding box center [788, 161] width 319 height 39
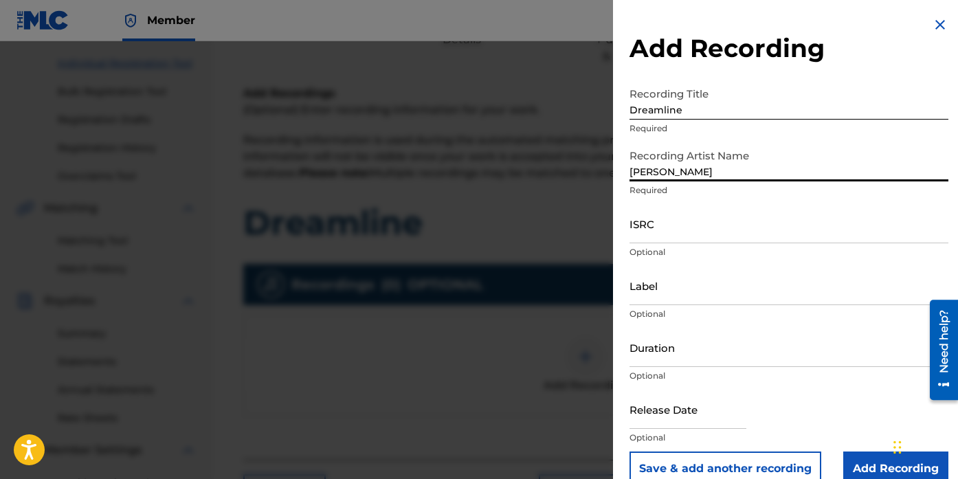
type input "[PERSON_NAME]"
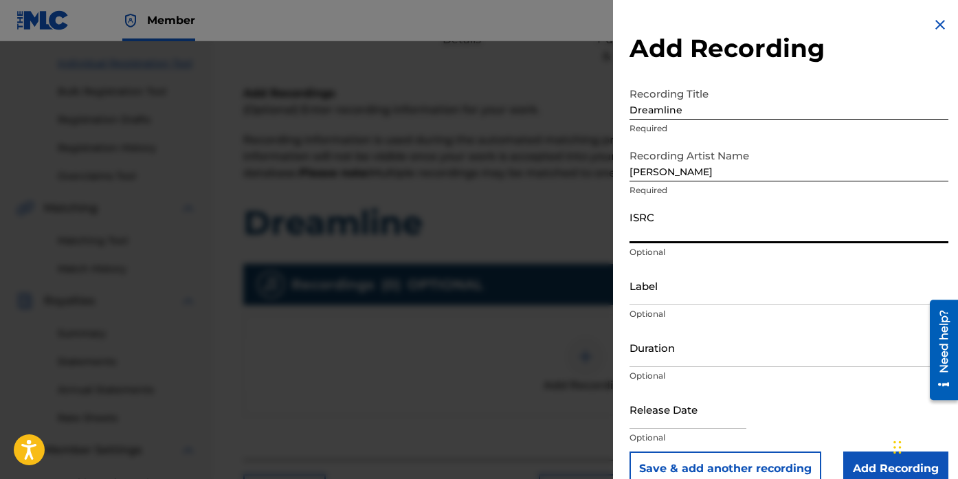
click at [743, 218] on input "ISRC" at bounding box center [788, 223] width 319 height 39
paste input "QZWFU2583153"
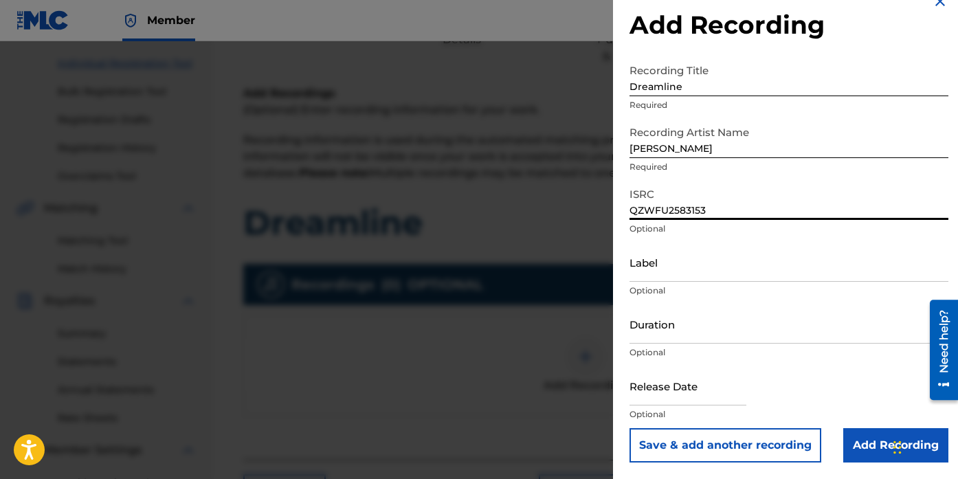
scroll to position [183, 0]
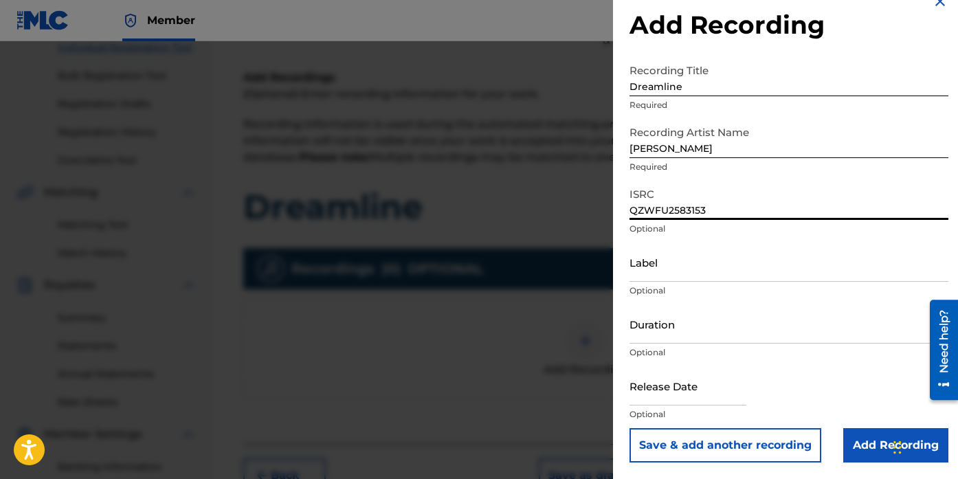
type input "QZWFU2583153"
click at [741, 282] on div "Label Optional" at bounding box center [788, 274] width 319 height 62
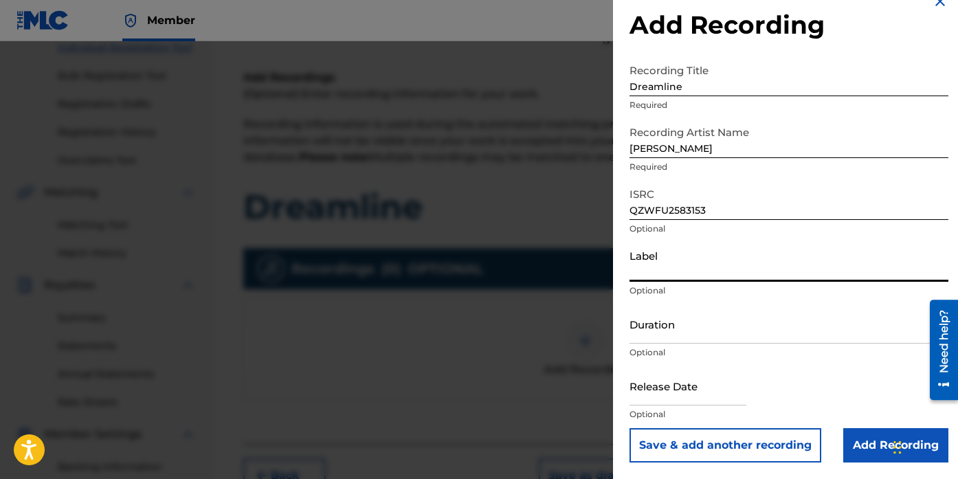
click at [742, 268] on input "Label" at bounding box center [788, 262] width 319 height 39
type input "Flybird Music"
click at [713, 332] on input "Duration" at bounding box center [788, 323] width 319 height 39
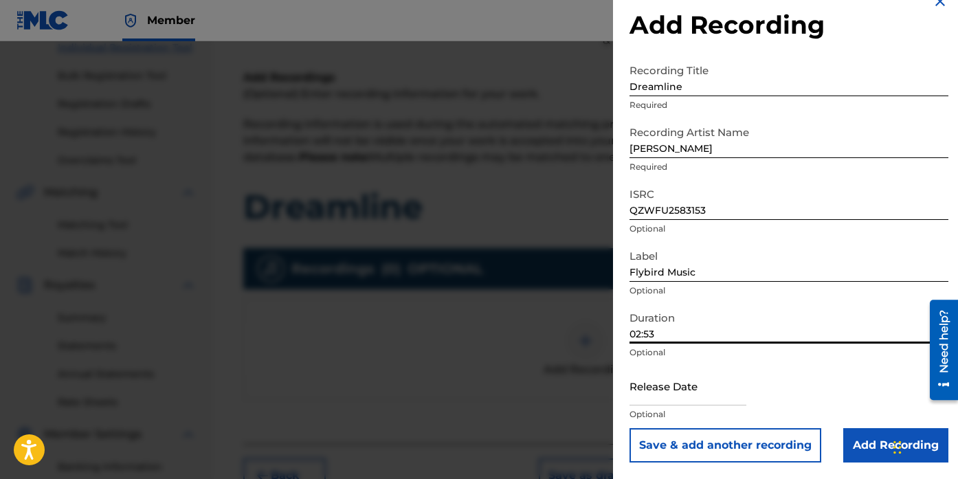
type input "02:53"
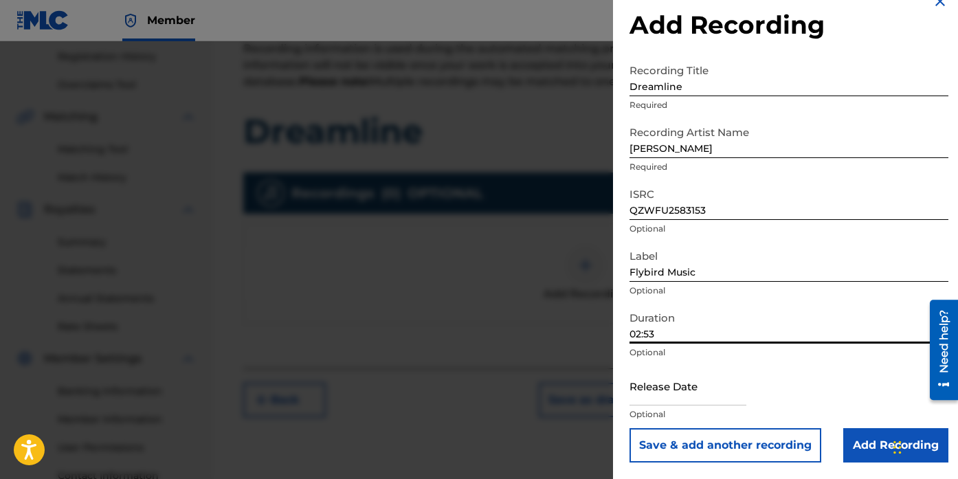
scroll to position [260, 0]
click at [695, 382] on input "text" at bounding box center [687, 385] width 117 height 39
select select "7"
select select "2025"
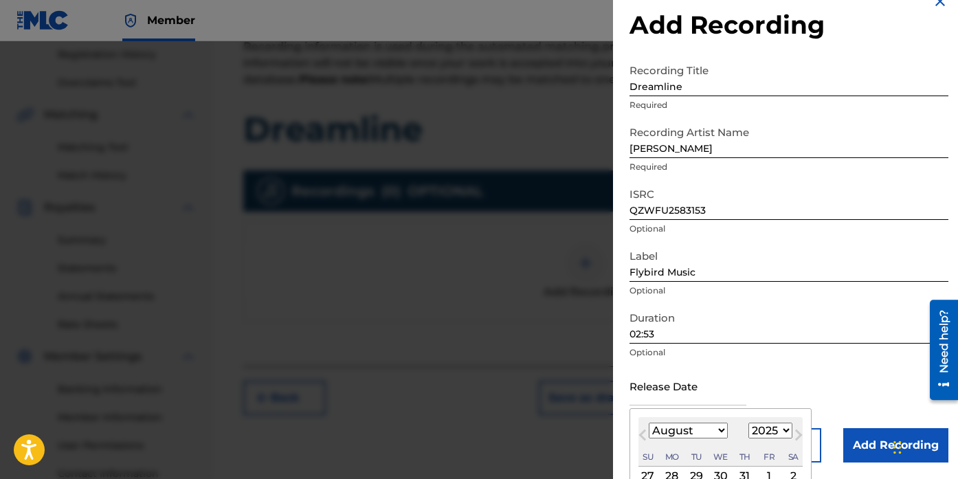
scroll to position [27, 0]
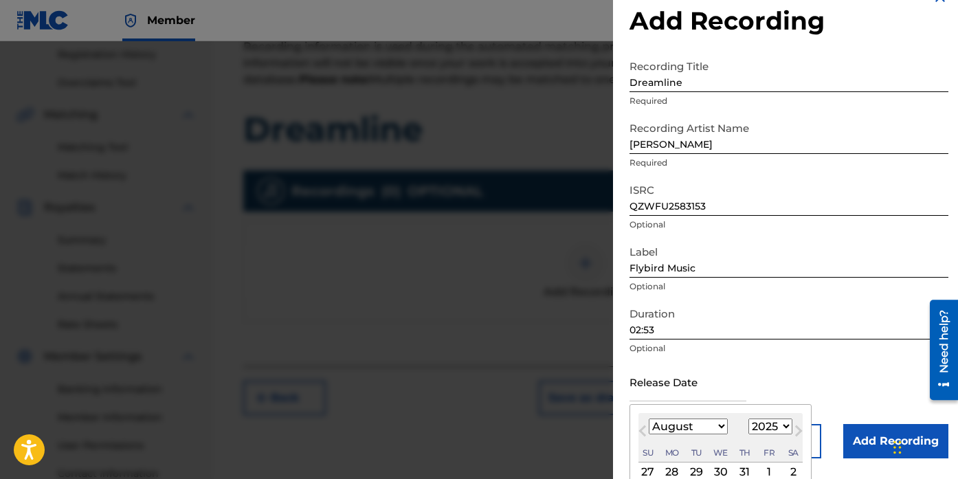
type input "[DATE]"
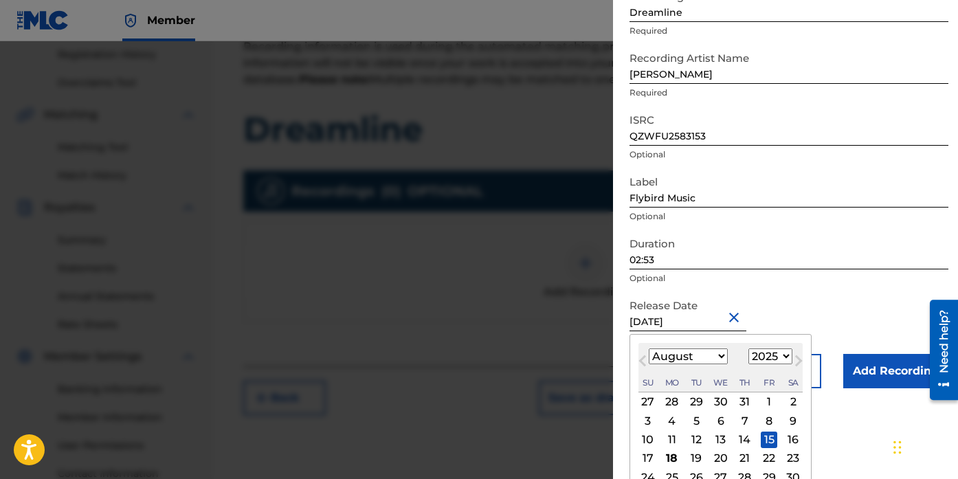
scroll to position [23, 0]
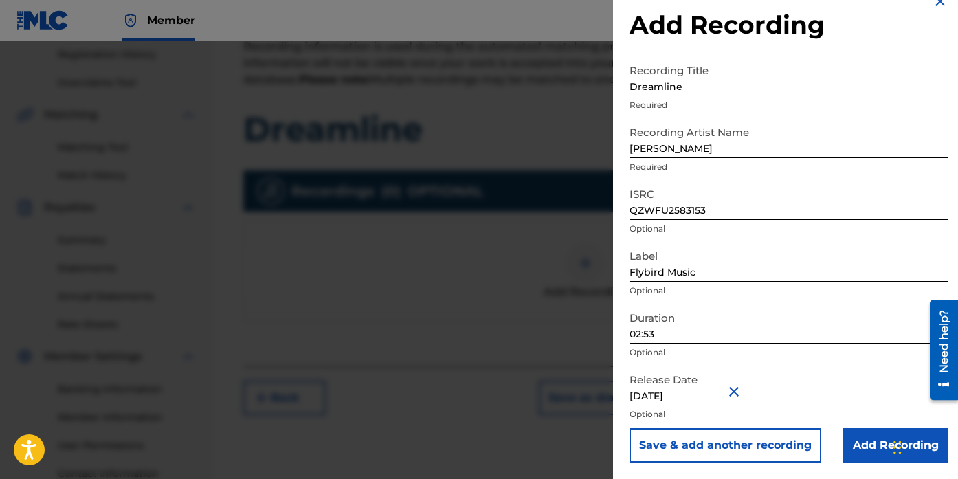
click at [865, 443] on input "Add Recording" at bounding box center [895, 445] width 105 height 34
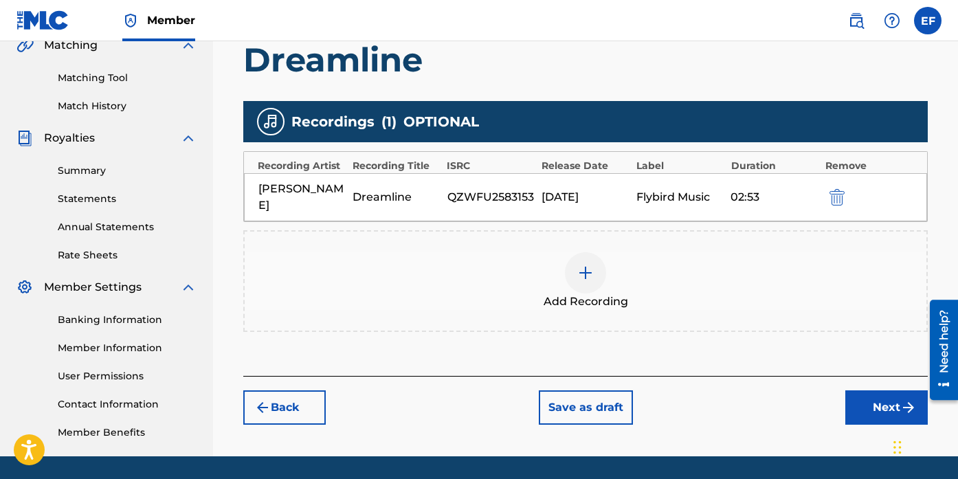
click at [887, 403] on button "Next" at bounding box center [886, 407] width 82 height 34
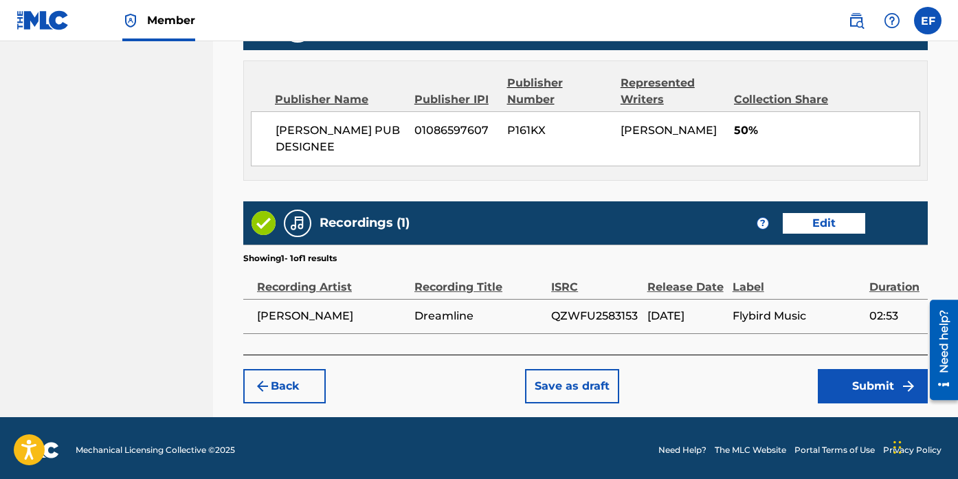
scroll to position [742, 0]
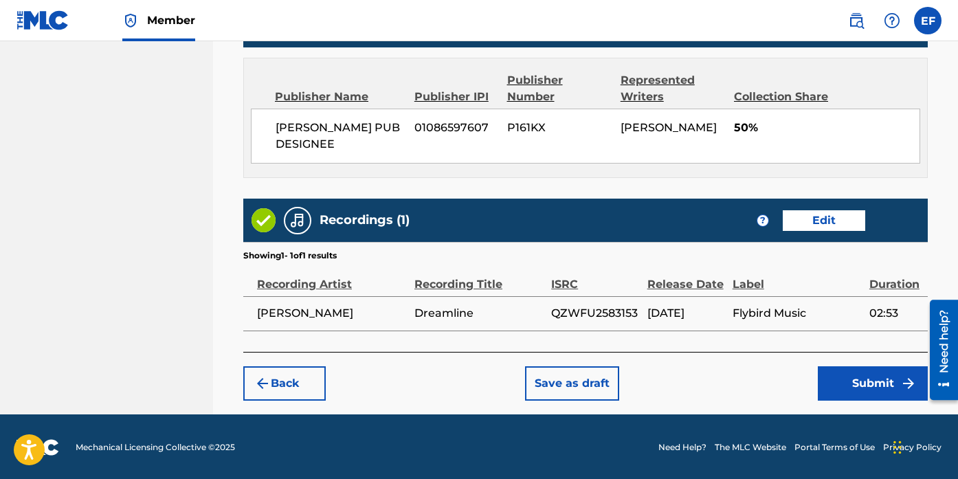
click at [849, 382] on button "Submit" at bounding box center [873, 383] width 110 height 34
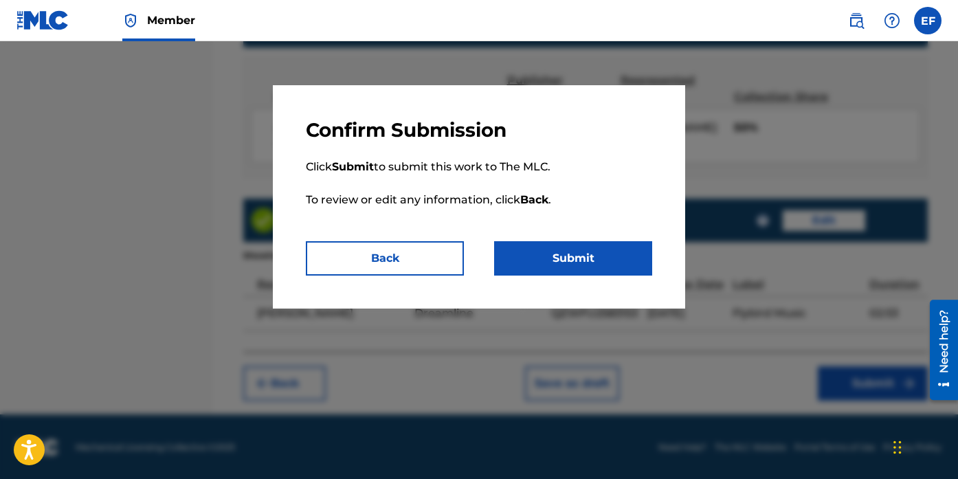
click at [573, 268] on button "Submit" at bounding box center [573, 258] width 158 height 34
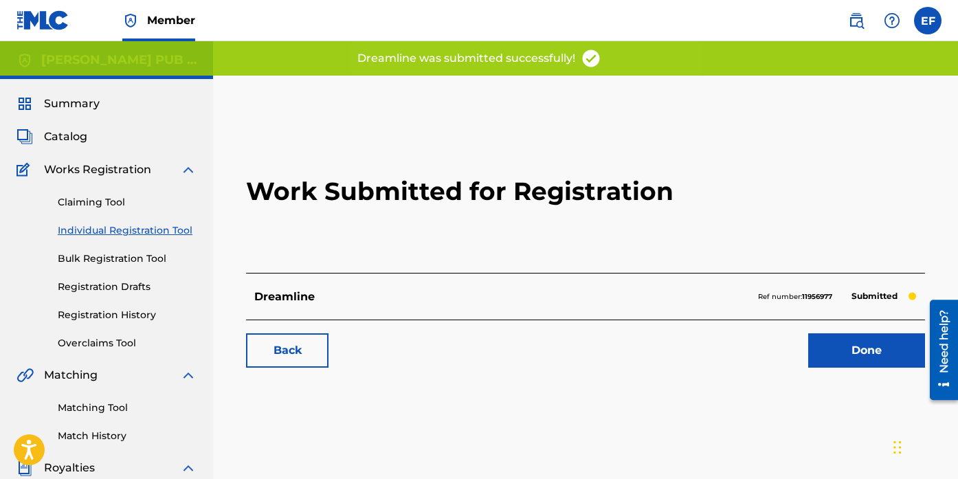
click at [65, 106] on span "Summary" at bounding box center [72, 104] width 56 height 16
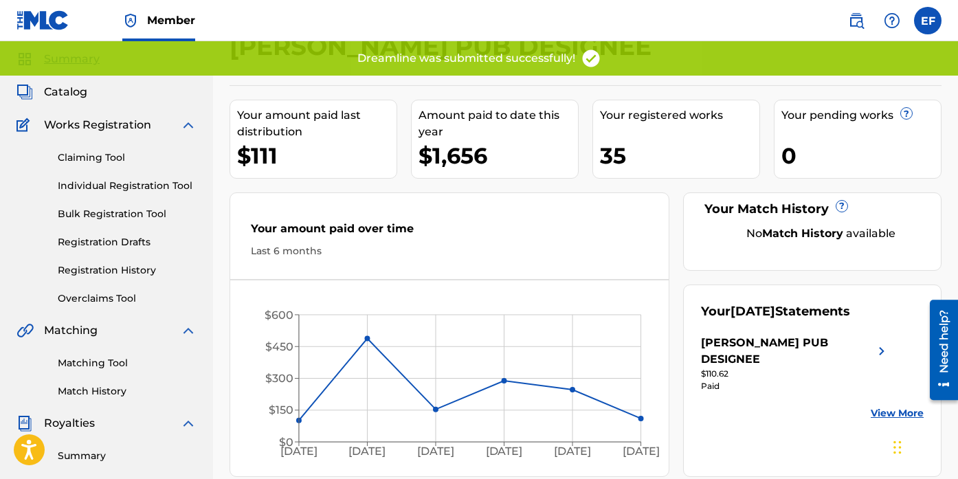
scroll to position [49, 0]
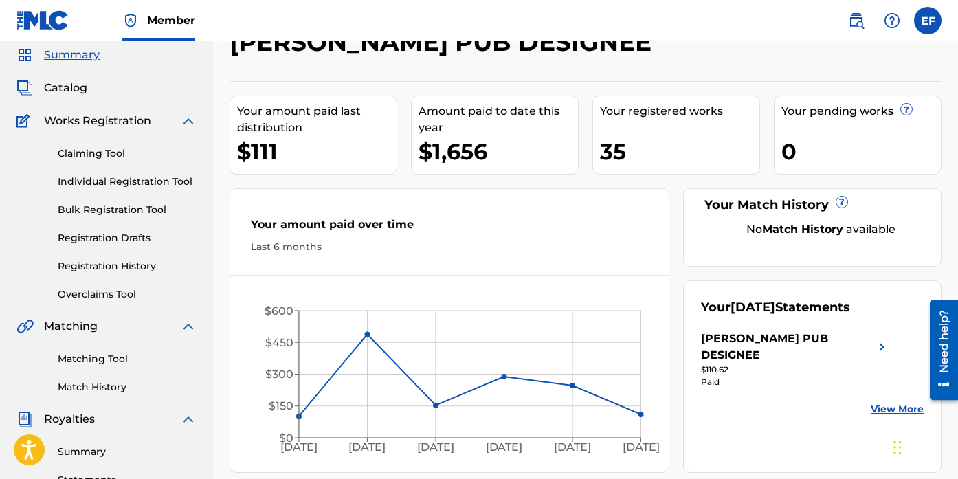
click at [887, 402] on link "View More" at bounding box center [897, 409] width 53 height 14
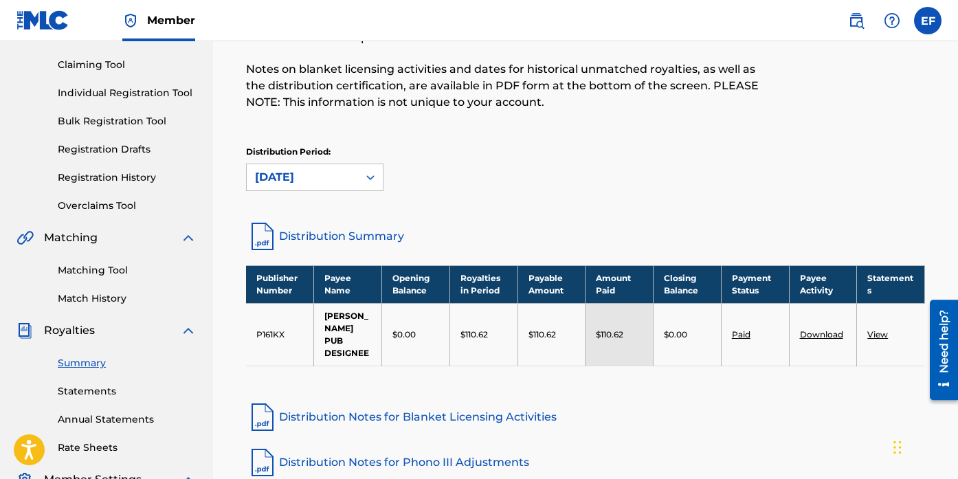
scroll to position [143, 0]
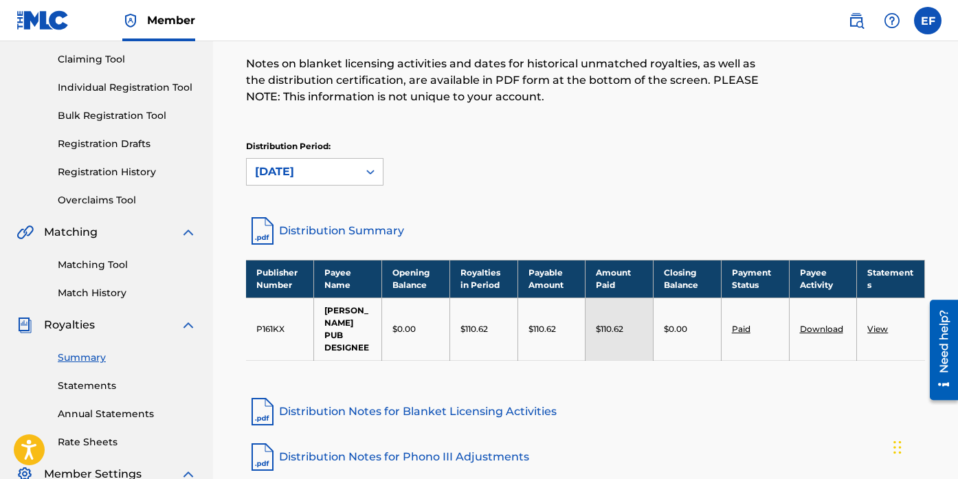
click at [367, 232] on link "Distribution Summary" at bounding box center [585, 230] width 679 height 33
click at [569, 161] on div "Distribution Period: [DATE]" at bounding box center [585, 162] width 679 height 45
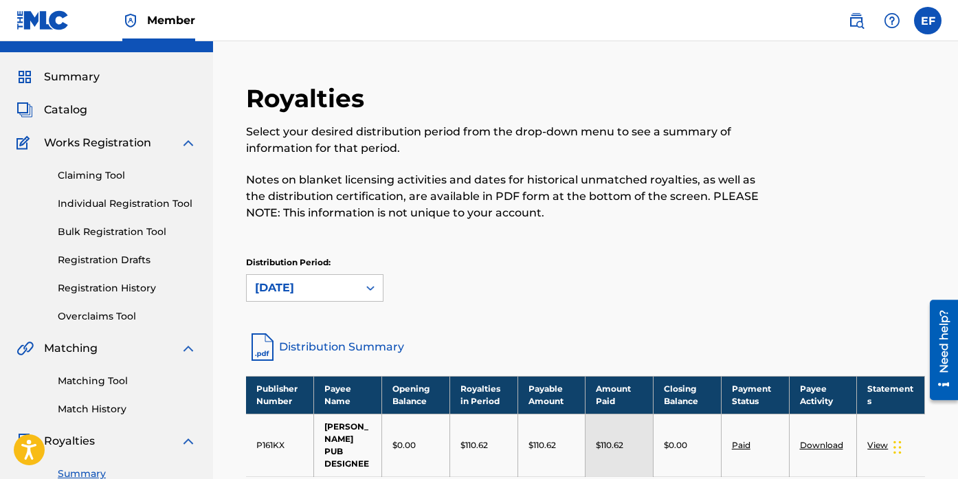
scroll to position [0, 0]
